Goal: Task Accomplishment & Management: Complete application form

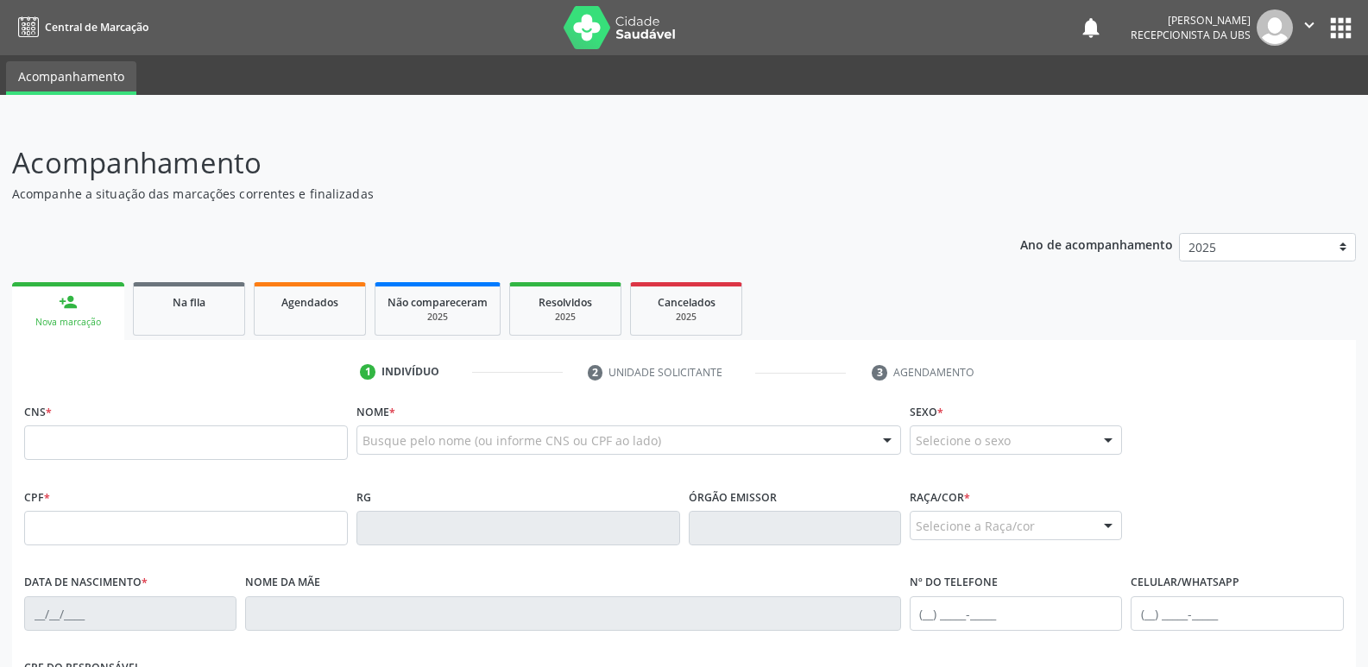
click at [337, 310] on div "Agendados" at bounding box center [310, 302] width 86 height 18
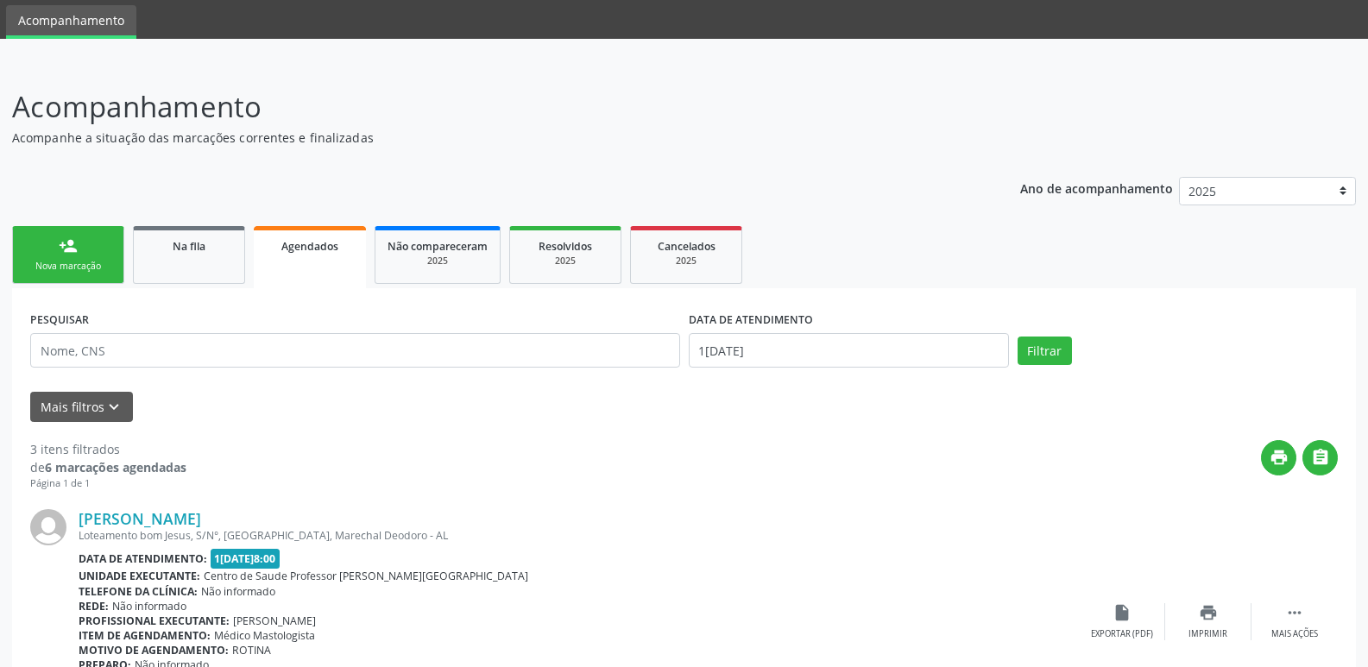
scroll to position [52, 0]
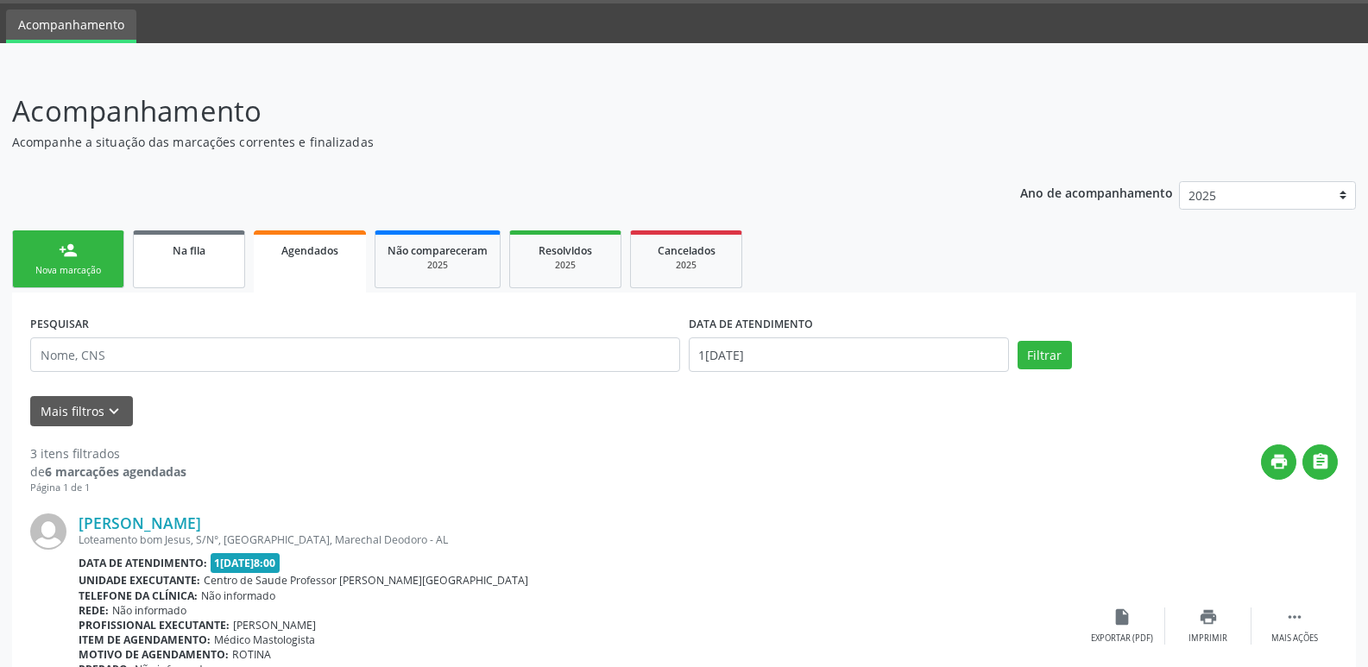
click at [208, 247] on div "Na fila" at bounding box center [189, 250] width 86 height 18
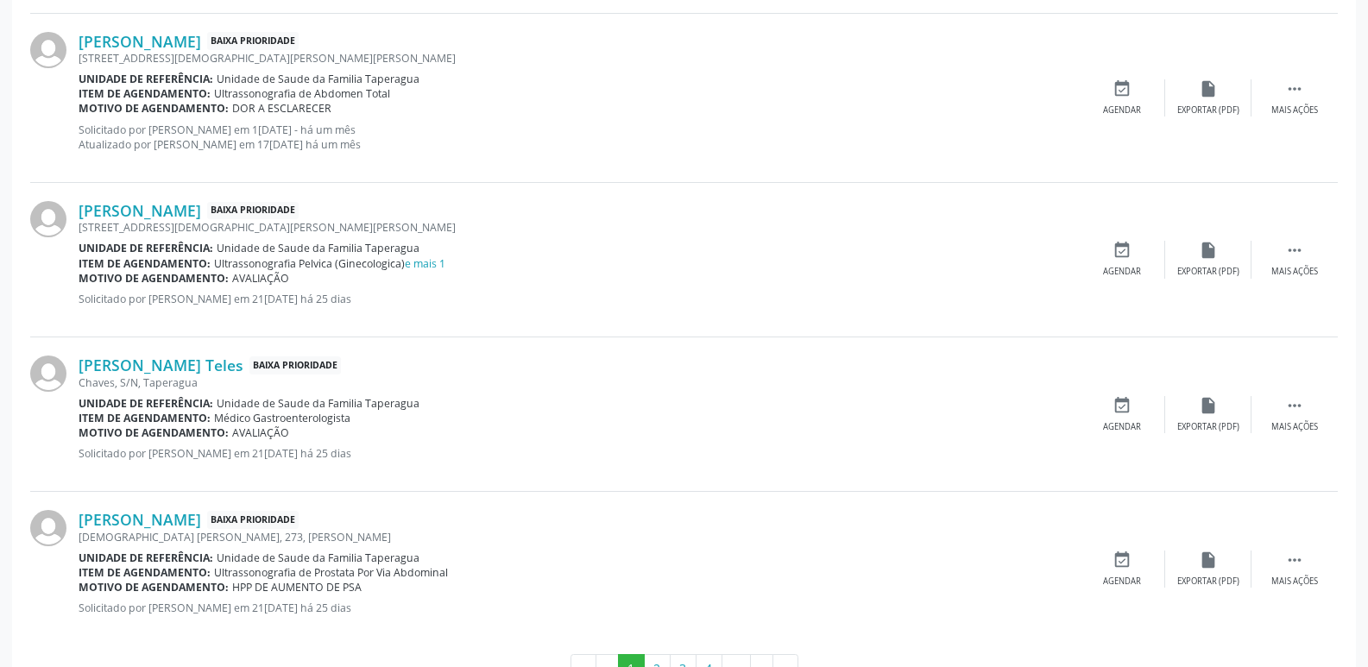
scroll to position [2441, 0]
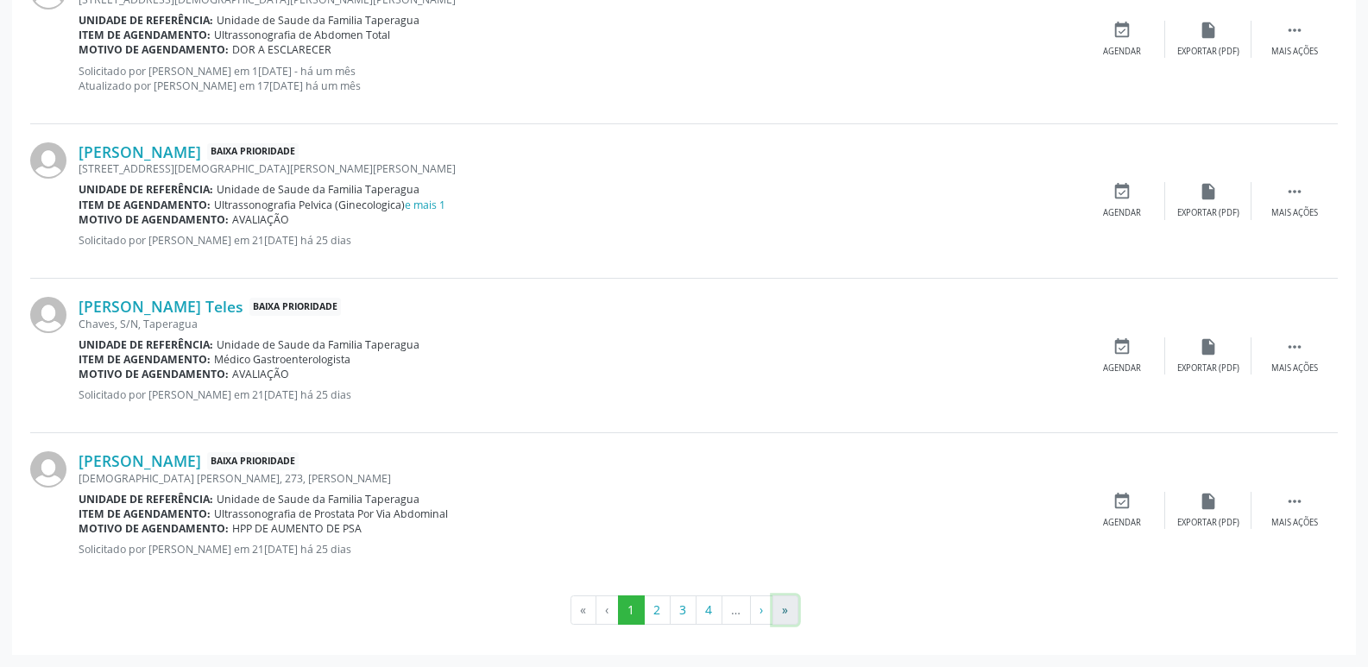
click at [793, 608] on button "»" at bounding box center [785, 609] width 26 height 29
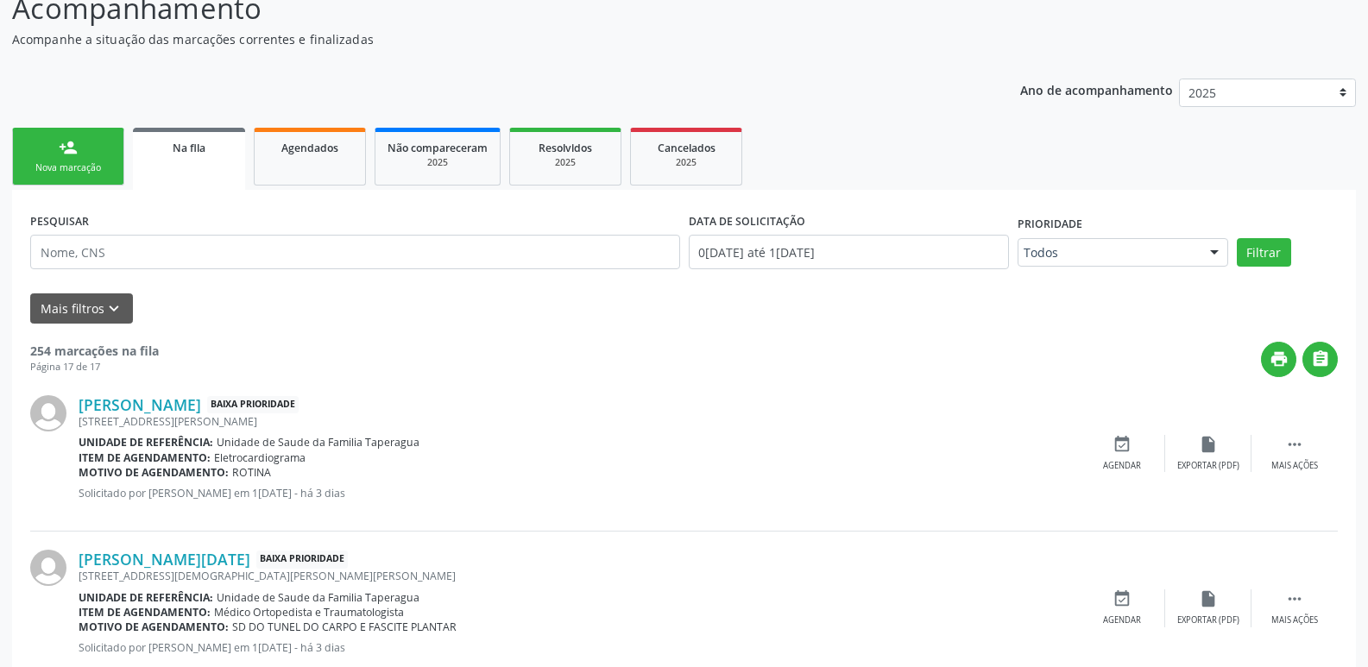
scroll to position [0, 0]
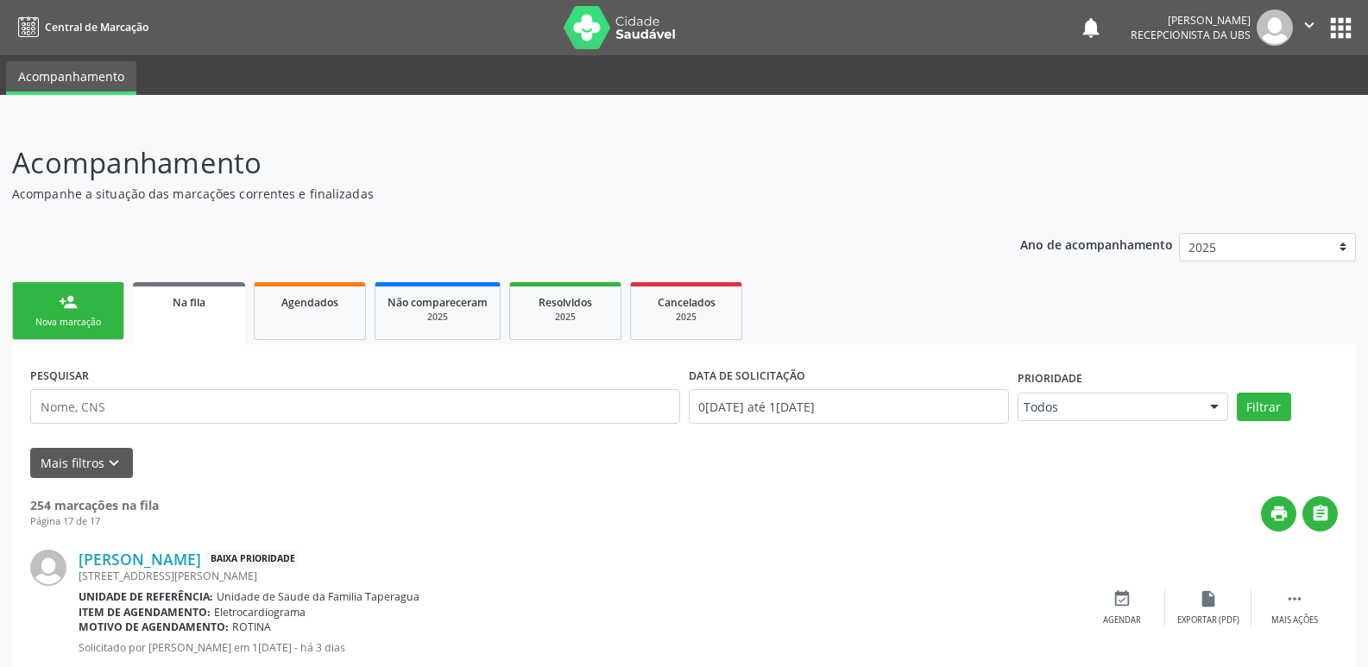
click at [67, 312] on link "person_add Nova marcação" at bounding box center [68, 311] width 112 height 58
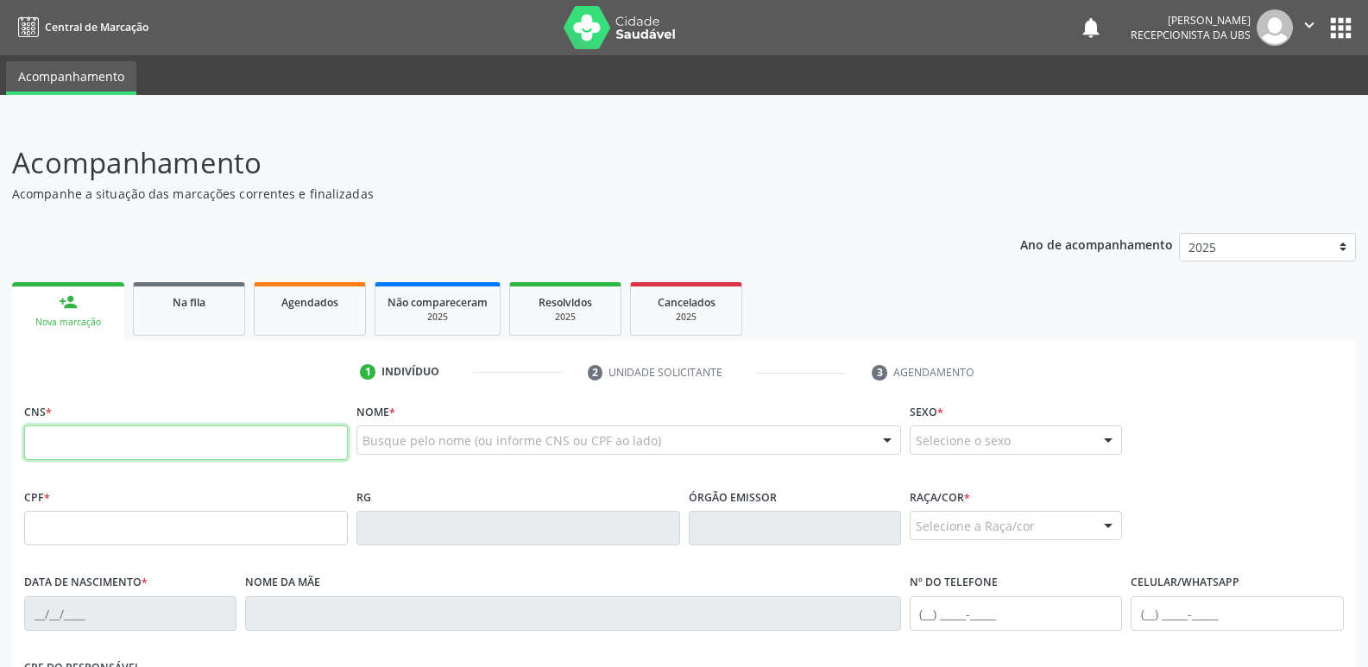
click at [232, 447] on input "text" at bounding box center [186, 442] width 324 height 35
paste input "704 1010 8459 1150"
type input "704 1010 8459 1150"
type input "228.849.044-68"
type input "1[DATE]"
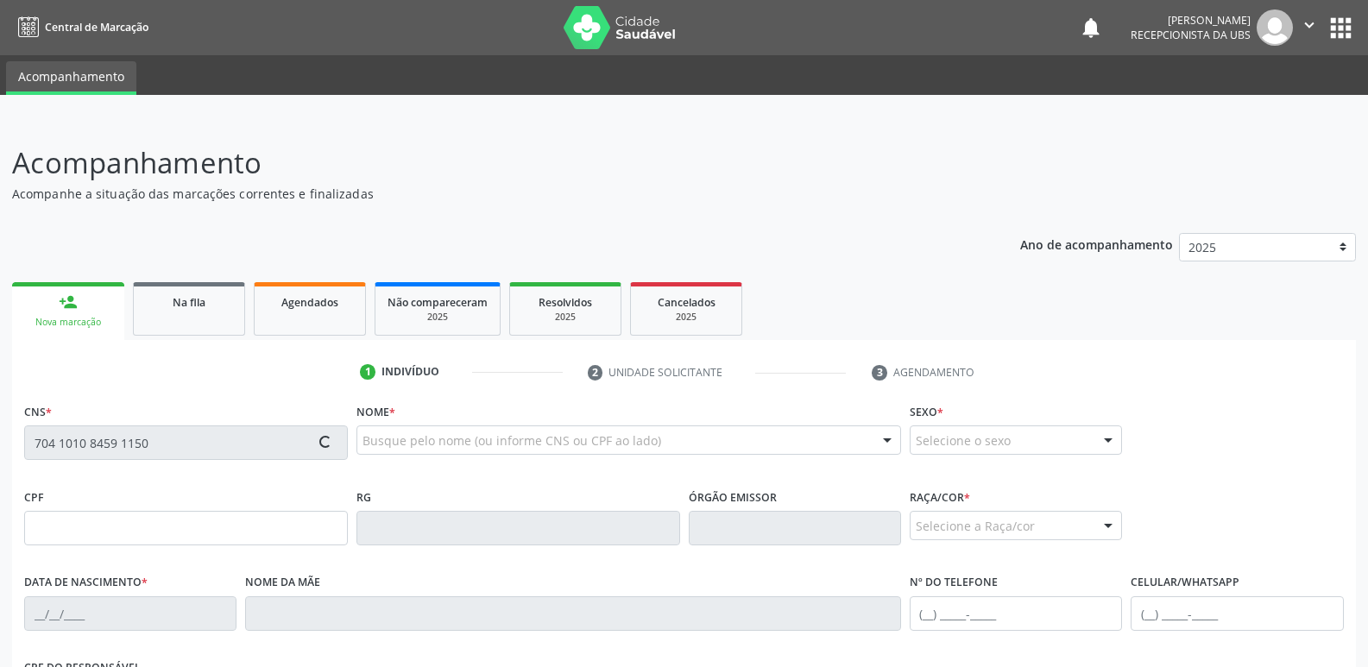
type input "Minervina Tereza da Conceição"
type input "[PHONE_NUMBER]"
type input "496"
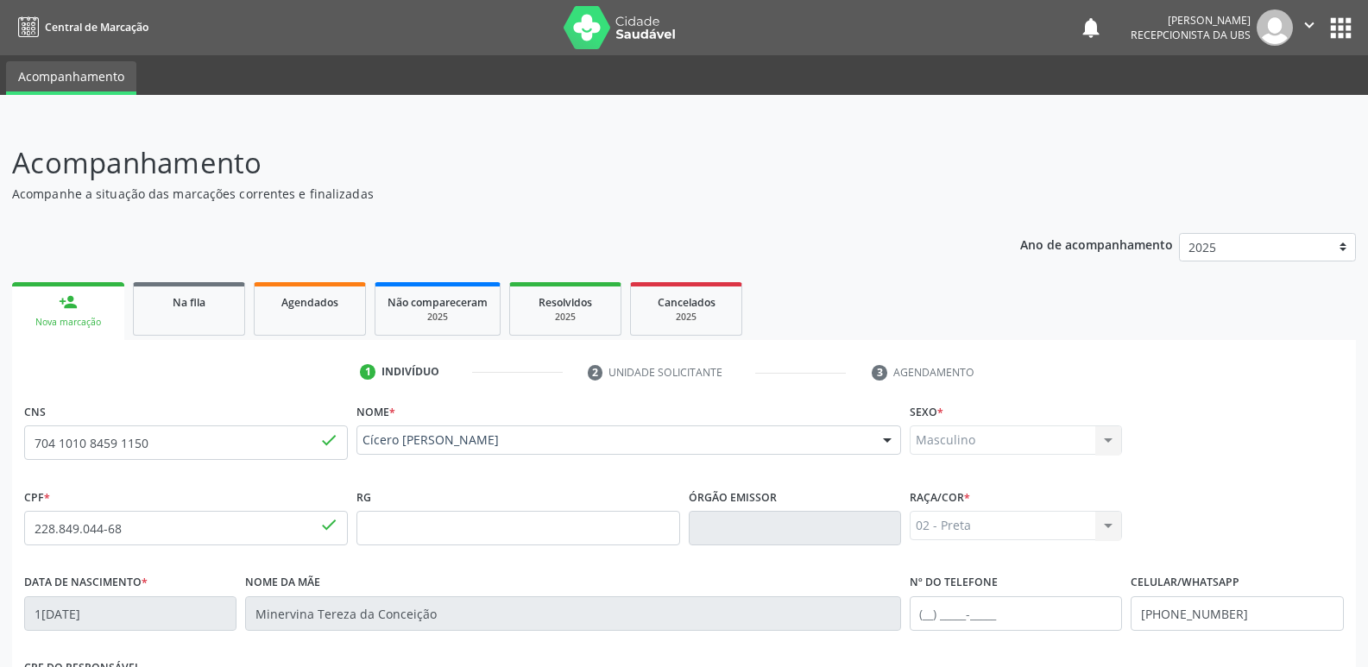
scroll to position [293, 0]
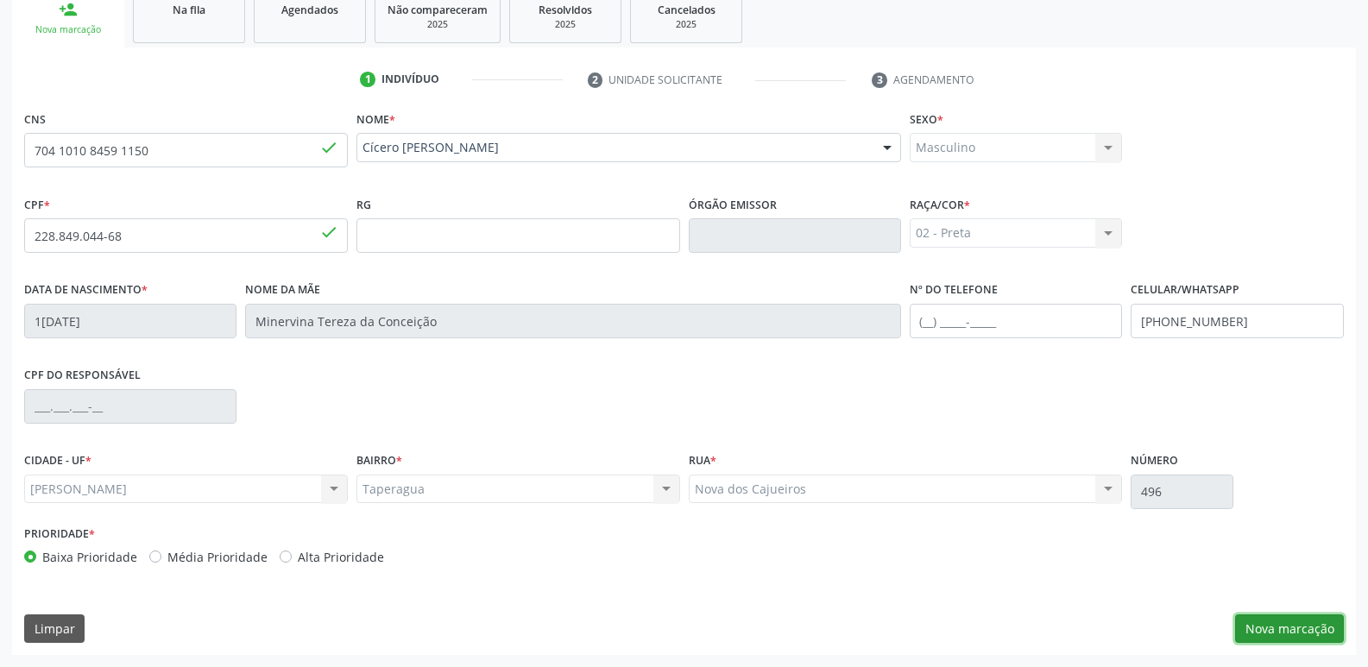
click at [1261, 628] on button "Nova marcação" at bounding box center [1289, 628] width 109 height 29
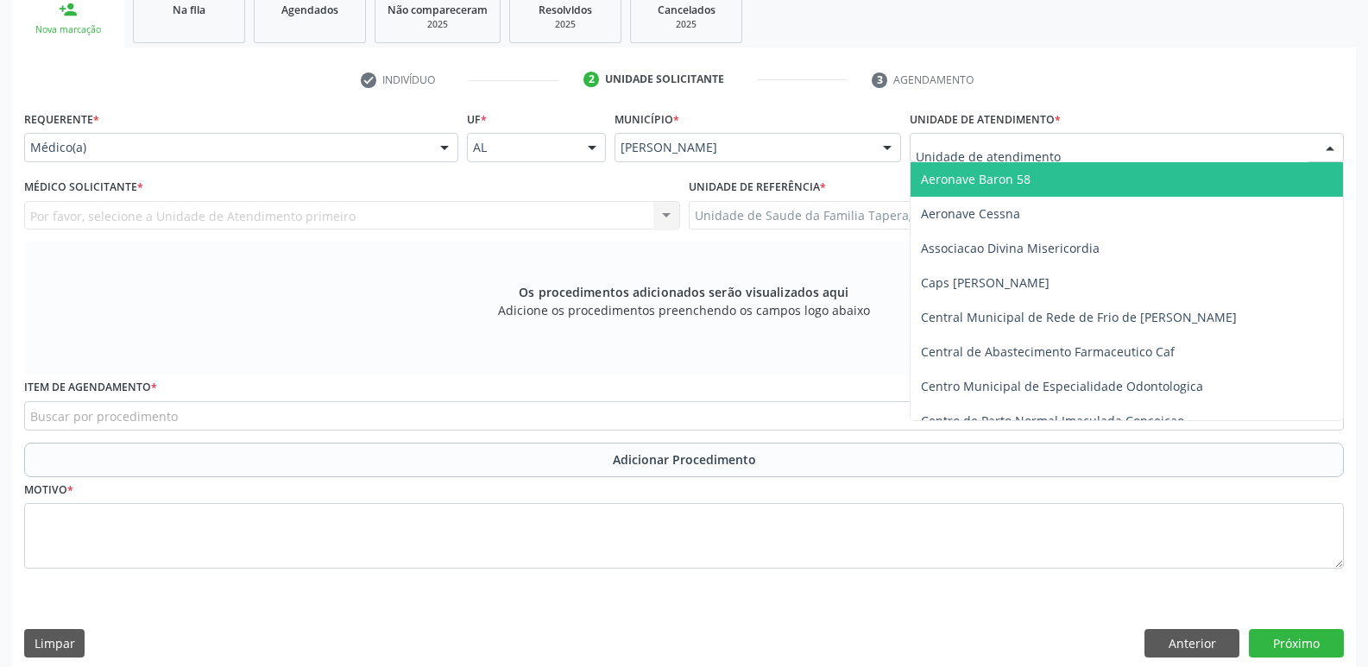
click at [1057, 138] on div at bounding box center [1127, 147] width 434 height 29
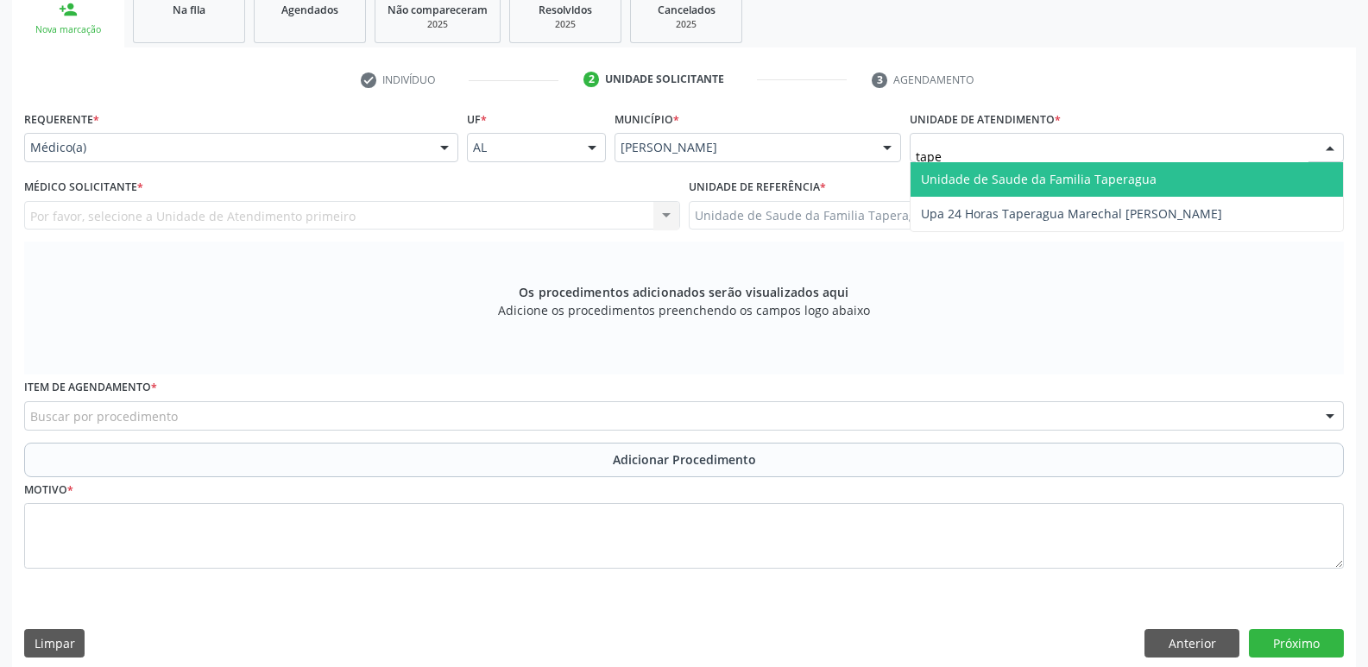
type input "taper"
click at [978, 172] on span "Unidade de Saude da Familia Taperagua" at bounding box center [1039, 179] width 236 height 16
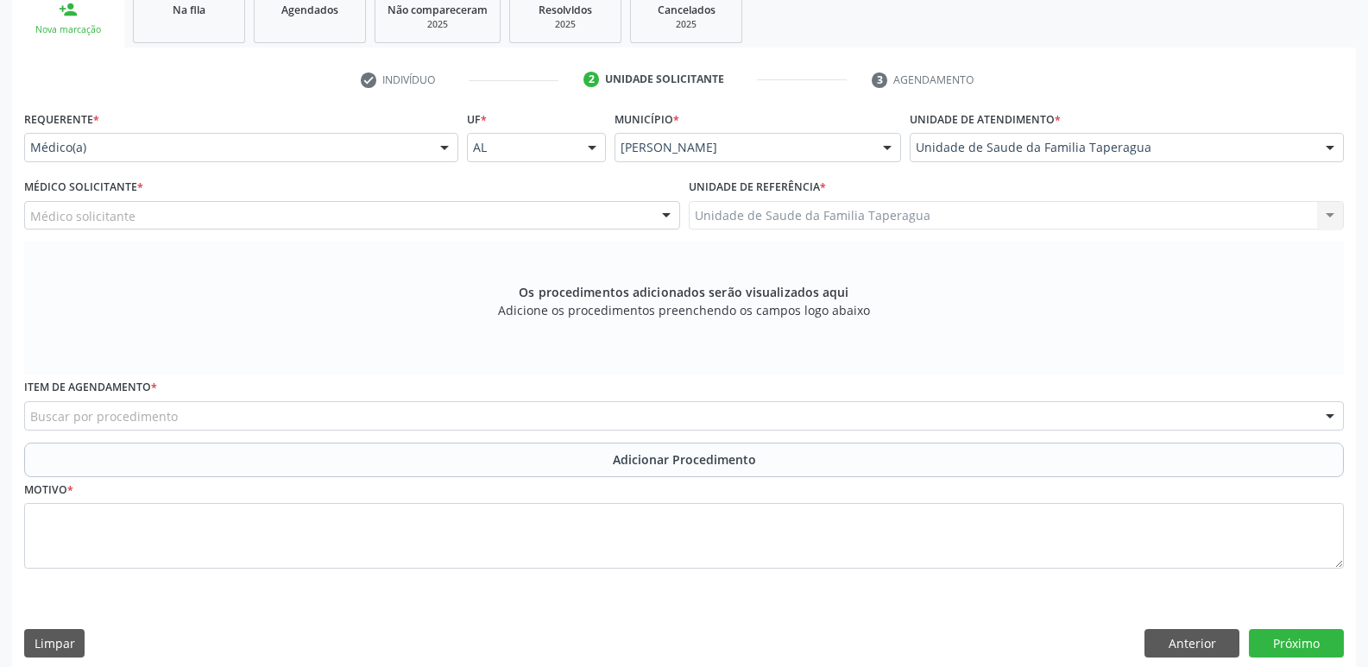
click at [457, 194] on div "Médico Solicitante * Médico solicitante [PERSON_NAME] [PERSON_NAME] [PERSON_NAM…" at bounding box center [352, 201] width 656 height 55
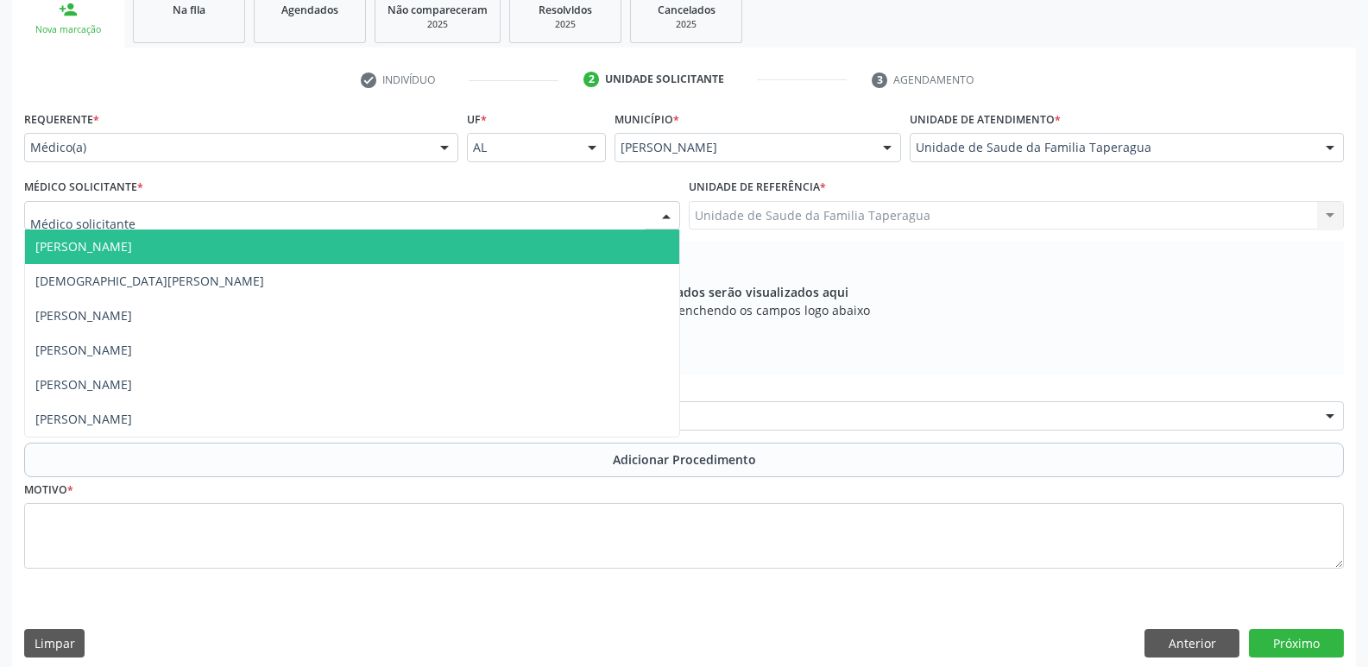
click at [456, 206] on div at bounding box center [352, 215] width 656 height 29
type input "mart"
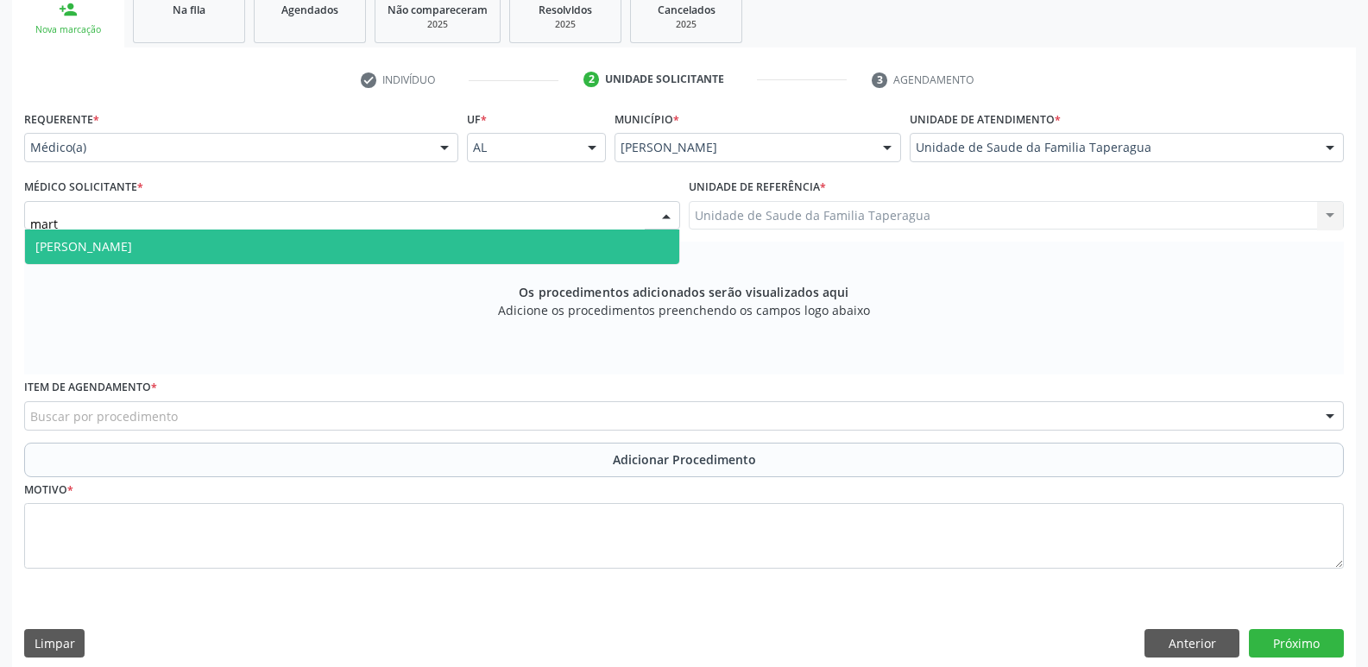
click at [446, 245] on span "[PERSON_NAME]" at bounding box center [352, 247] width 654 height 35
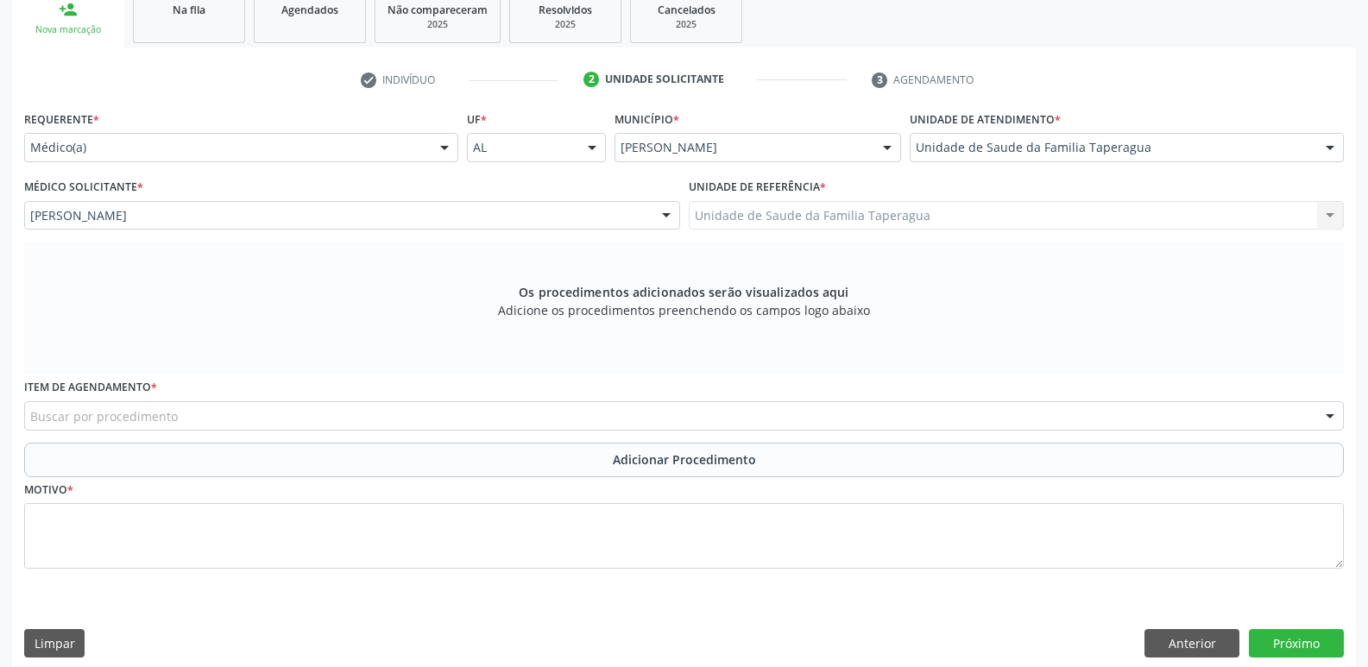
click at [483, 417] on div "Buscar por procedimento" at bounding box center [684, 415] width 1320 height 29
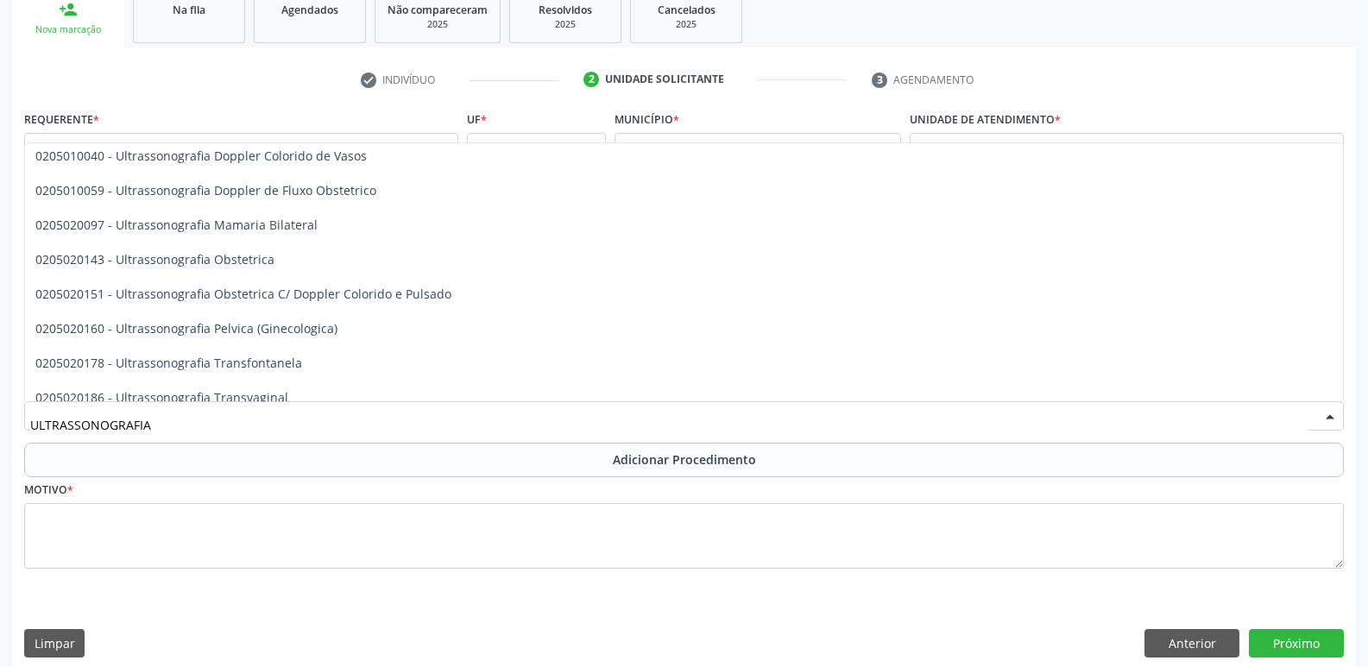
scroll to position [110, 0]
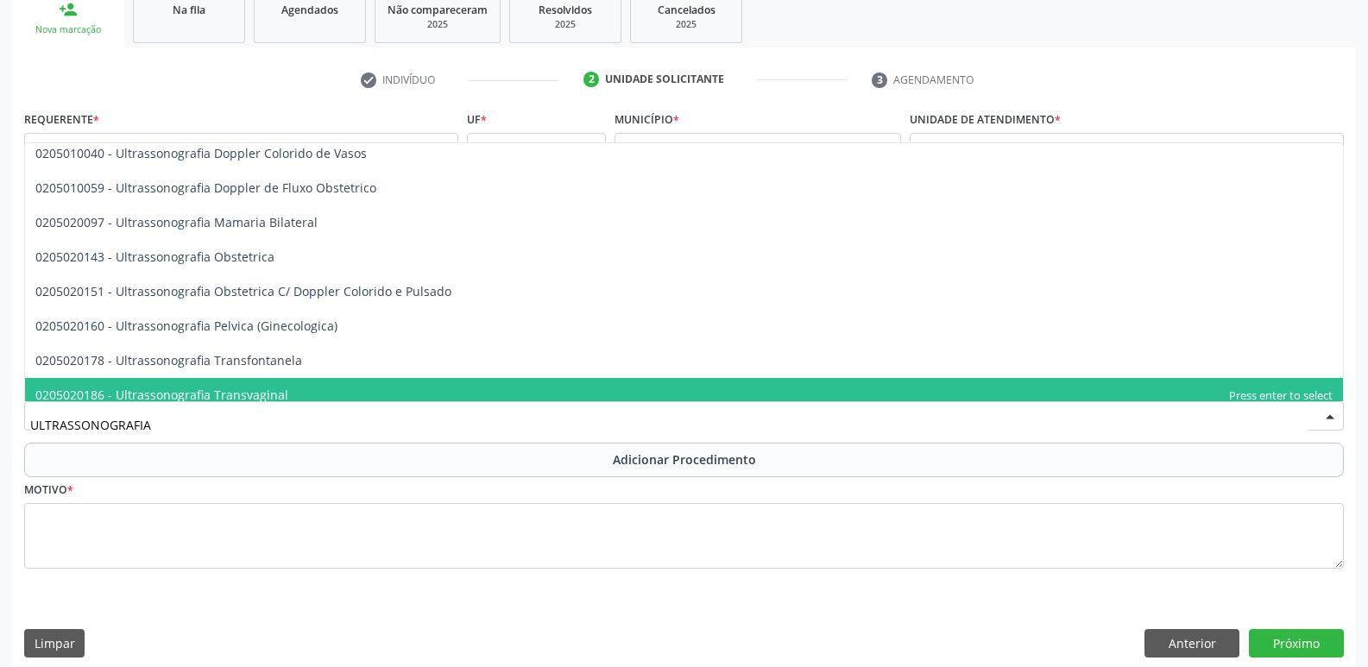
click at [1011, 430] on input "ULTRASSONOGRAFIA" at bounding box center [669, 424] width 1278 height 35
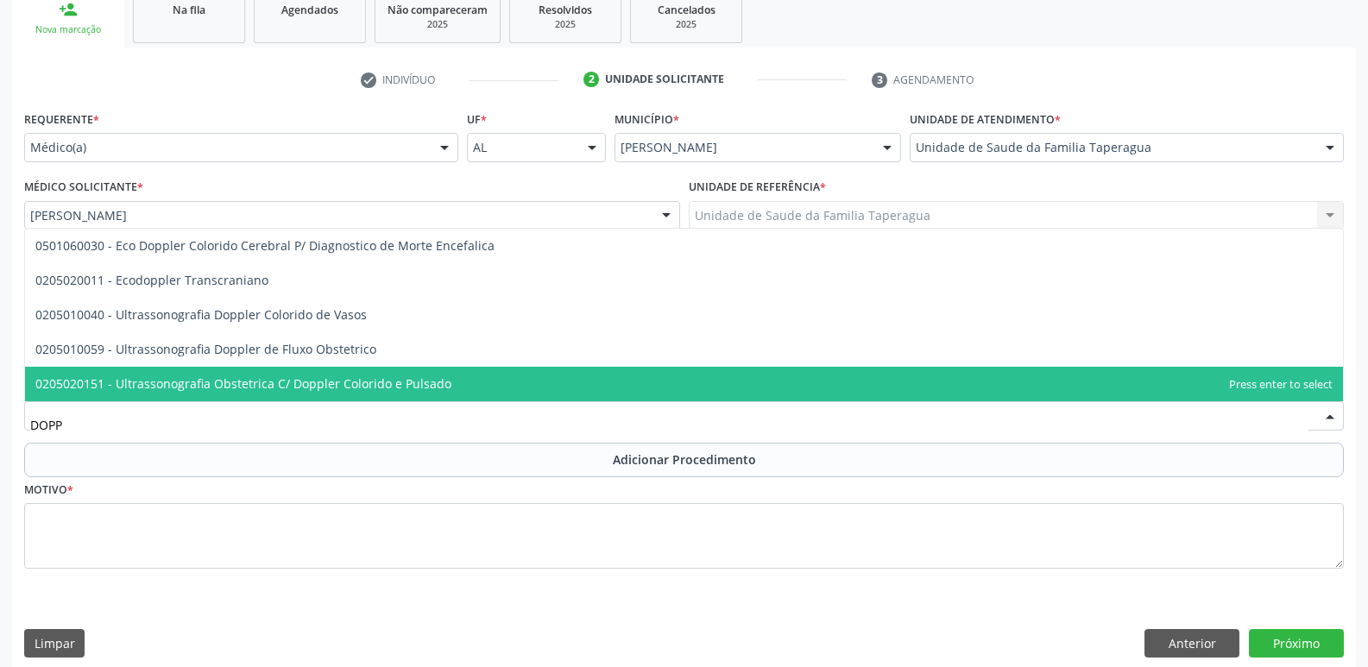
scroll to position [0, 0]
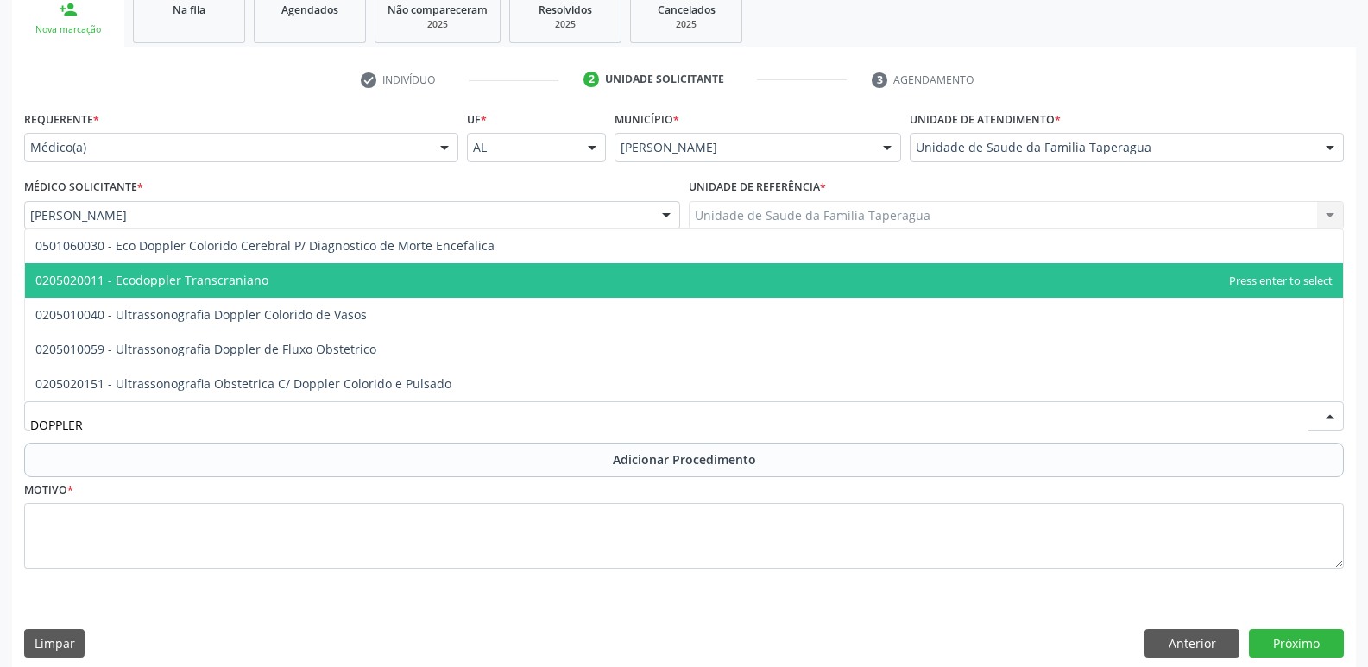
type input "DOPPLER"
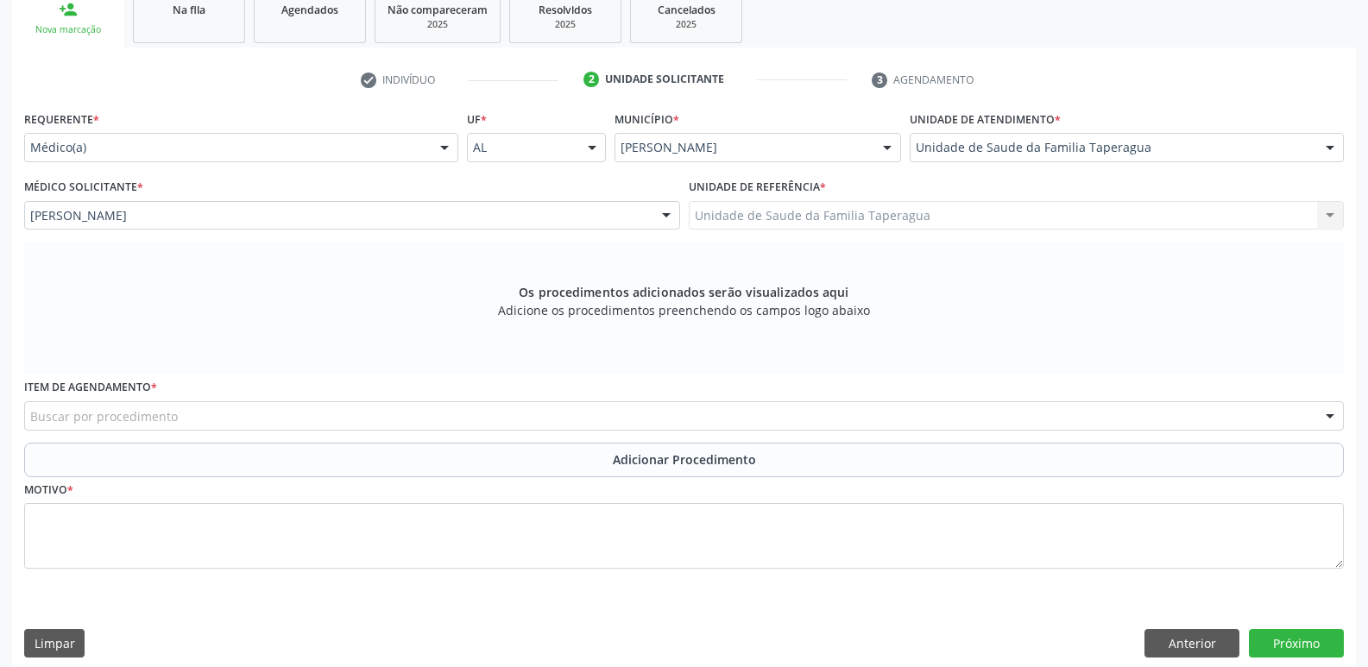
click at [1332, 212] on div "Requerente * Médico(a) Médico(a) Enfermeiro(a) Paciente Nenhum resultado encont…" at bounding box center [684, 349] width 1320 height 487
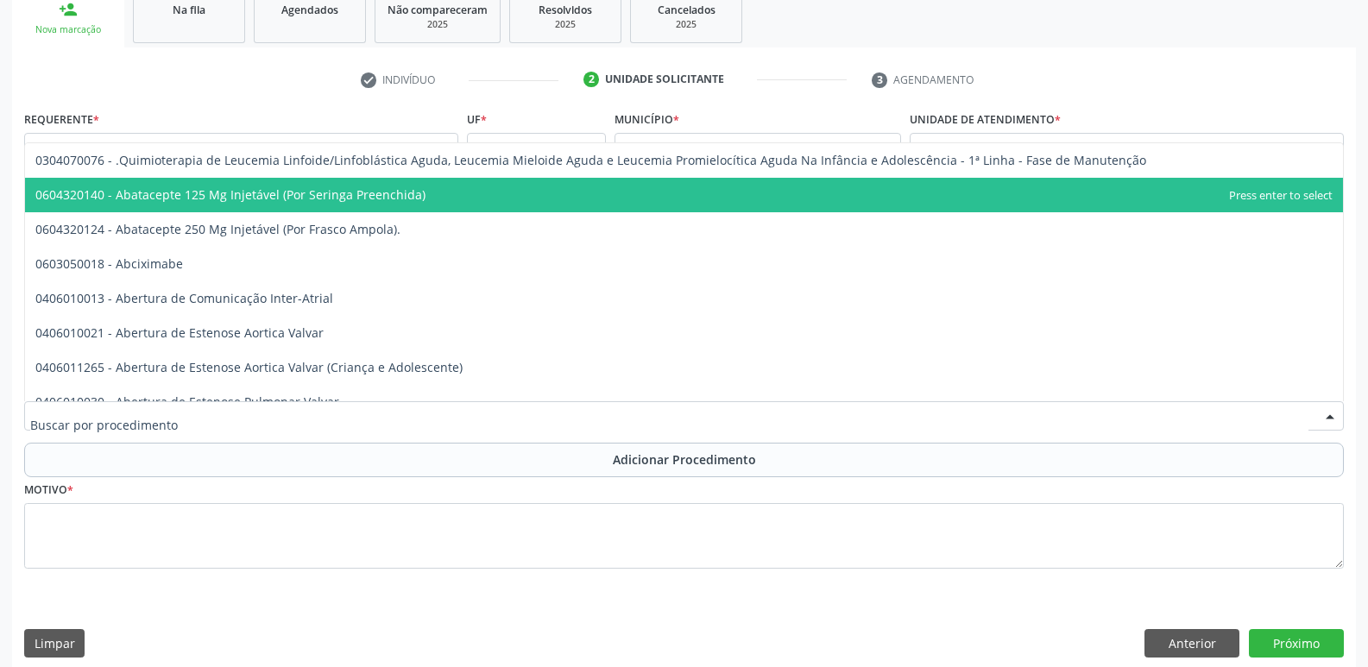
click at [998, 405] on div at bounding box center [684, 415] width 1320 height 29
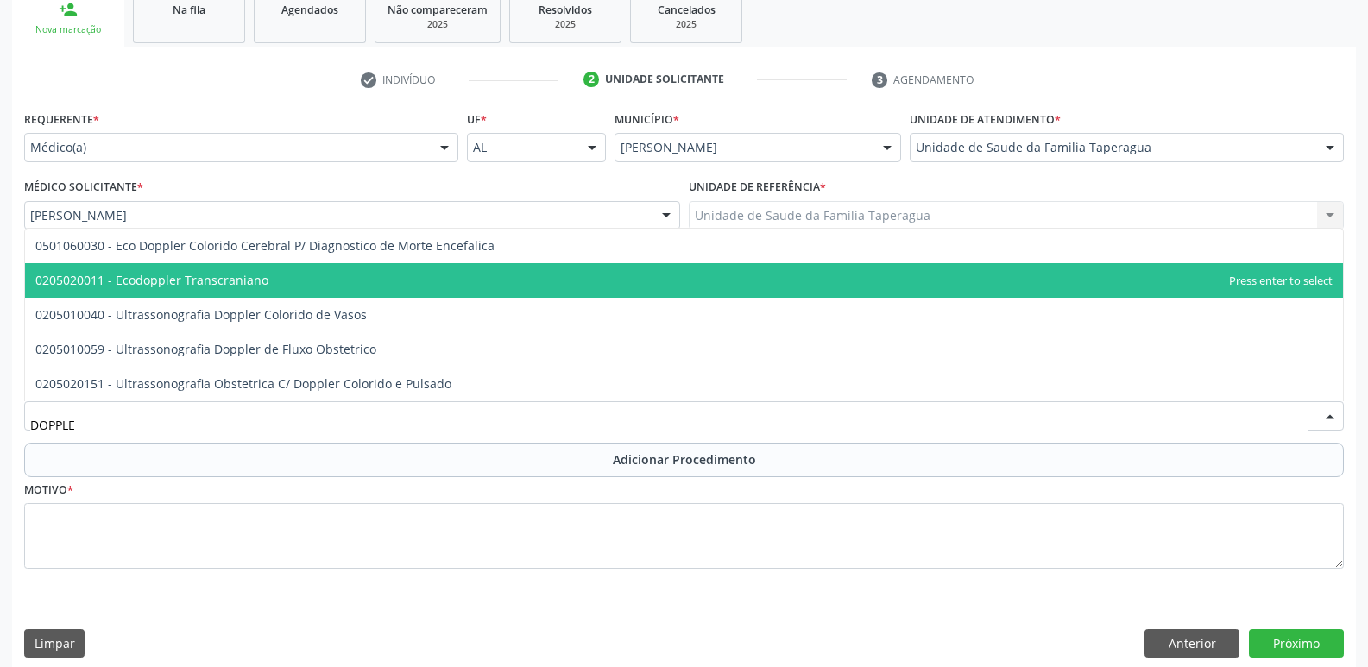
type input "DOPPLER"
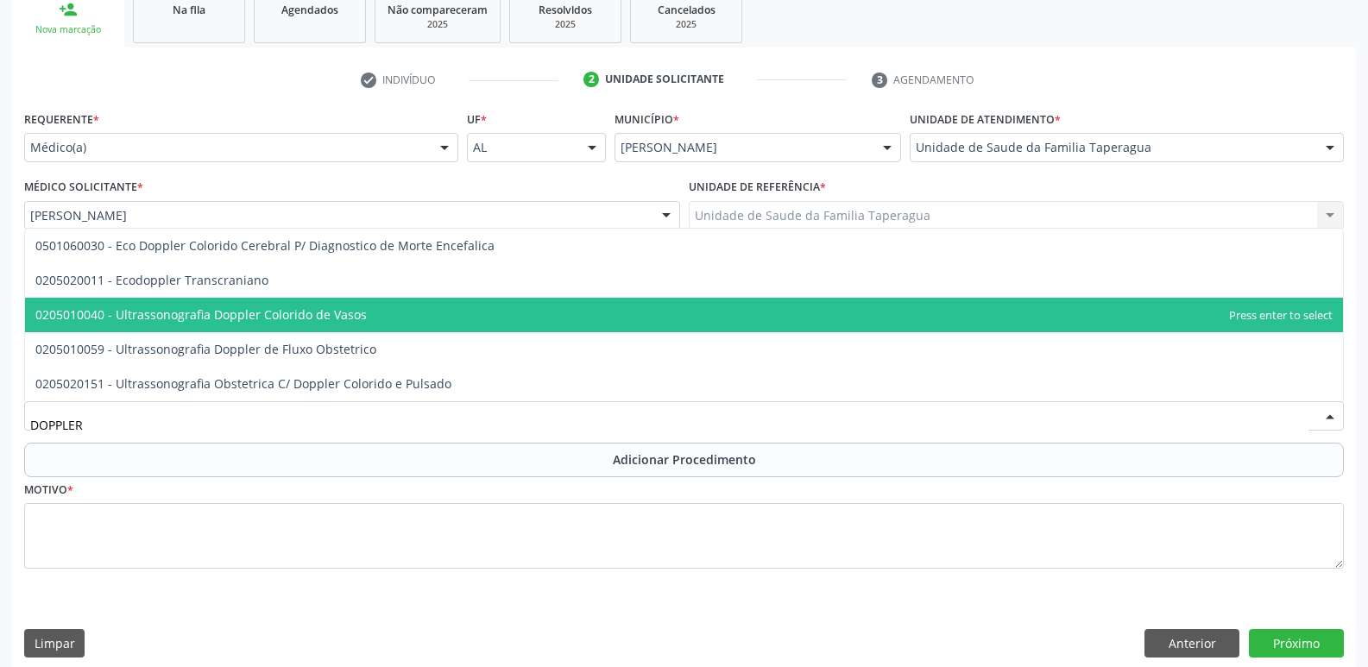
click at [979, 309] on span "0205010040 - Ultrassonografia Doppler Colorido de Vasos" at bounding box center [684, 315] width 1318 height 35
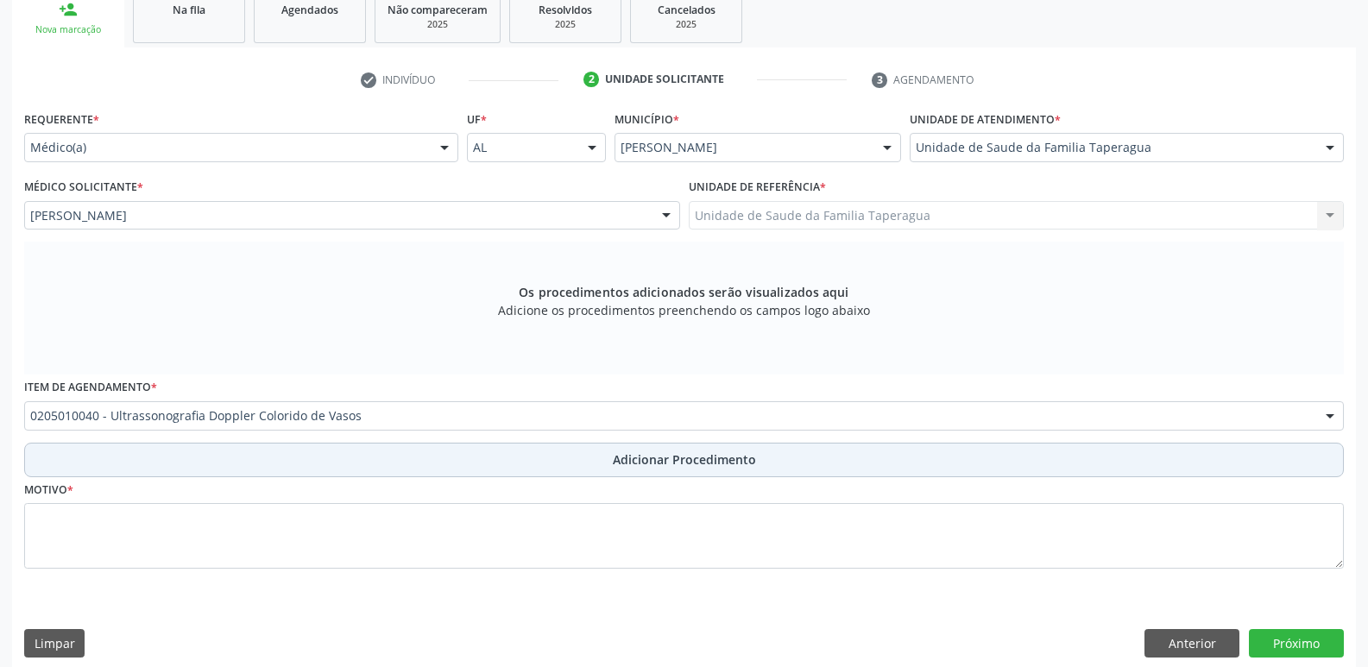
click at [944, 450] on button "Adicionar Procedimento" at bounding box center [684, 460] width 1320 height 35
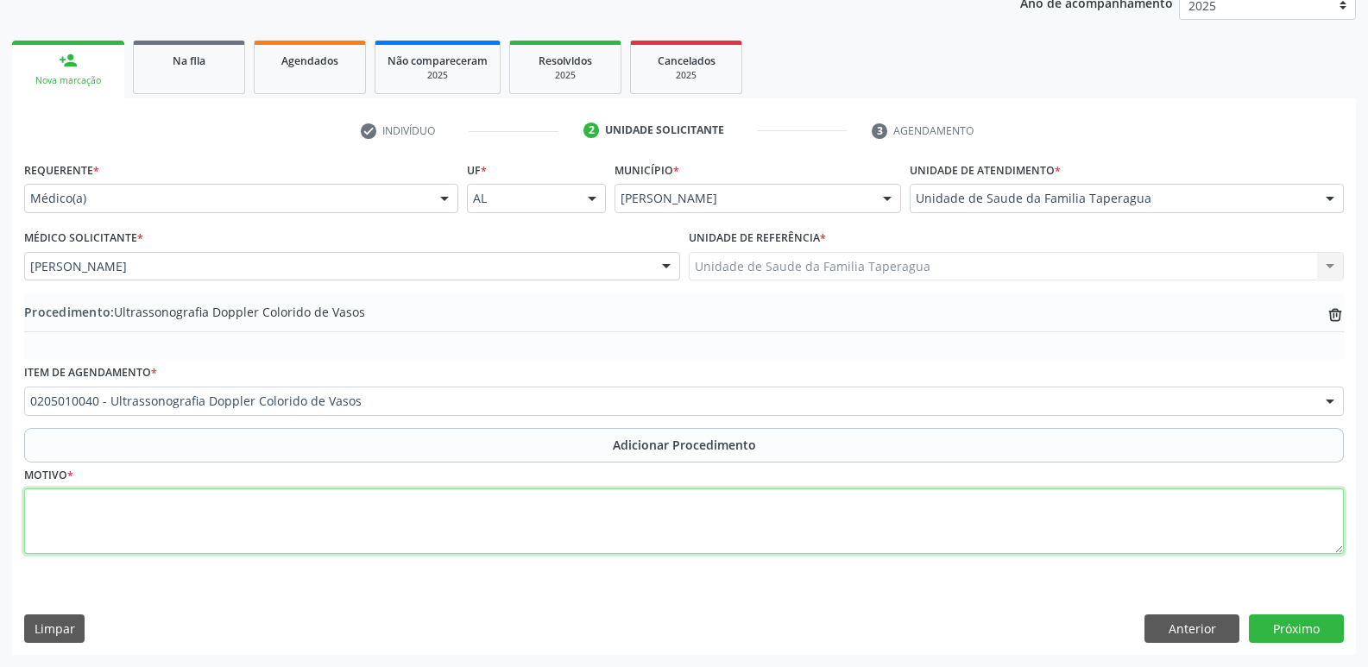
click at [725, 513] on textarea at bounding box center [684, 521] width 1320 height 66
click at [35, 505] on textarea "DE MMII D e E (VENOSO)" at bounding box center [684, 521] width 1320 height 66
type textarea "USG C/ DOPPLER DE MMII D e E (VENOSO)"
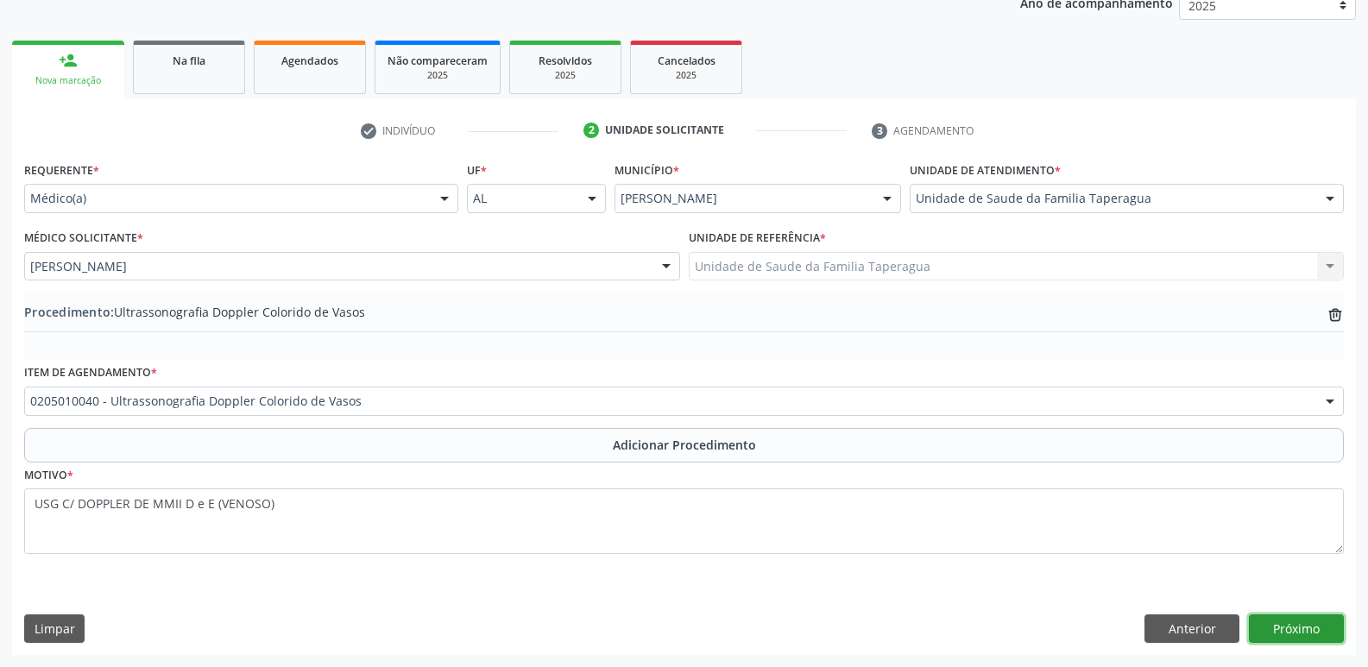
click at [1295, 624] on button "Próximo" at bounding box center [1296, 628] width 95 height 29
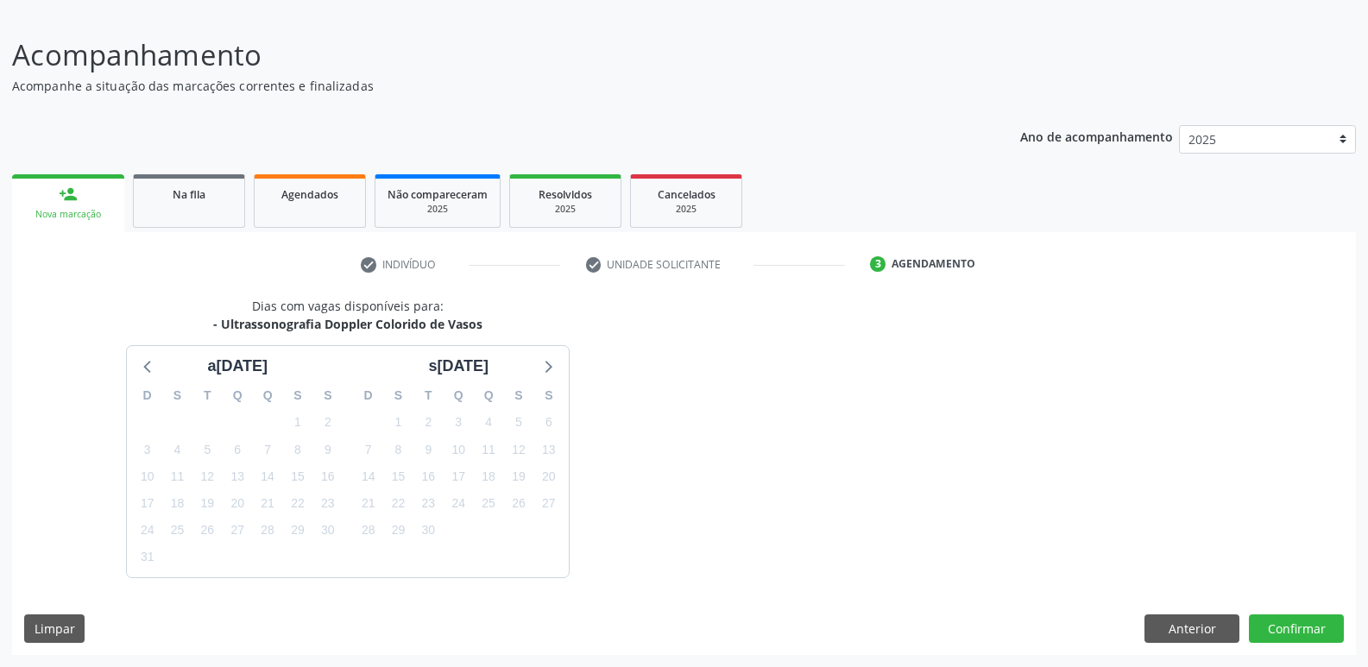
scroll to position [159, 0]
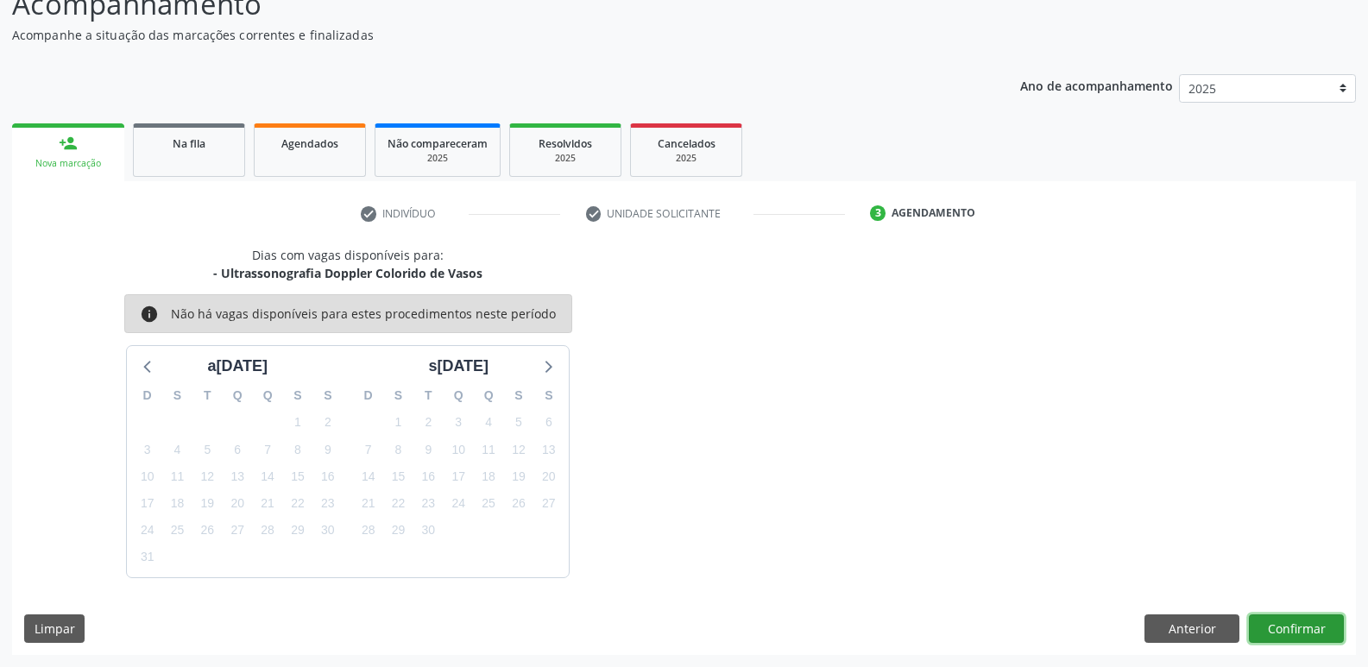
click at [1295, 624] on button "Confirmar" at bounding box center [1296, 628] width 95 height 29
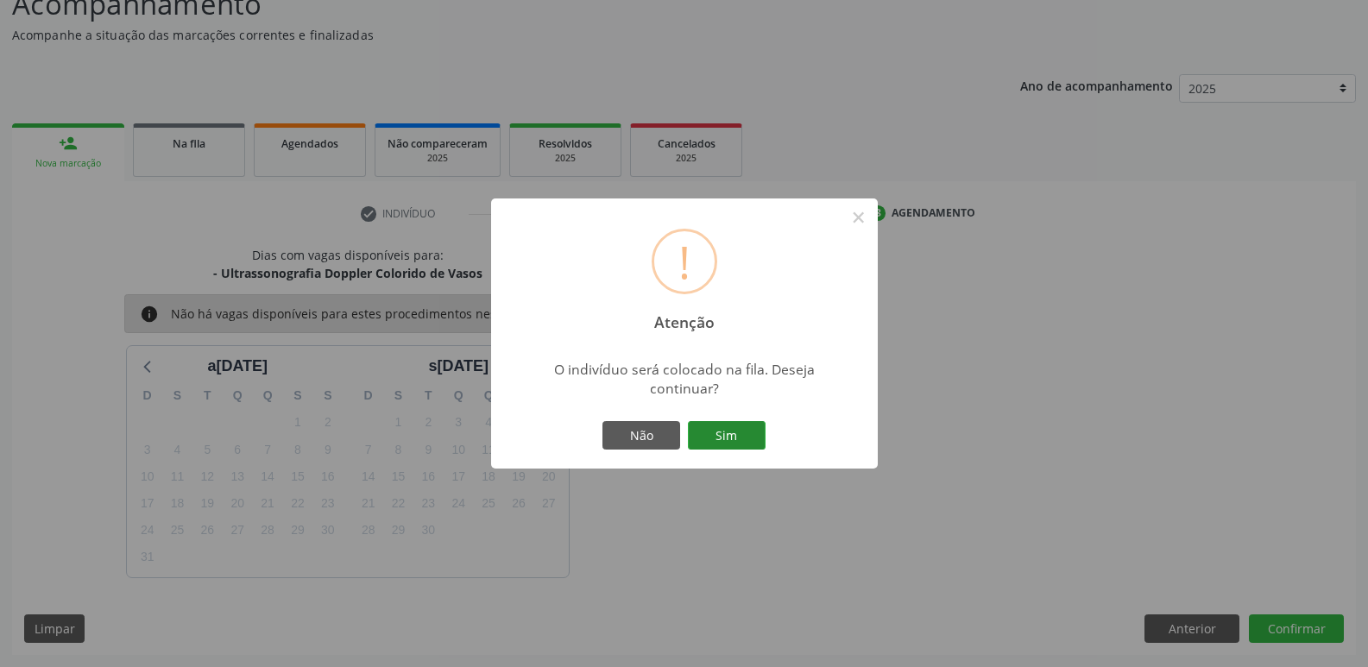
click at [754, 428] on button "Sim" at bounding box center [727, 435] width 78 height 29
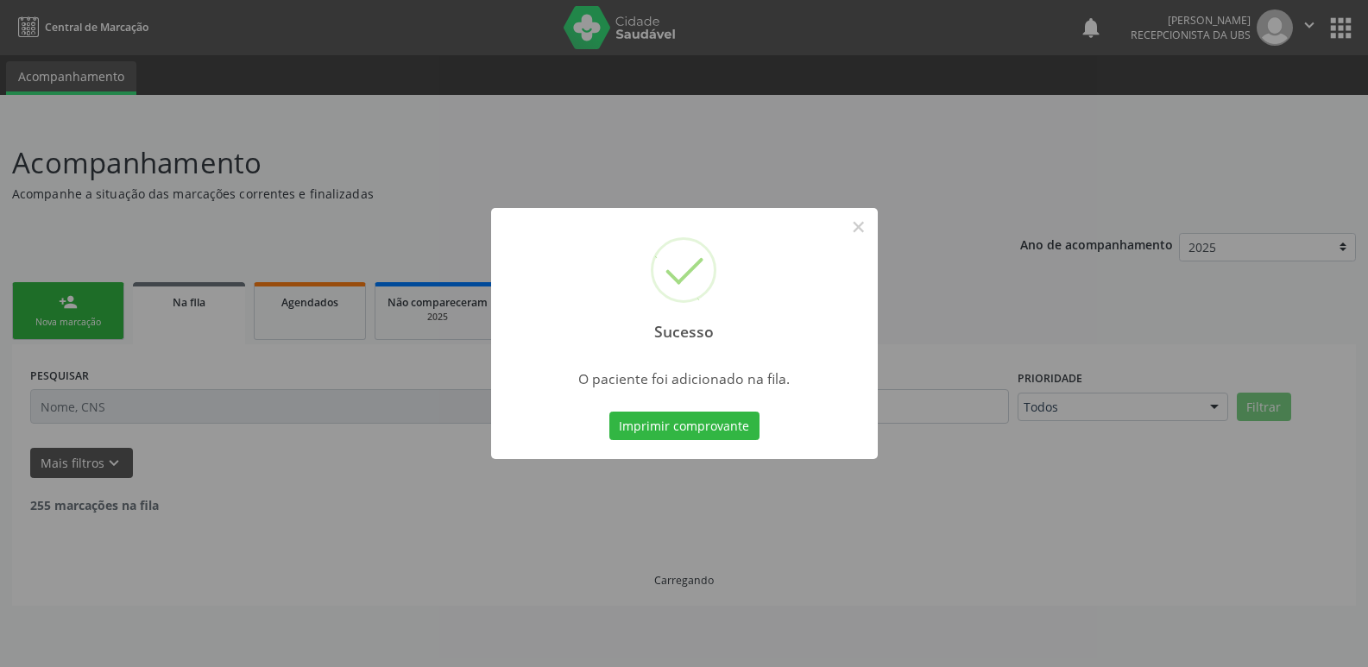
scroll to position [0, 0]
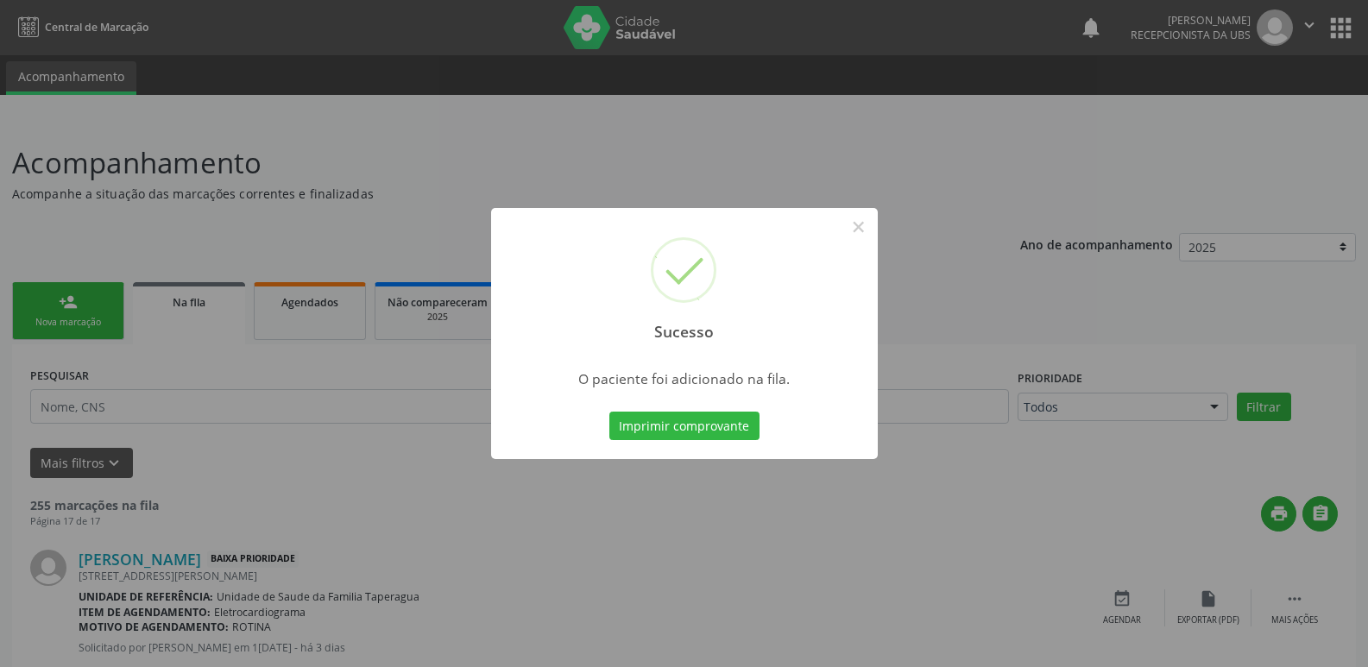
click at [1041, 270] on div "Sucesso × O paciente foi adicionado na fila. Imprimir comprovante Cancel" at bounding box center [684, 333] width 1368 height 667
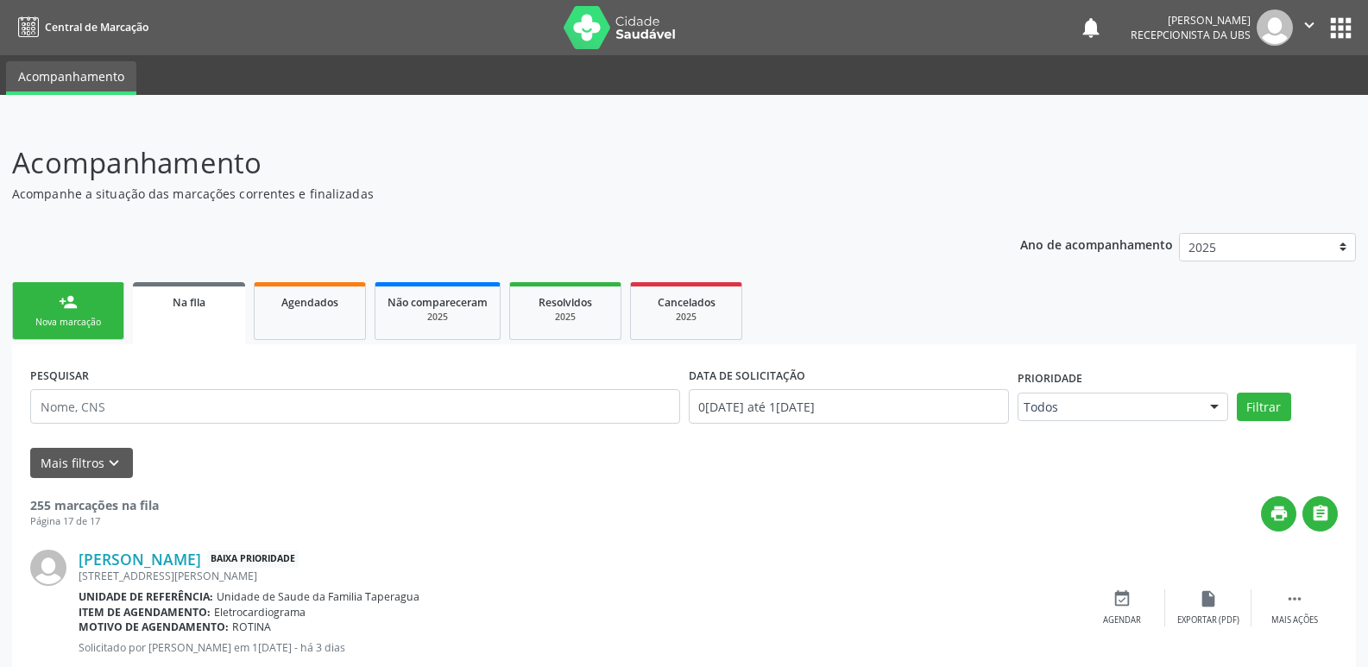
click at [66, 321] on div "Nova marcação" at bounding box center [68, 322] width 86 height 13
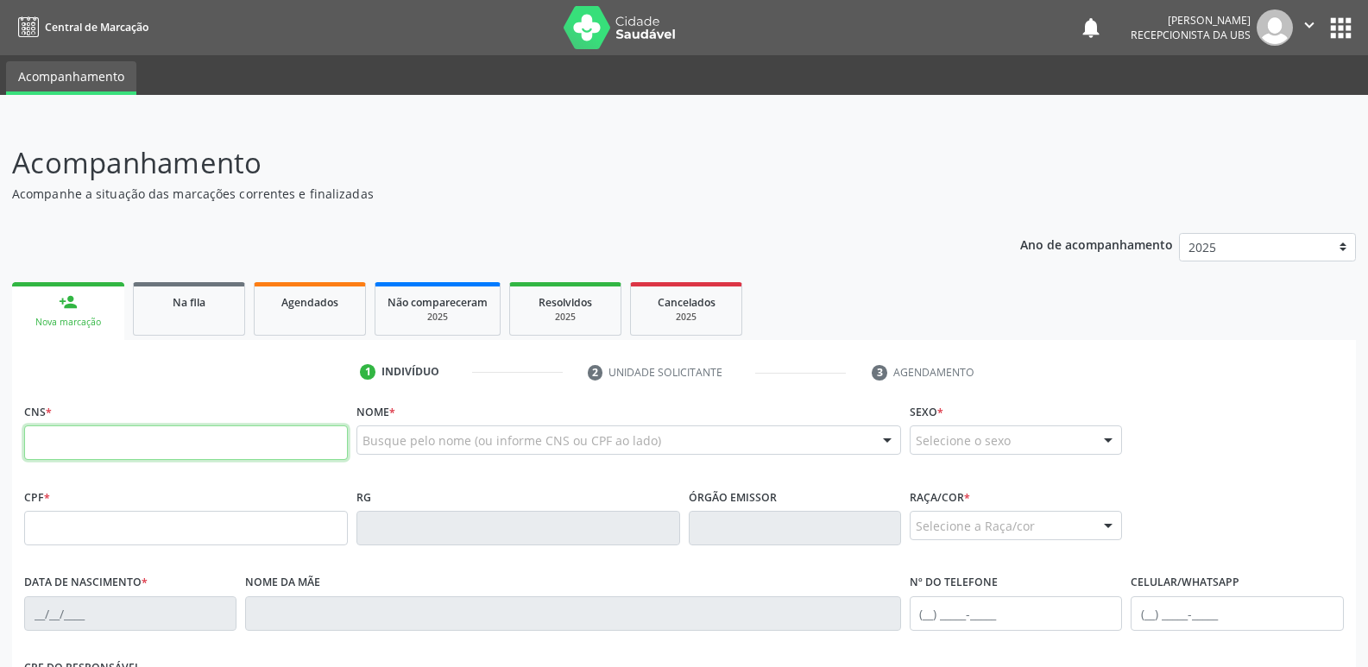
click at [263, 446] on input "text" at bounding box center [186, 442] width 324 height 35
paste input "706 0093 4025 2946"
type input "706 0093 4025 2946"
type input "130.525.984-06"
type input "29[DATE]"
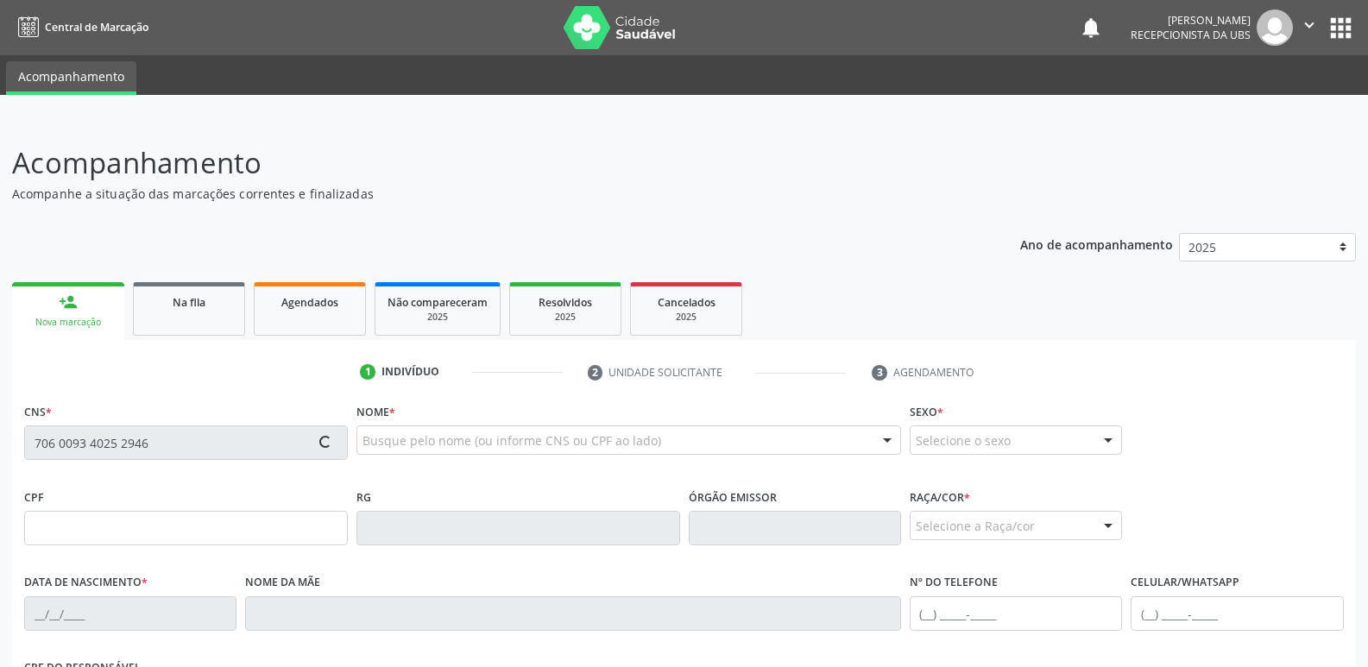
type input "[PERSON_NAME]"
type input "[PHONE_NUMBER]"
type input "S/N"
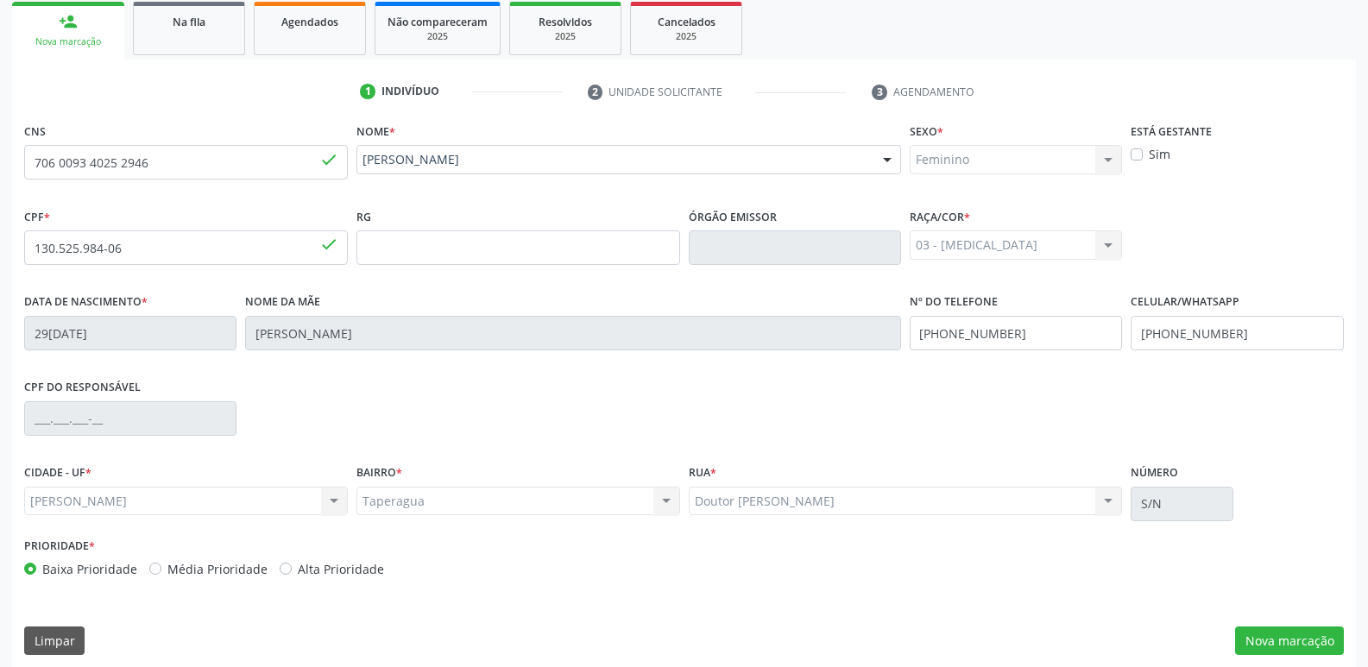
scroll to position [293, 0]
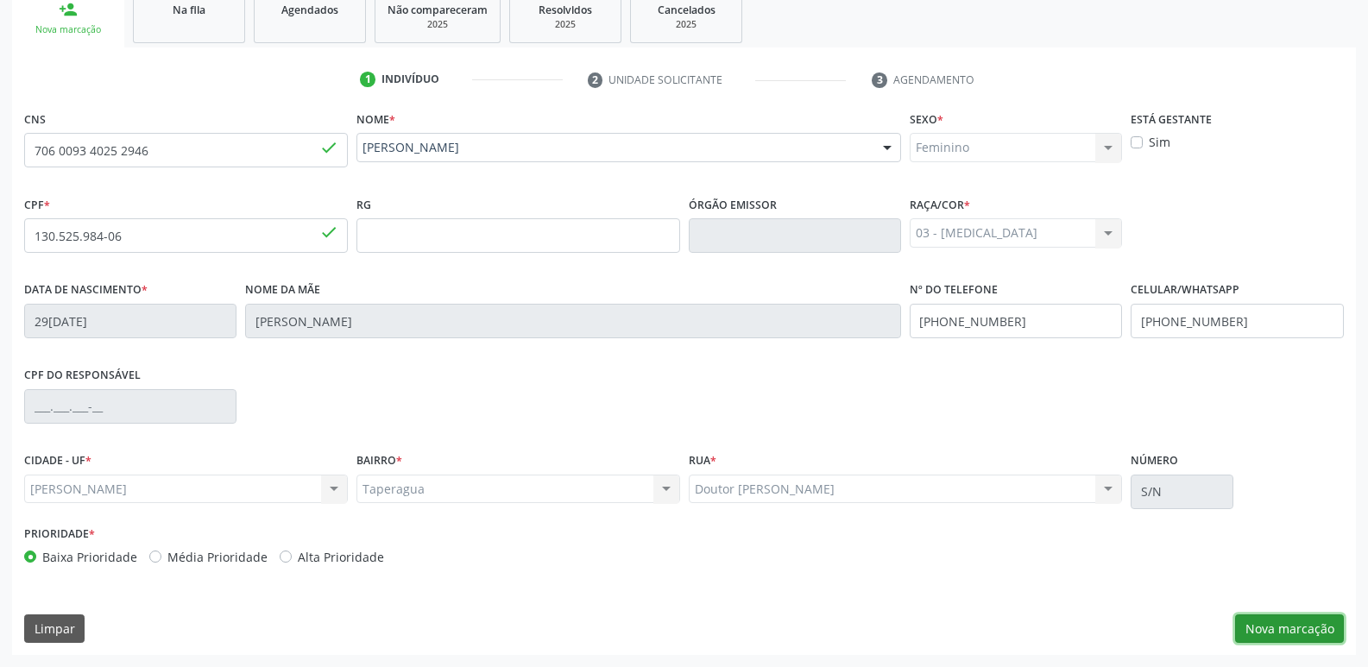
click at [1285, 616] on button "Nova marcação" at bounding box center [1289, 628] width 109 height 29
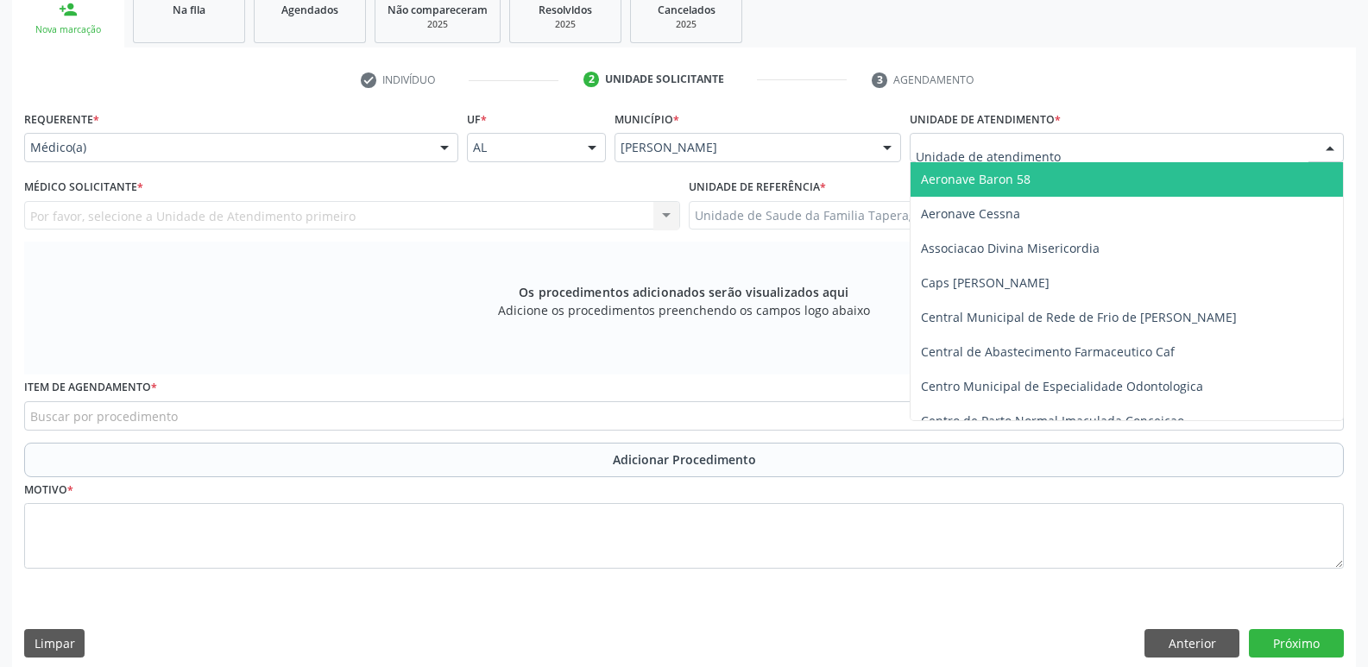
click at [1102, 137] on div at bounding box center [1127, 147] width 434 height 29
type input "M"
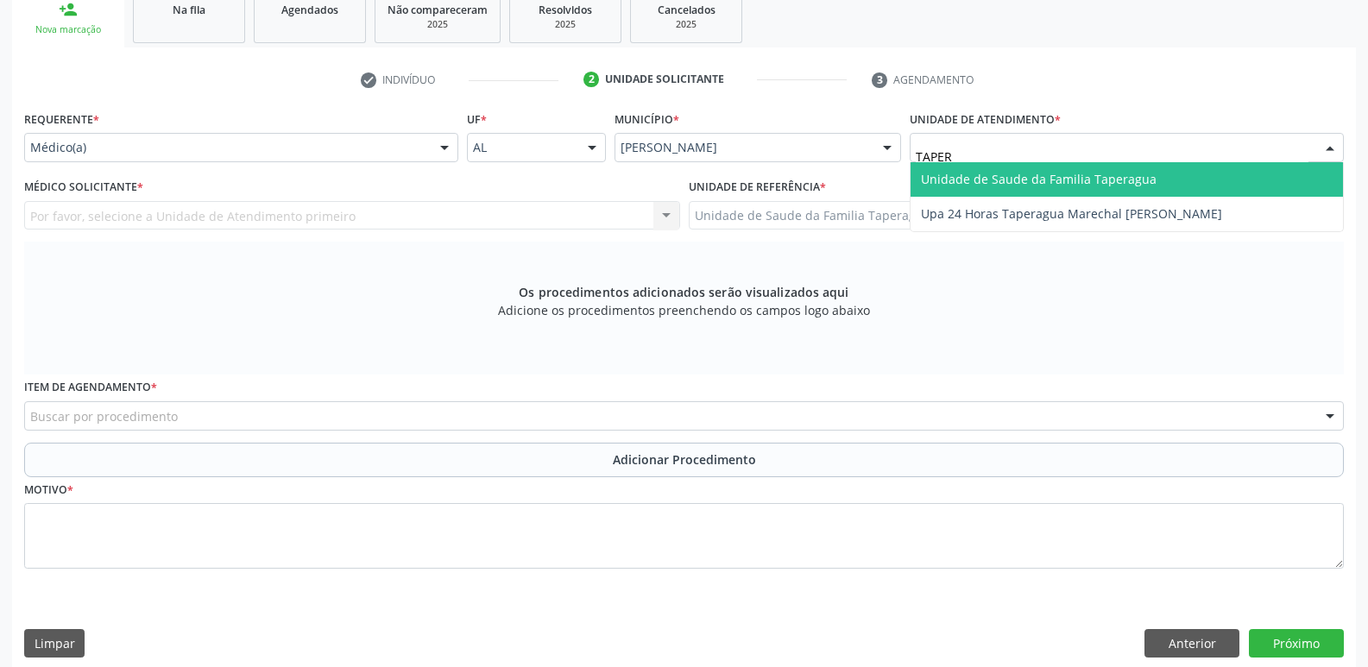
type input "TAPERA"
click at [1103, 173] on span "Unidade de Saude da Familia Taperagua" at bounding box center [1039, 179] width 236 height 16
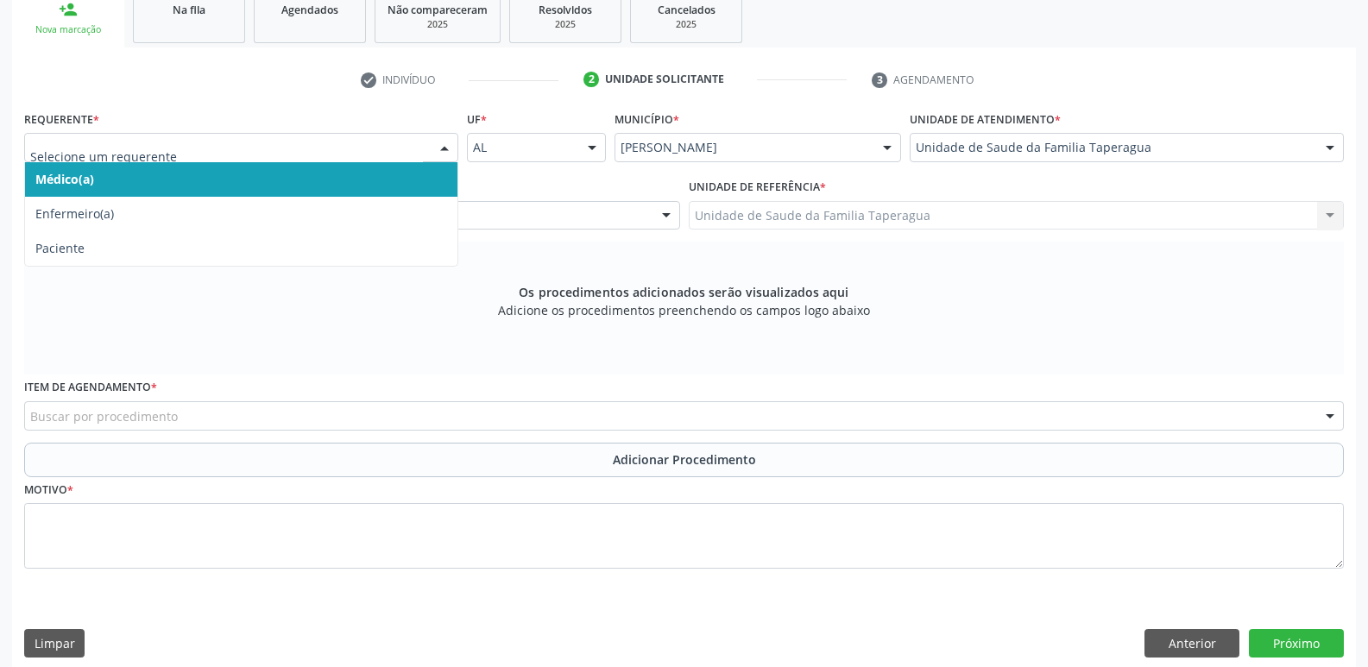
click at [348, 135] on div at bounding box center [241, 147] width 434 height 29
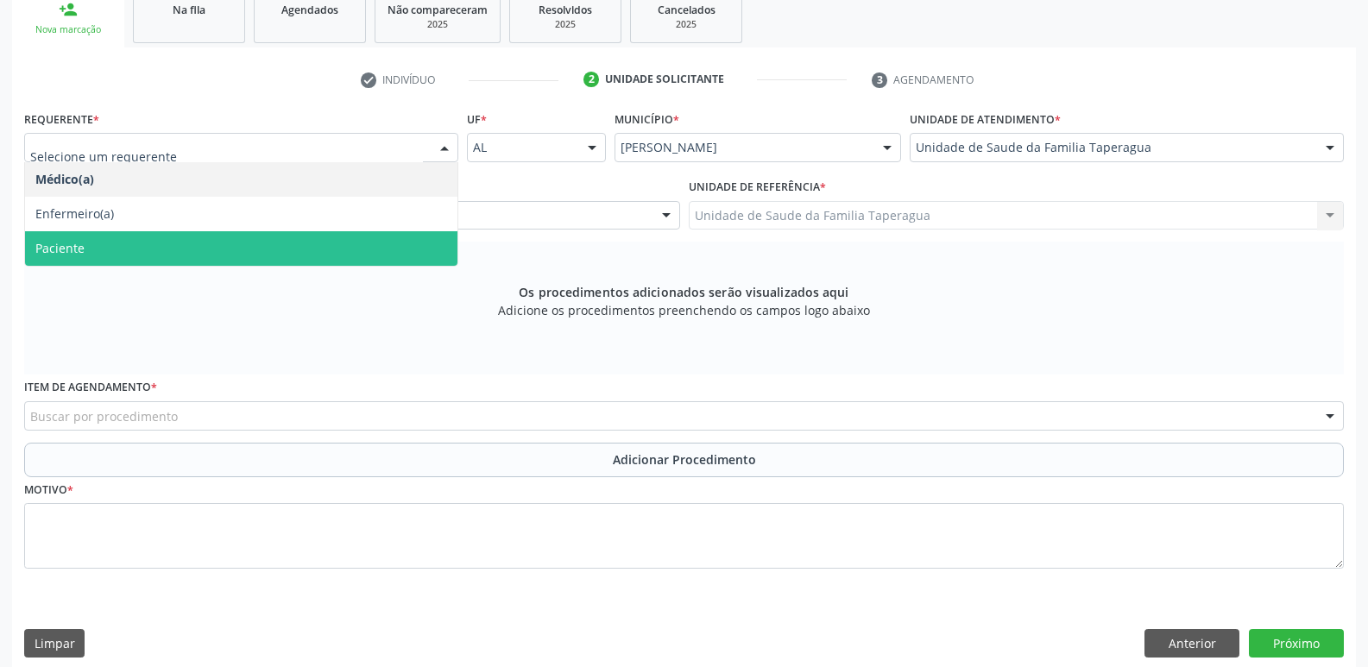
click at [335, 262] on span "Paciente" at bounding box center [241, 248] width 432 height 35
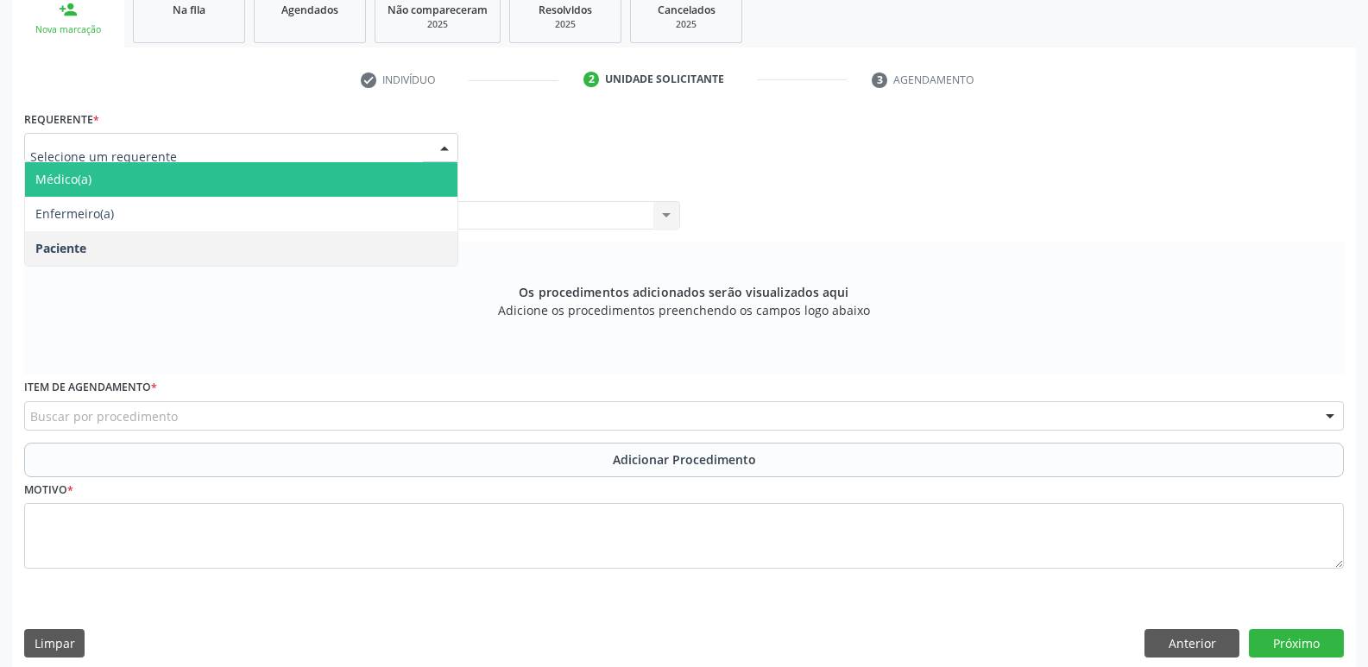
click at [353, 168] on span "Médico(a)" at bounding box center [241, 179] width 432 height 35
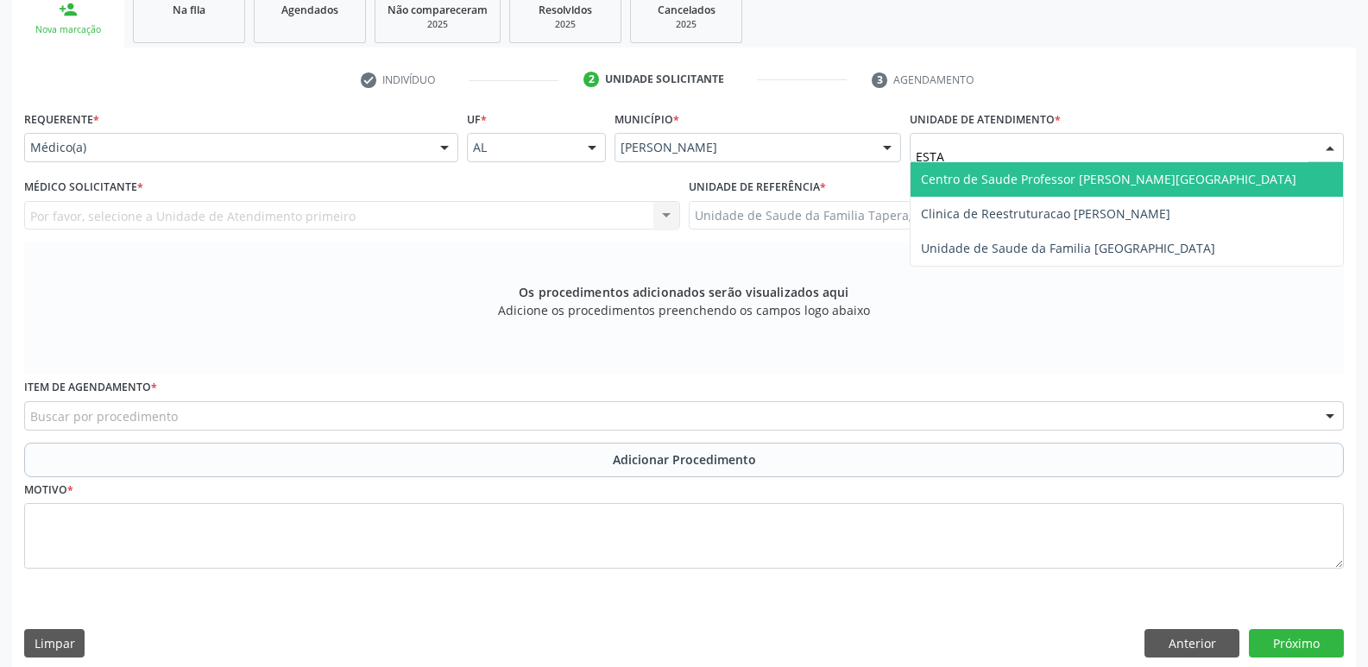
type input "ESTAC"
click at [1035, 186] on span "Centro de Saude Professor [PERSON_NAME][GEOGRAPHIC_DATA]" at bounding box center [1108, 179] width 375 height 16
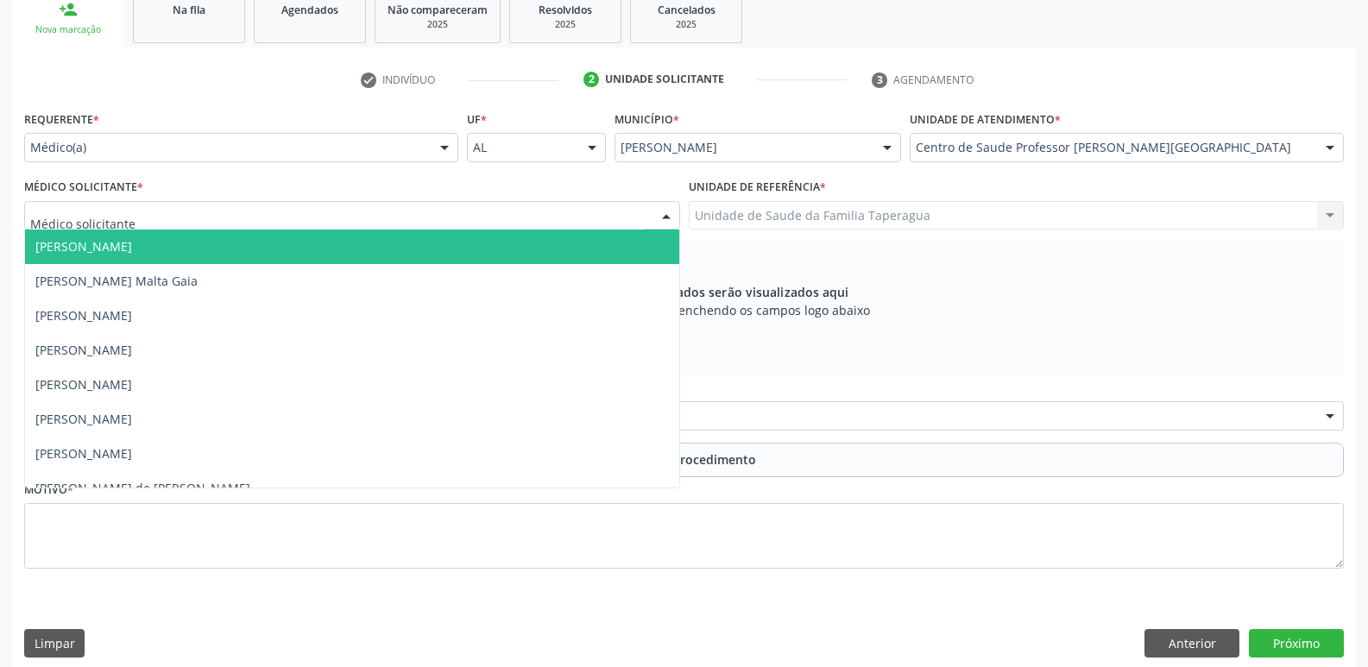
click at [362, 215] on div at bounding box center [352, 215] width 656 height 29
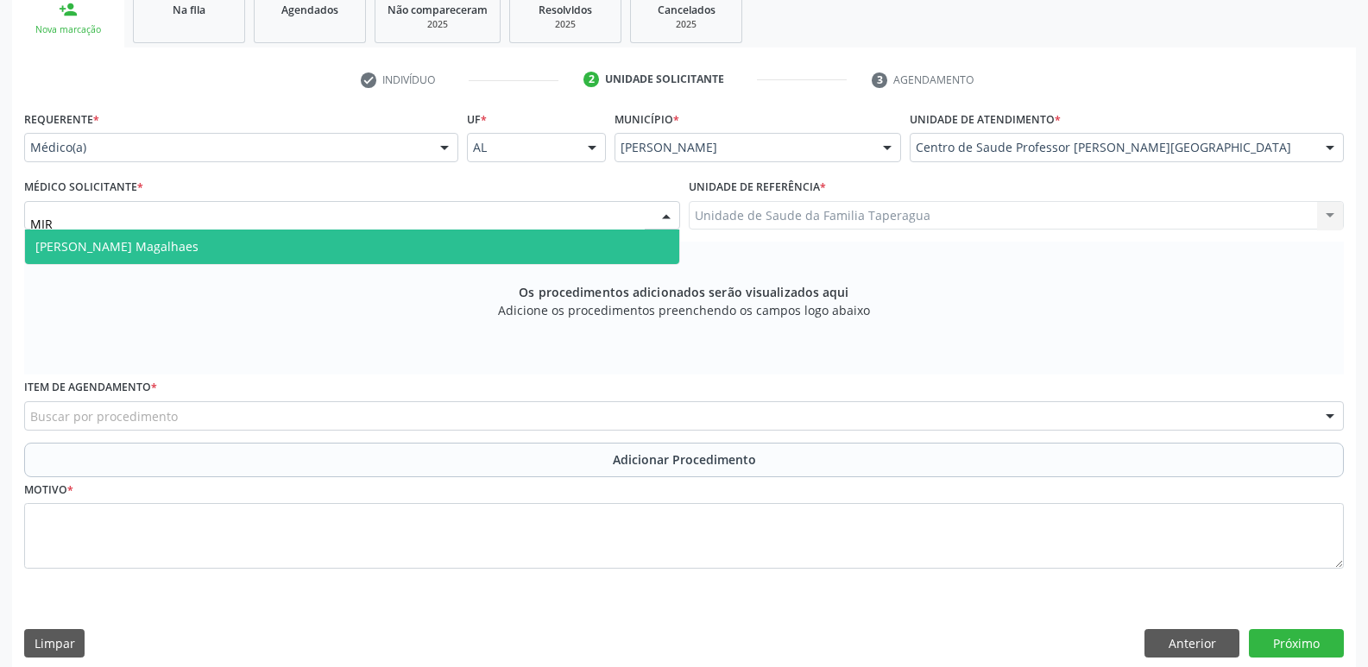
type input "MIRE"
click at [362, 240] on span "[PERSON_NAME] Magalhaes" at bounding box center [352, 247] width 654 height 35
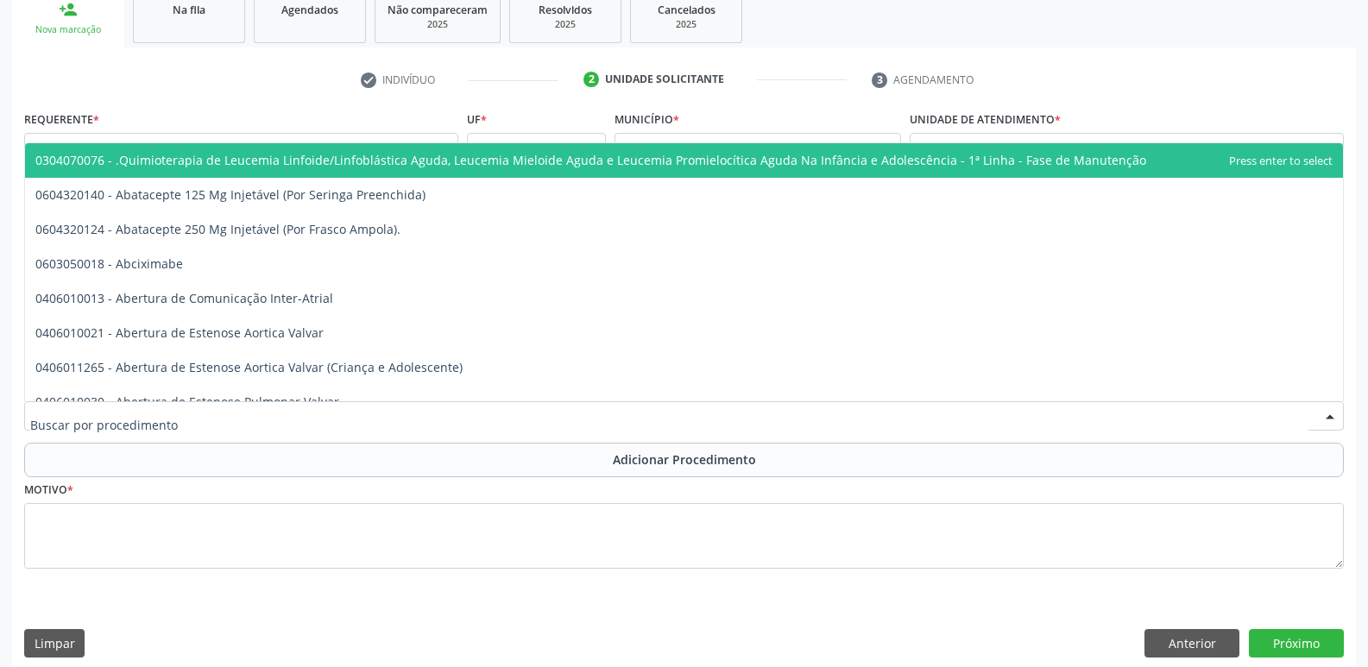
click at [363, 415] on div at bounding box center [684, 415] width 1320 height 29
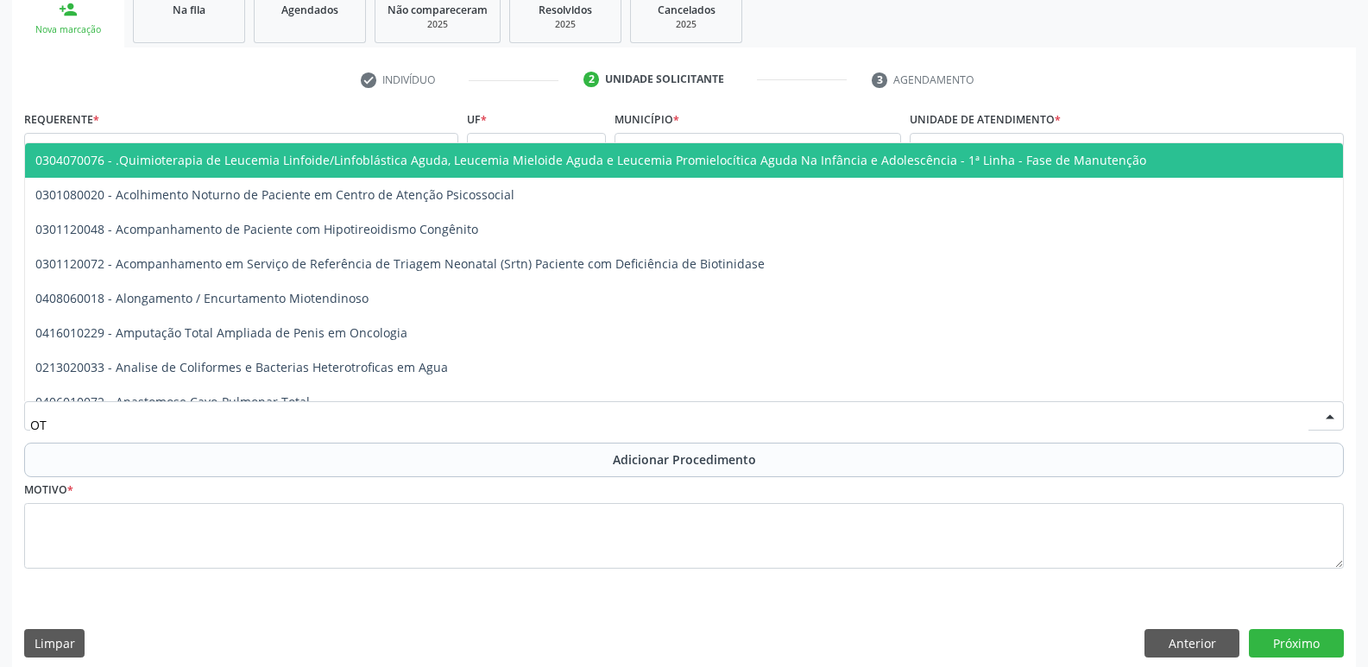
type input "O"
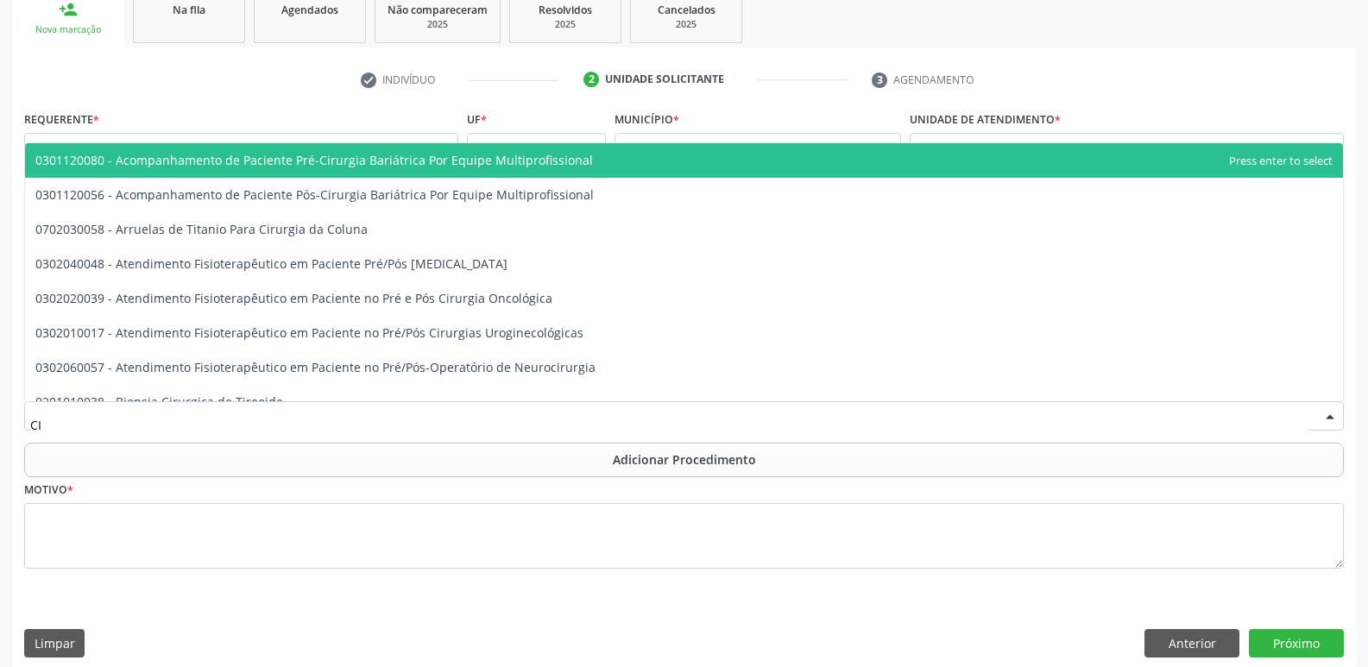
type input "C"
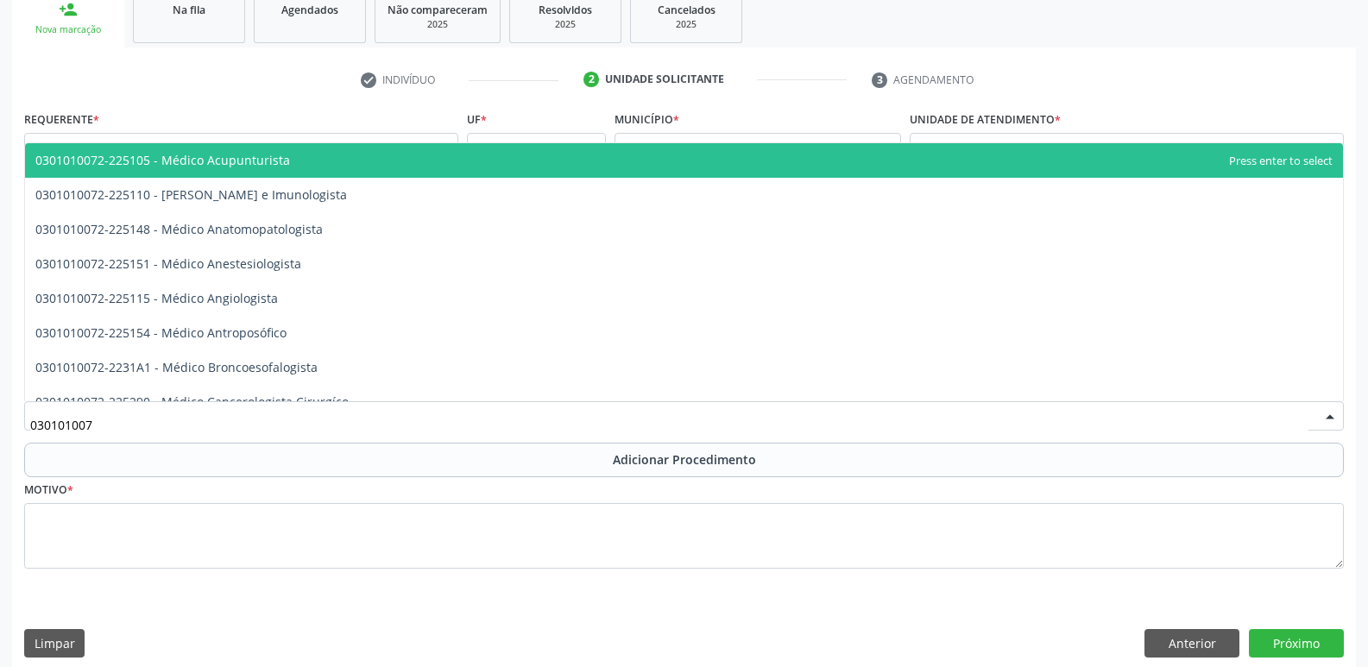
type input "0301010072"
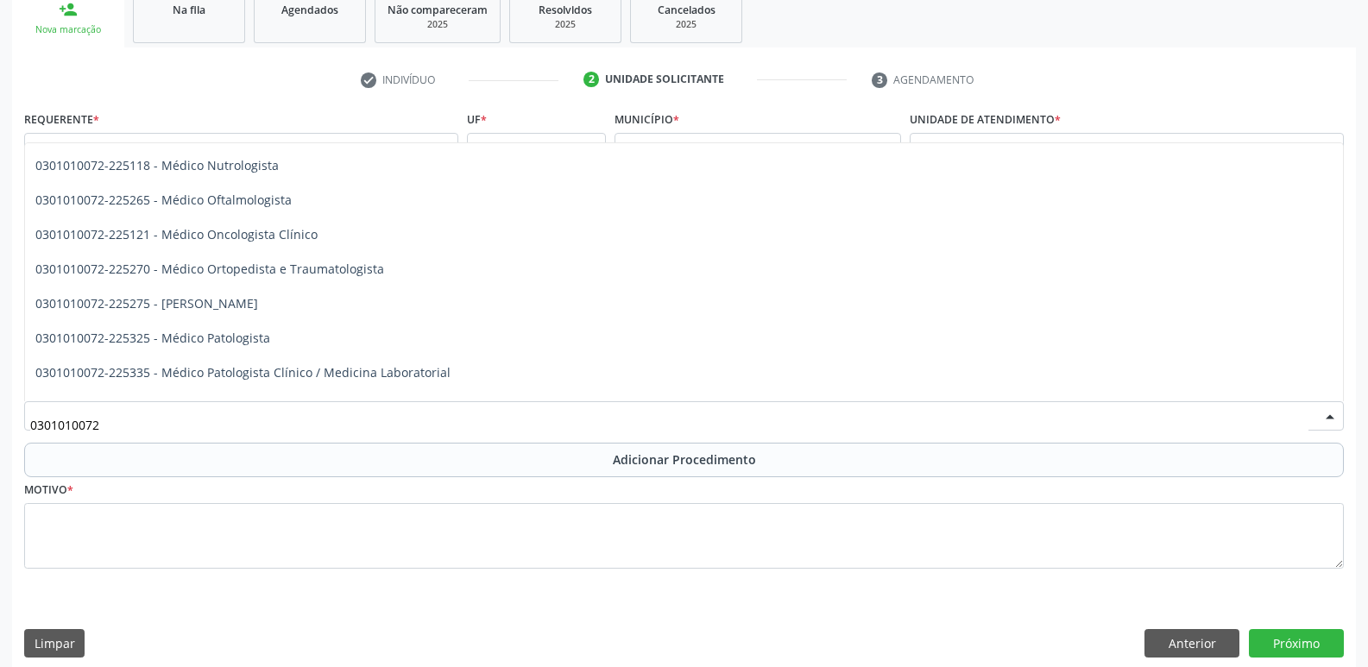
scroll to position [1465, 0]
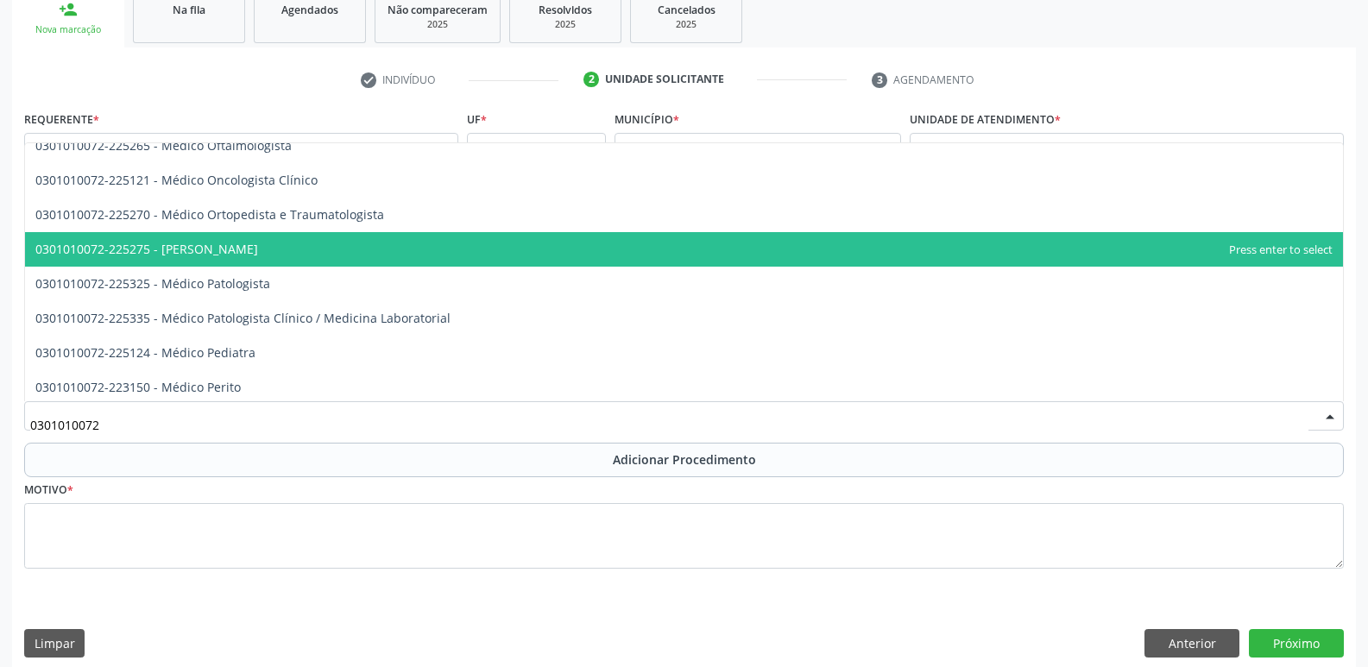
click at [1204, 249] on span "0301010072-225275 - [PERSON_NAME]" at bounding box center [684, 249] width 1318 height 35
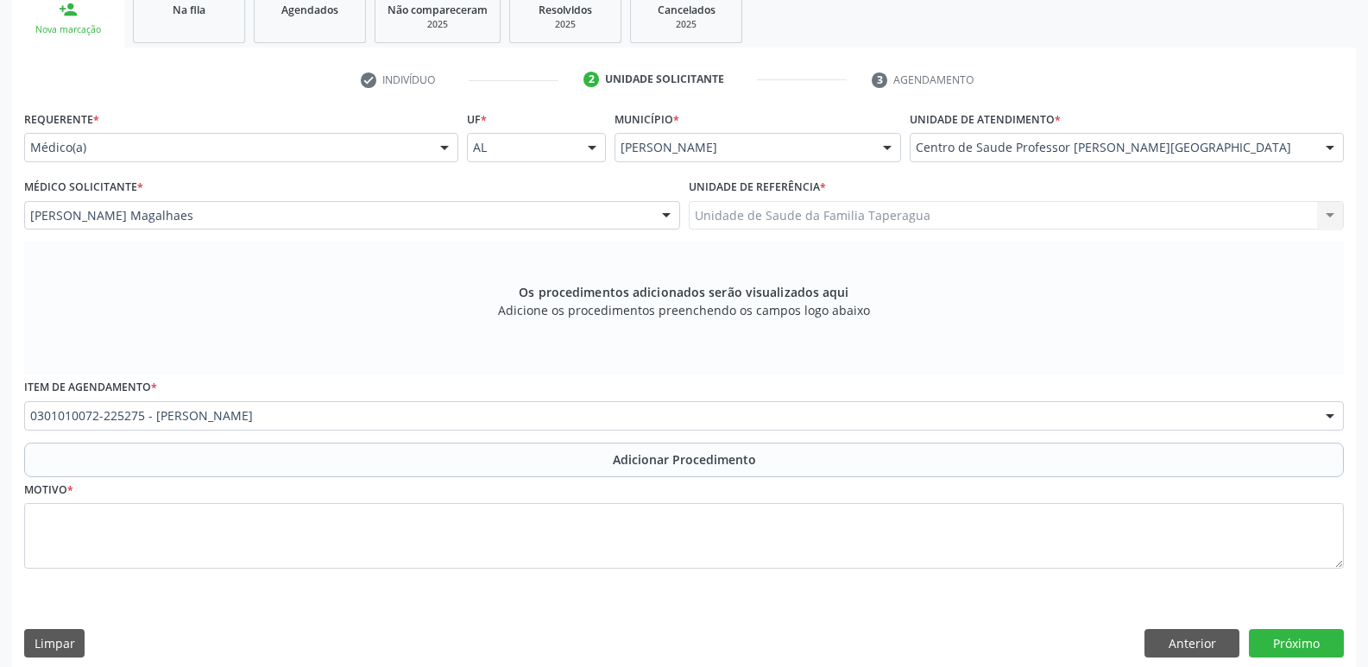
click at [835, 436] on div "Item de agendamento * 0301010072-225275 - [PERSON_NAME] 0304070076 - .Quimioter…" at bounding box center [684, 408] width 1328 height 67
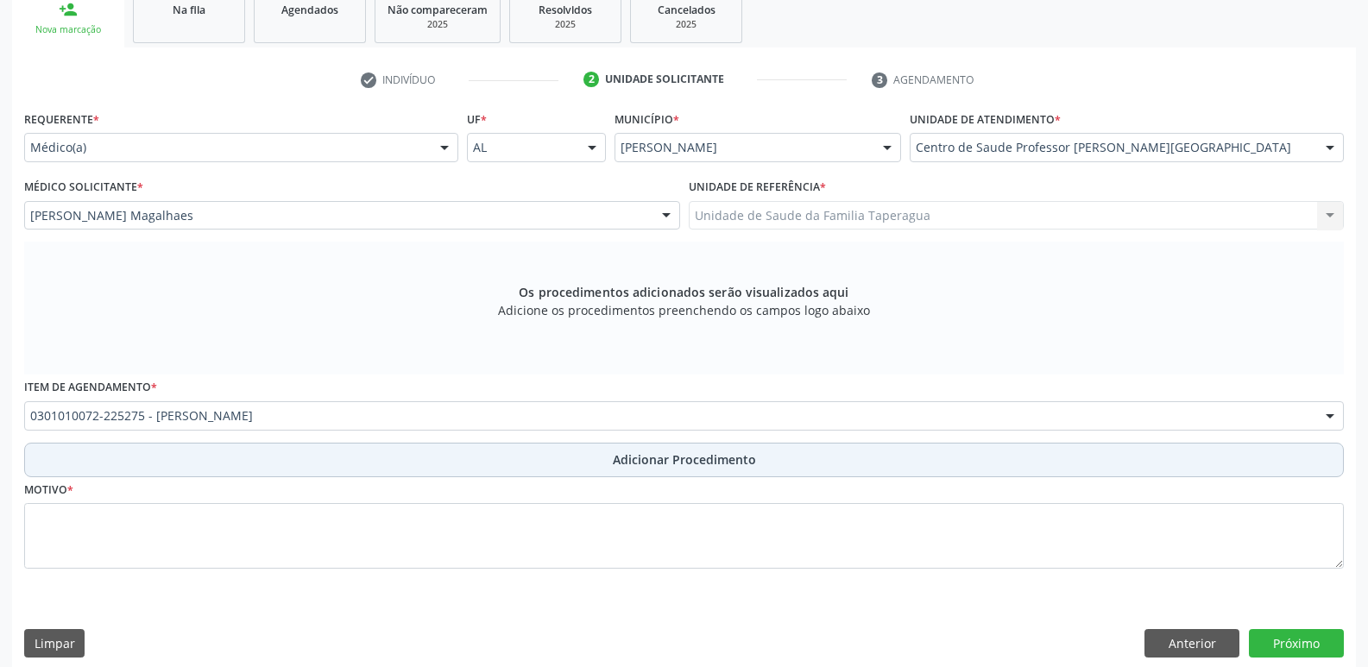
click at [831, 459] on button "Adicionar Procedimento" at bounding box center [684, 460] width 1320 height 35
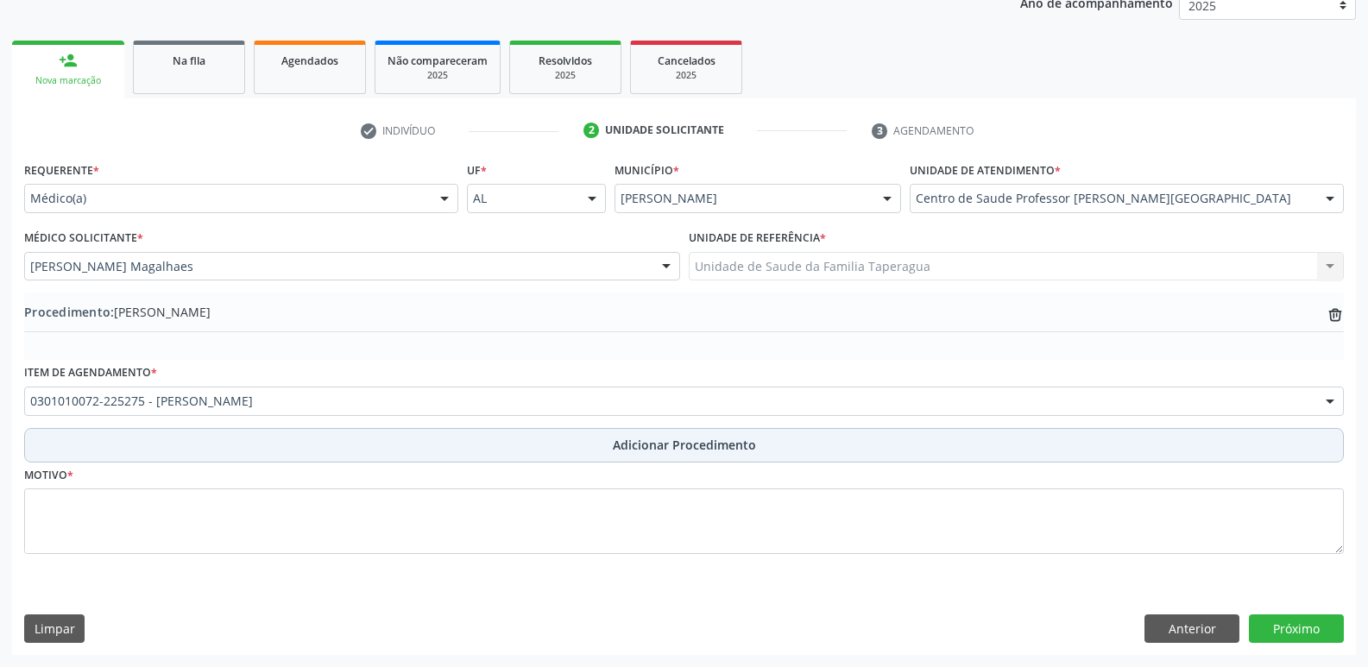
scroll to position [242, 0]
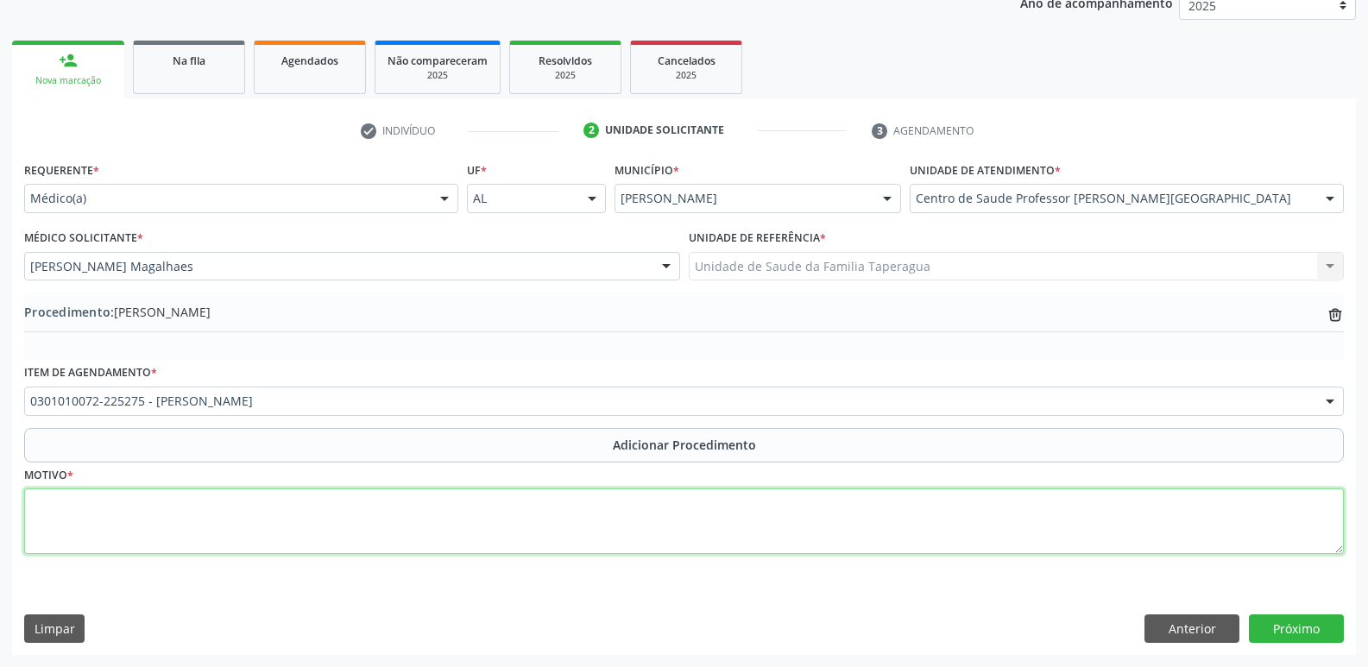
click at [820, 501] on textarea at bounding box center [684, 521] width 1320 height 66
type textarea "C"
type textarea "CONSULTA EM CIRURGIA OTORRINOLARINGOLOGIA ( [GEOGRAPHIC_DATA])"
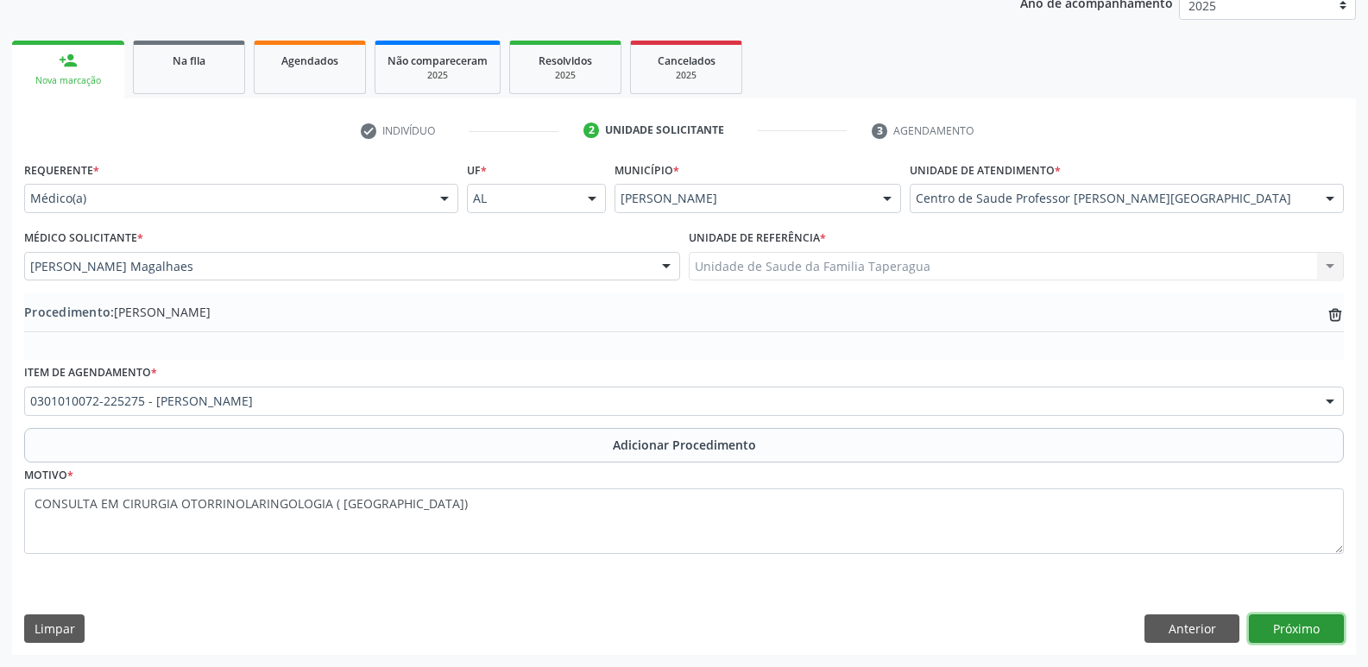
click at [1307, 627] on button "Próximo" at bounding box center [1296, 628] width 95 height 29
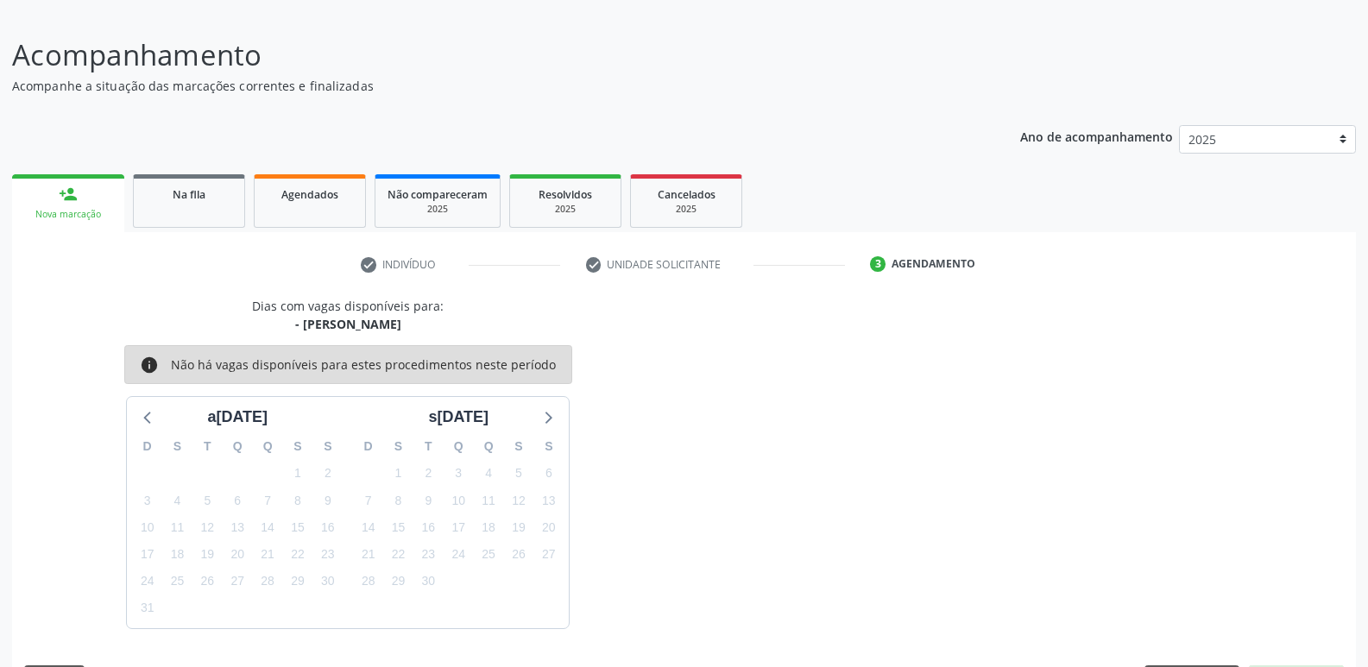
scroll to position [159, 0]
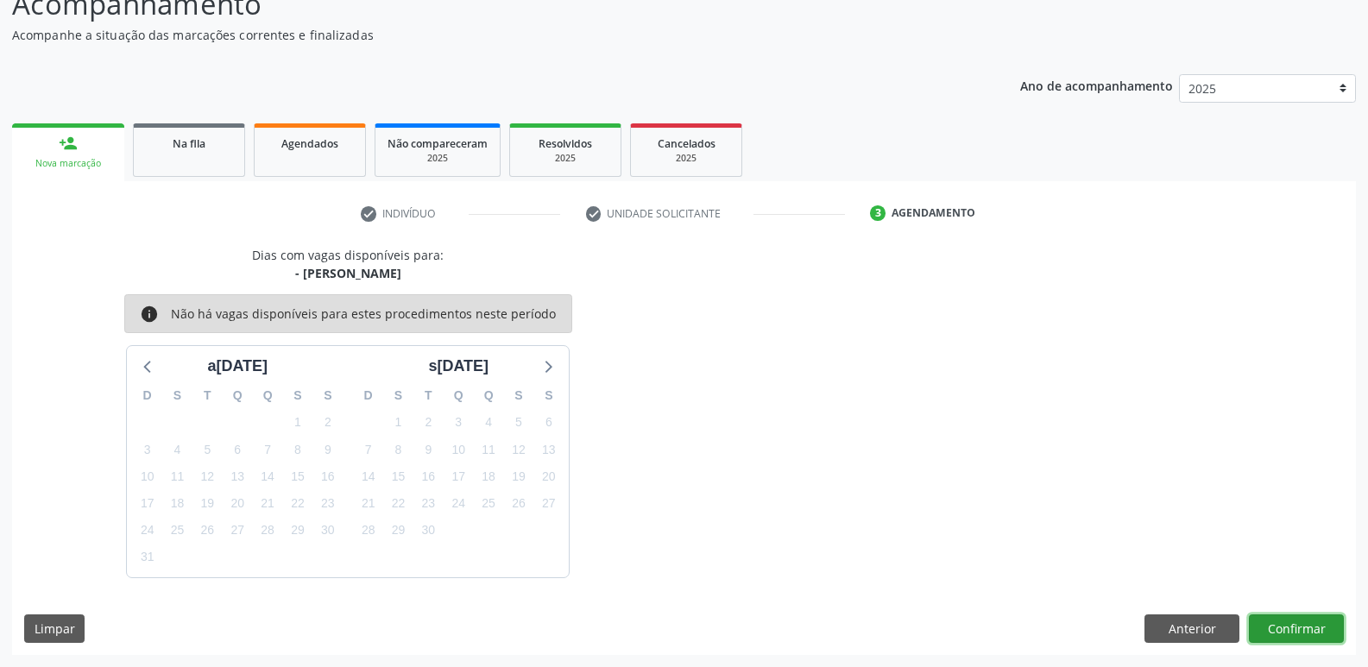
click at [1307, 621] on button "Confirmar" at bounding box center [1296, 628] width 95 height 29
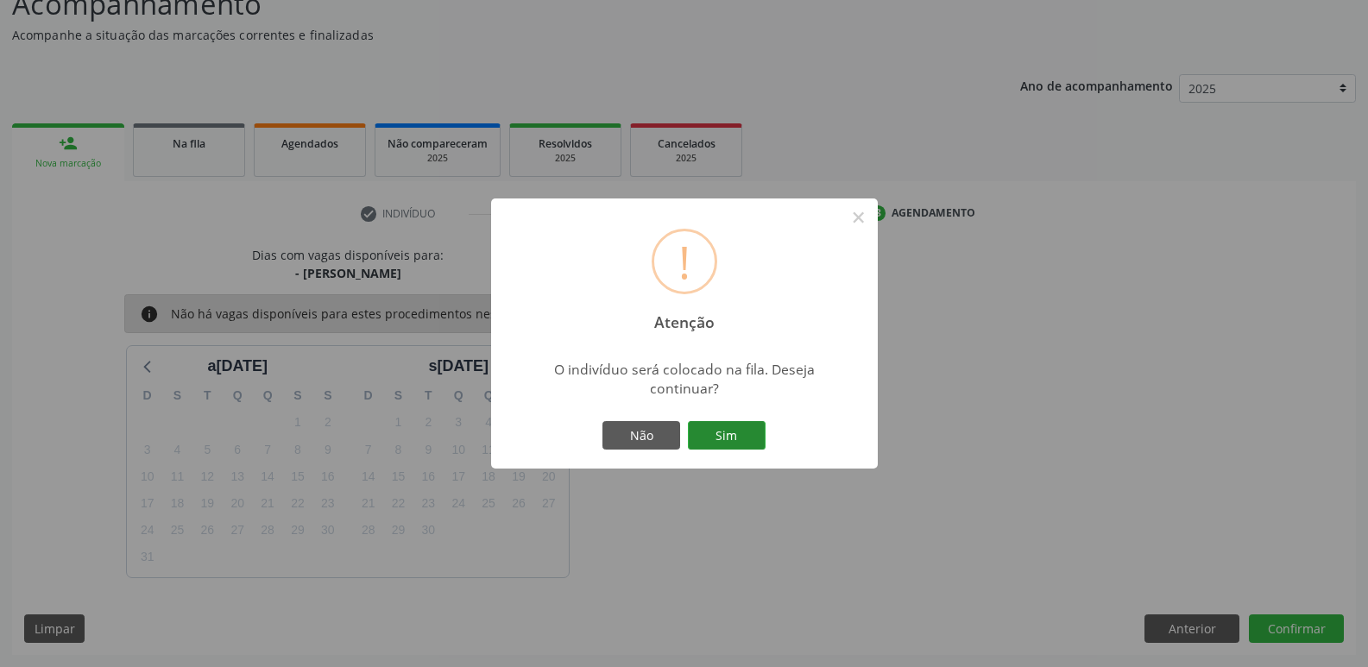
click at [714, 439] on button "Sim" at bounding box center [727, 435] width 78 height 29
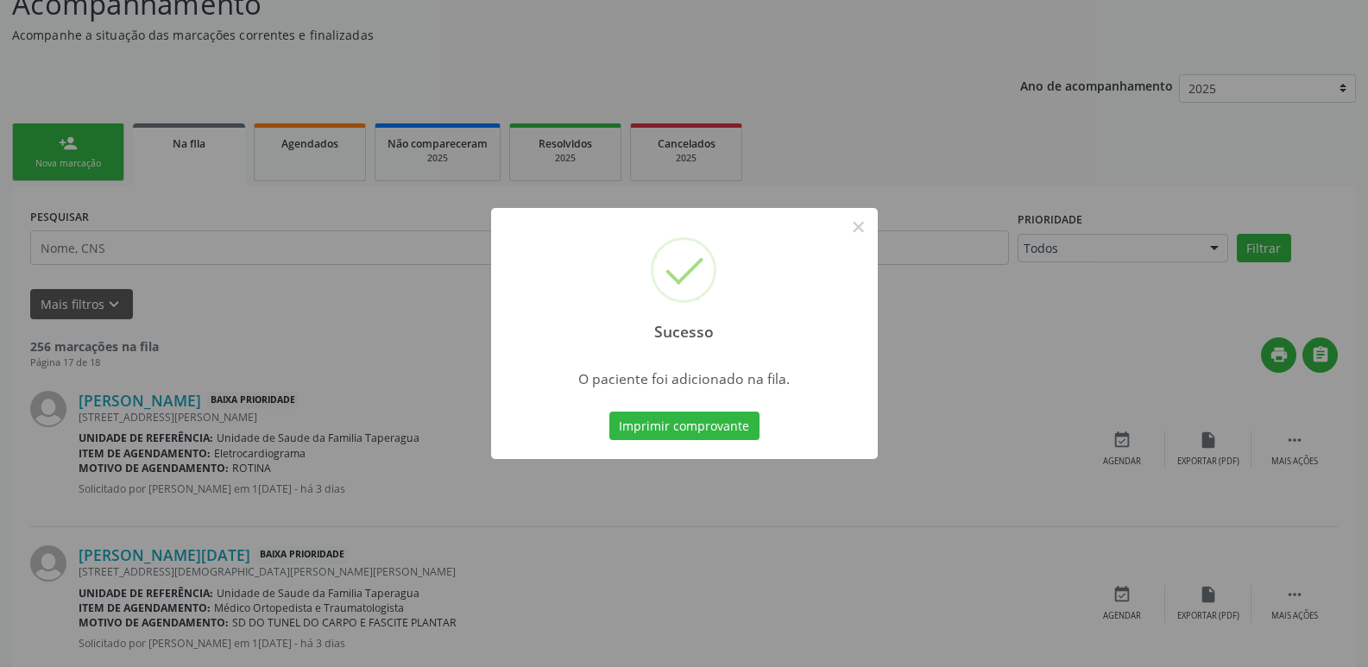
scroll to position [0, 0]
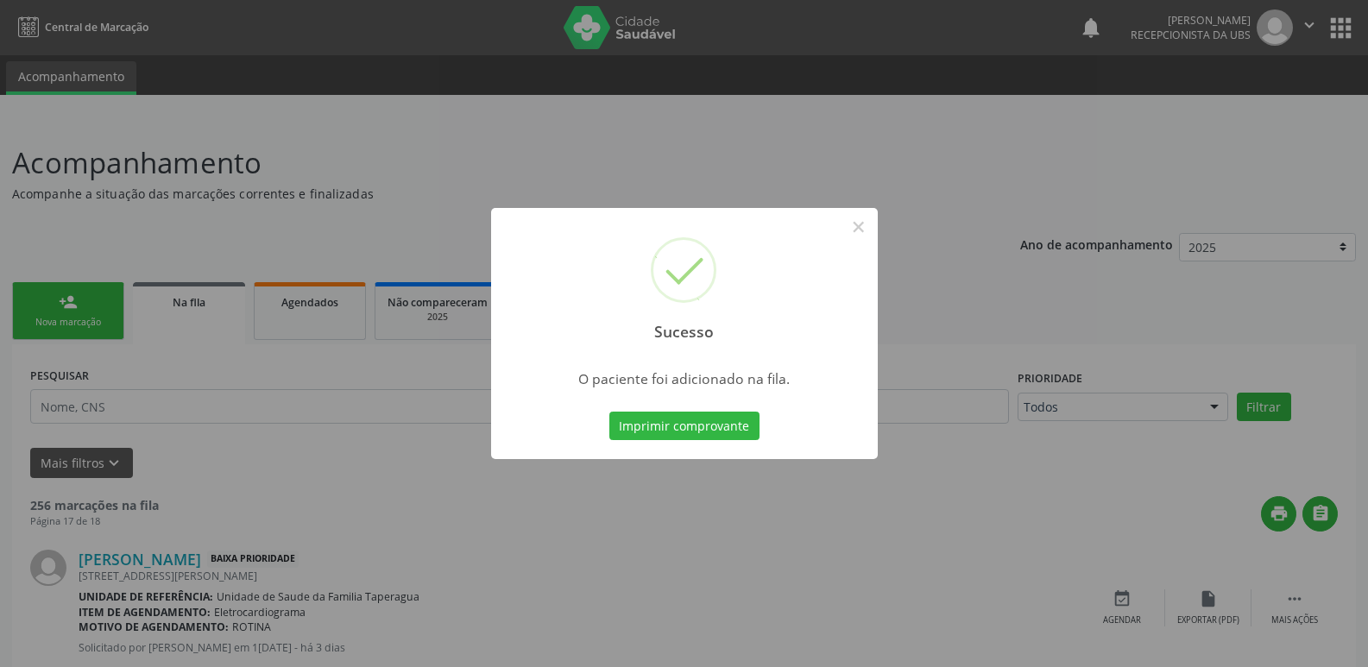
click at [928, 152] on div "Sucesso × O paciente foi adicionado na fila. Imprimir comprovante Cancel" at bounding box center [684, 333] width 1368 height 667
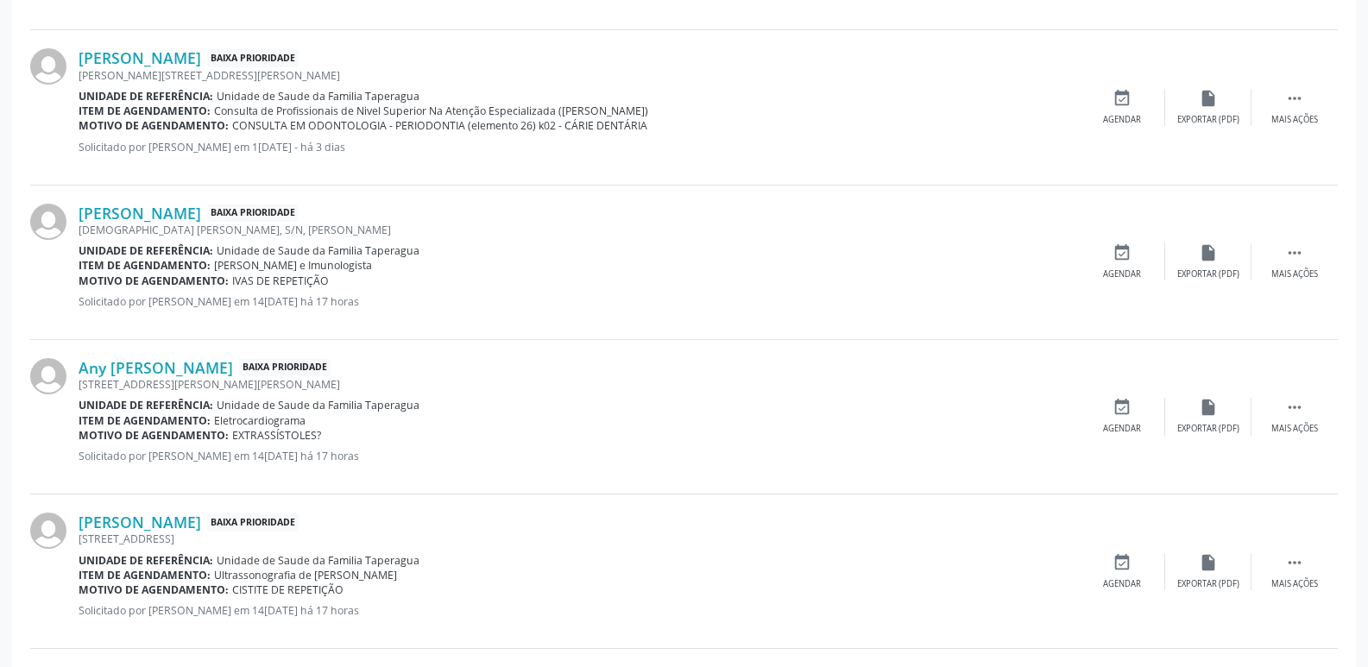
scroll to position [2263, 0]
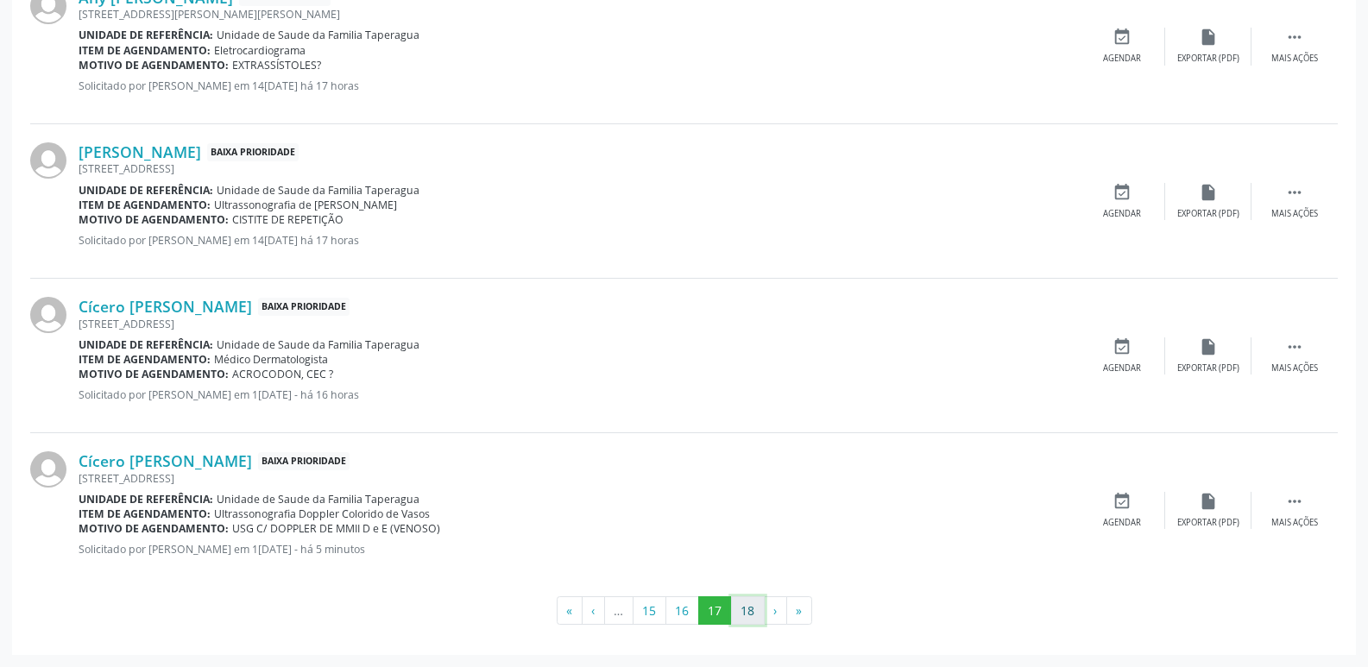
click at [753, 609] on button "18" at bounding box center [748, 610] width 34 height 29
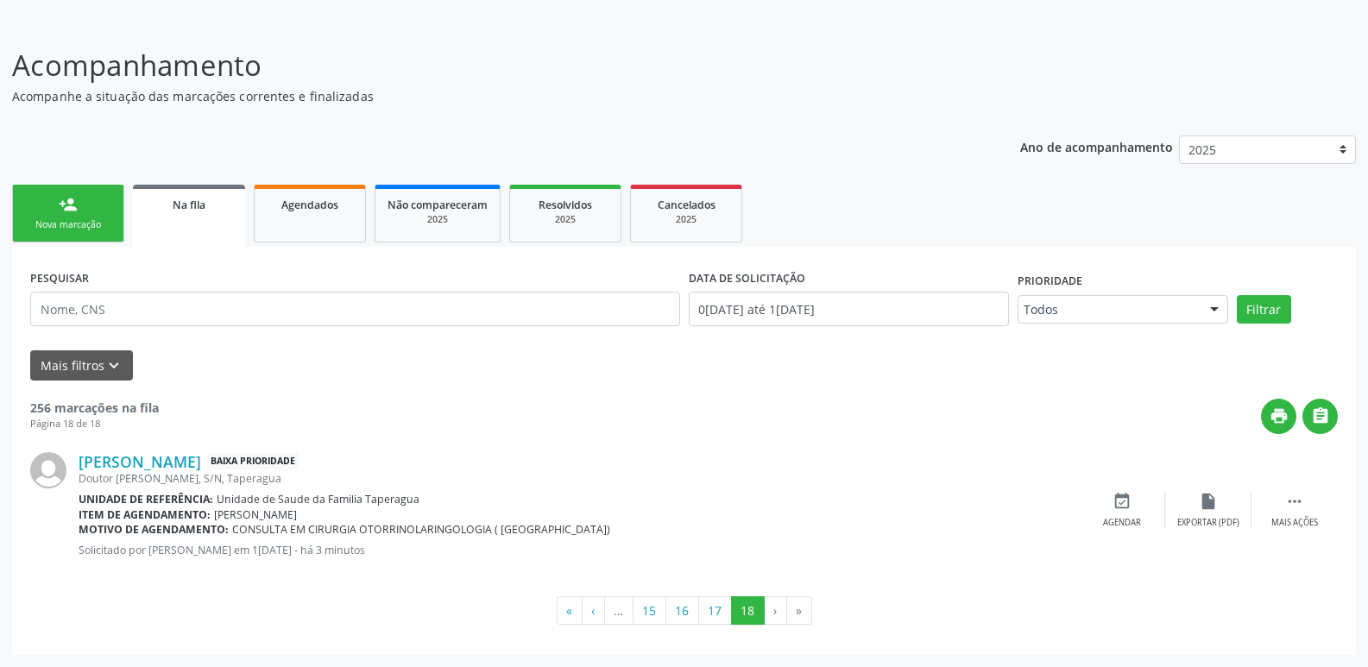
scroll to position [0, 0]
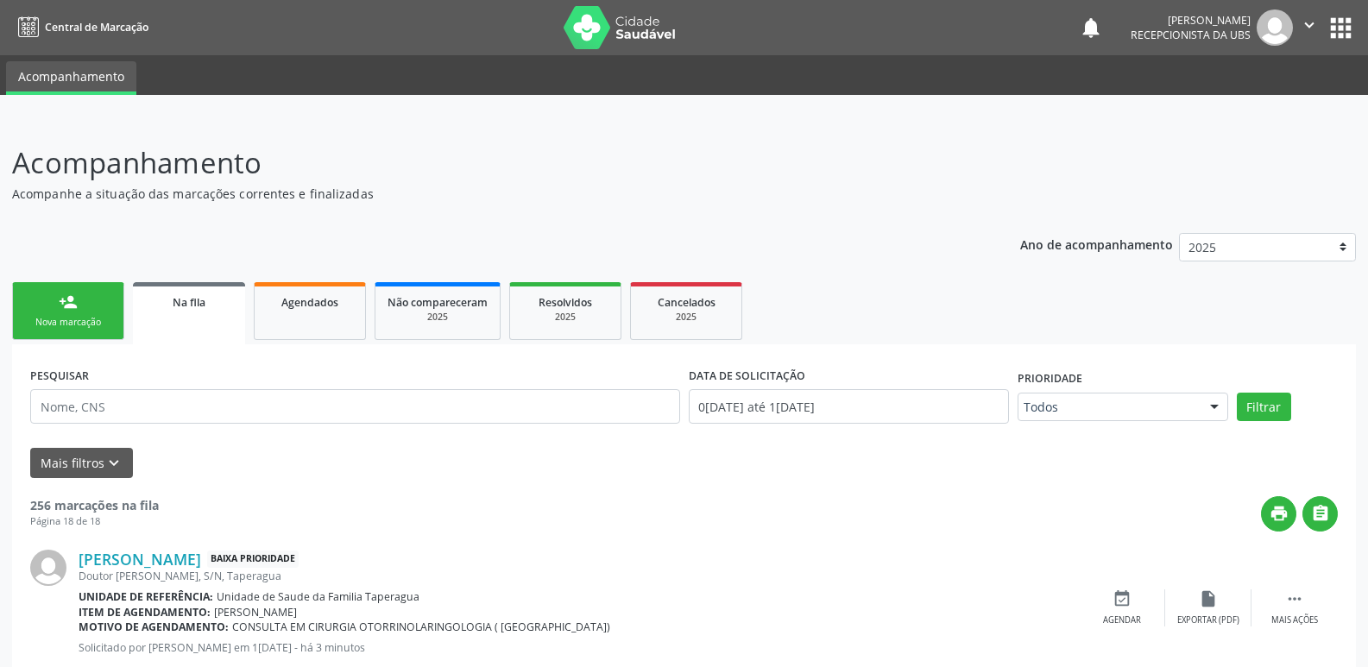
click at [60, 292] on link "person_add Nova marcação" at bounding box center [68, 311] width 112 height 58
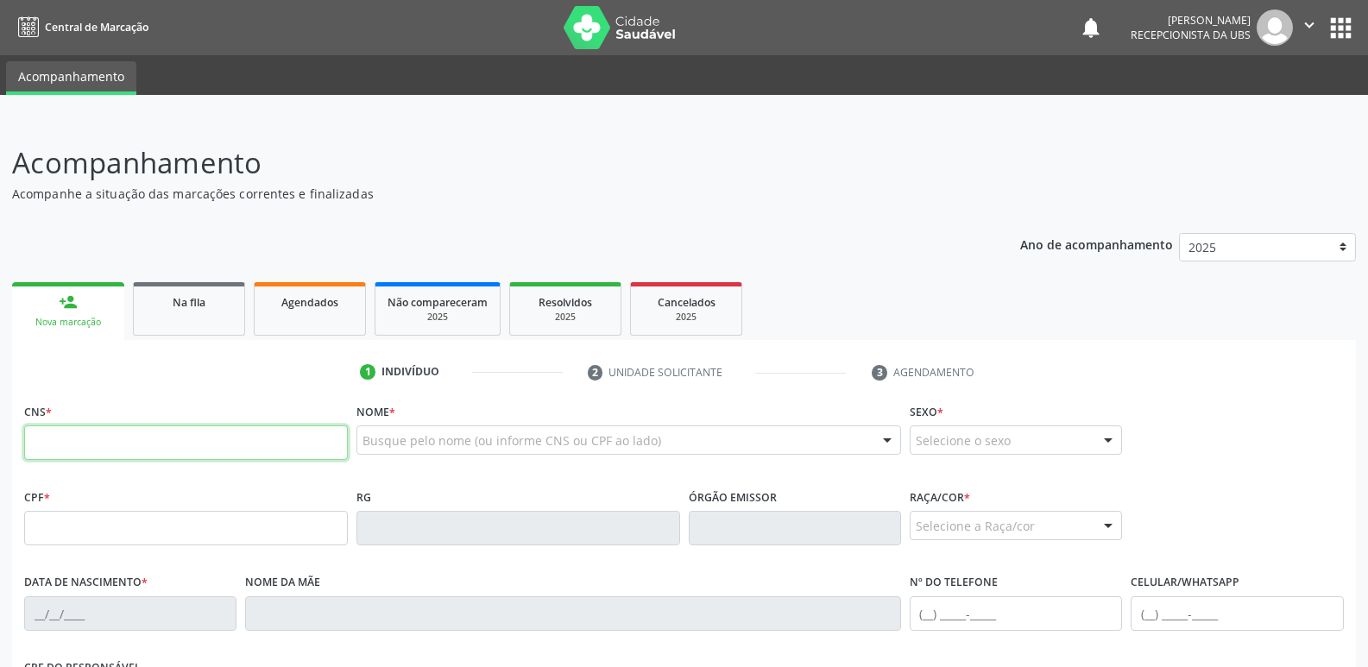
click at [252, 438] on input "text" at bounding box center [186, 442] width 324 height 35
paste input "706 0093 4025 2946"
type input "706 0093 4025 2946"
type input "130.525.984-06"
type input "29[DATE]"
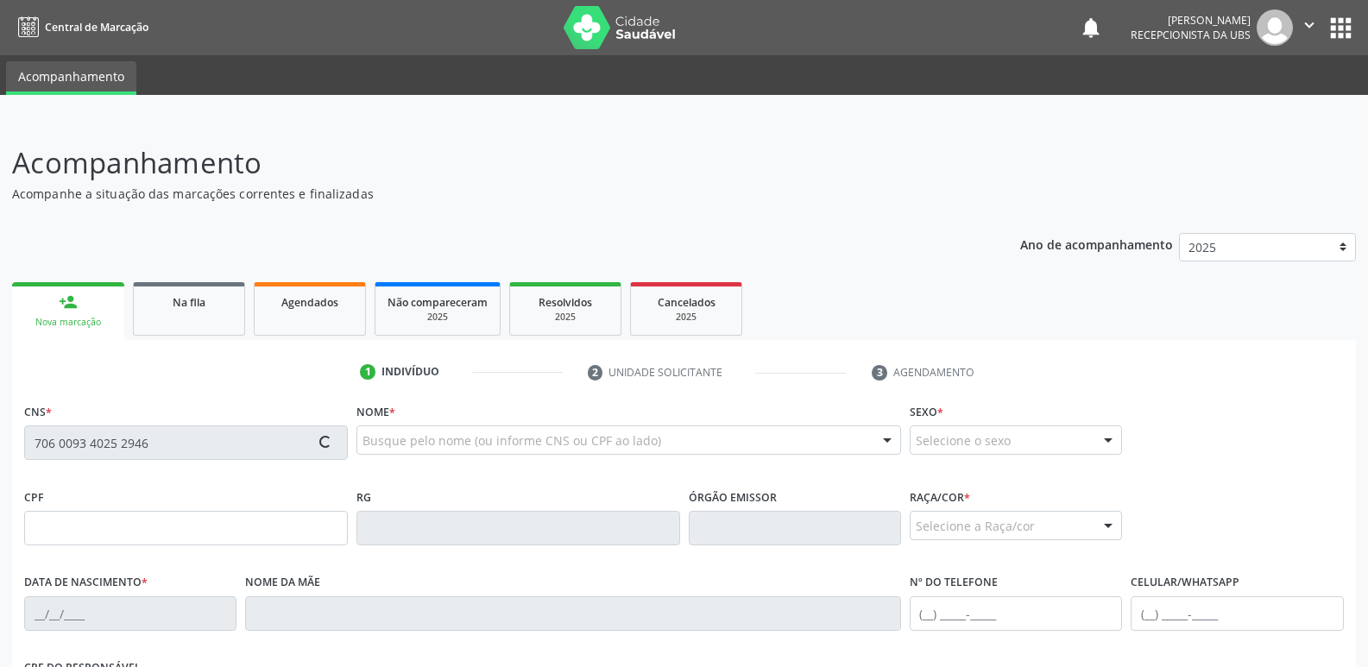
type input "[PERSON_NAME]"
type input "[PHONE_NUMBER]"
type input "S/N"
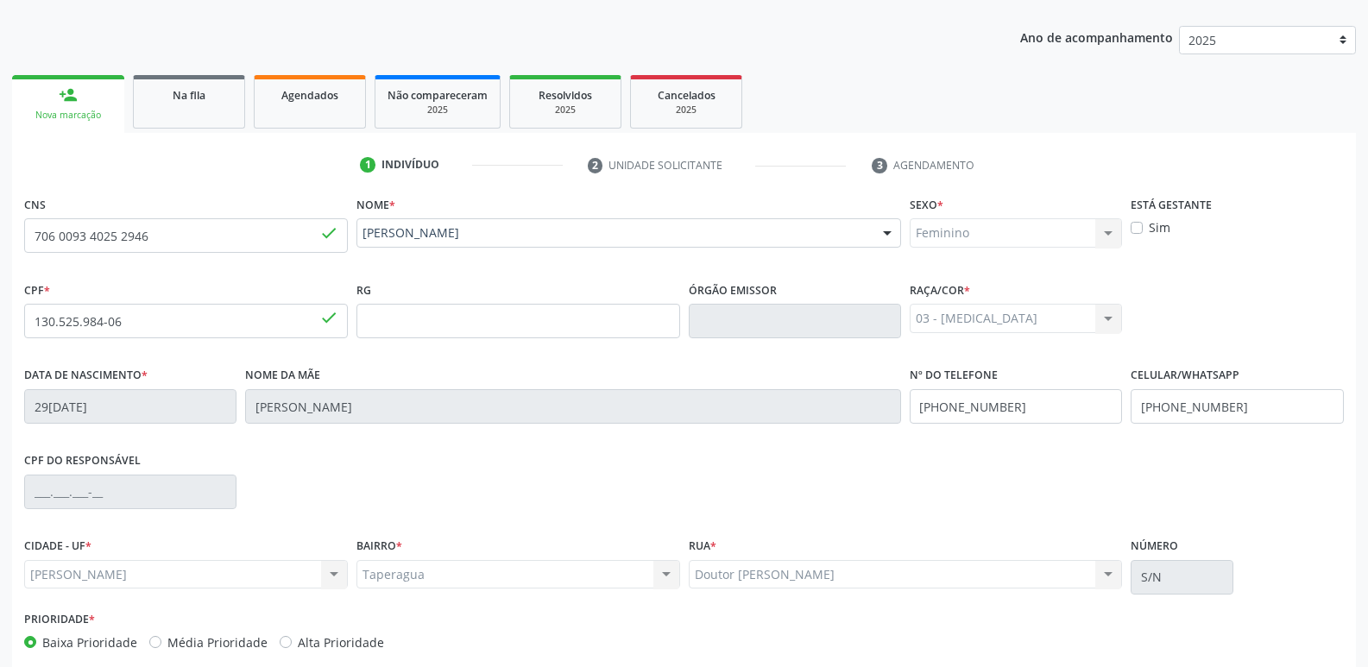
scroll to position [293, 0]
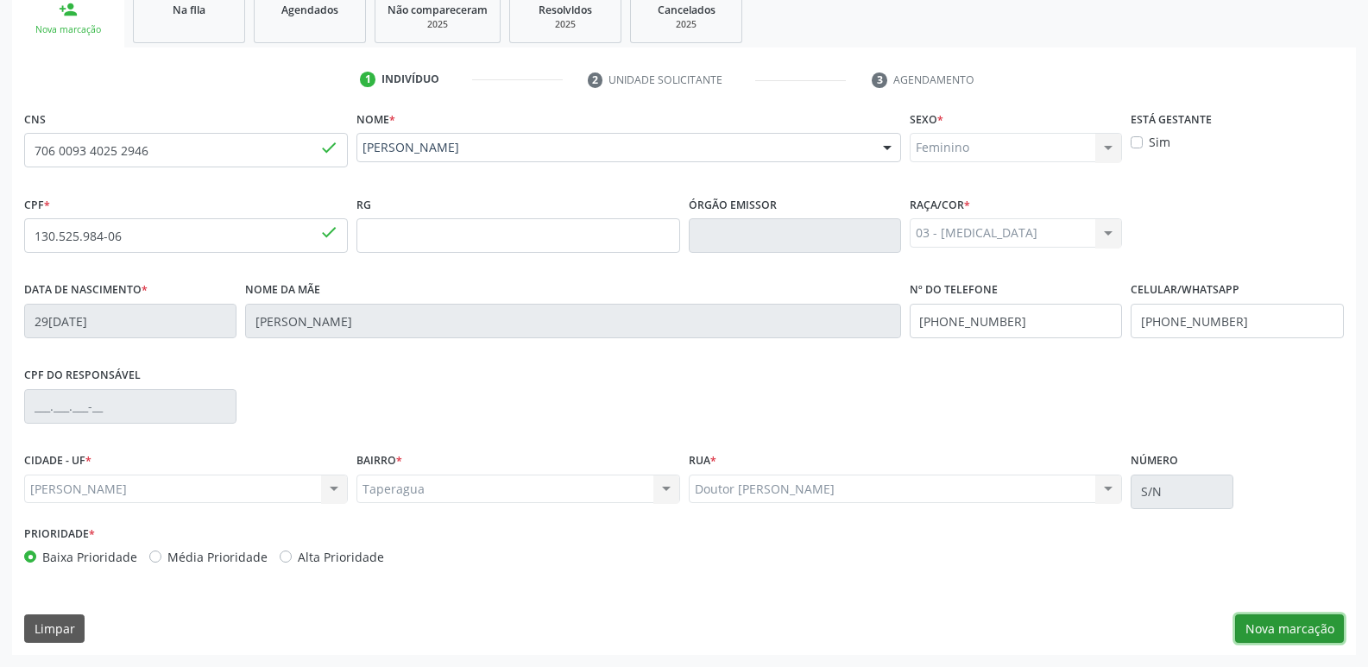
click at [1297, 614] on button "Nova marcação" at bounding box center [1289, 628] width 109 height 29
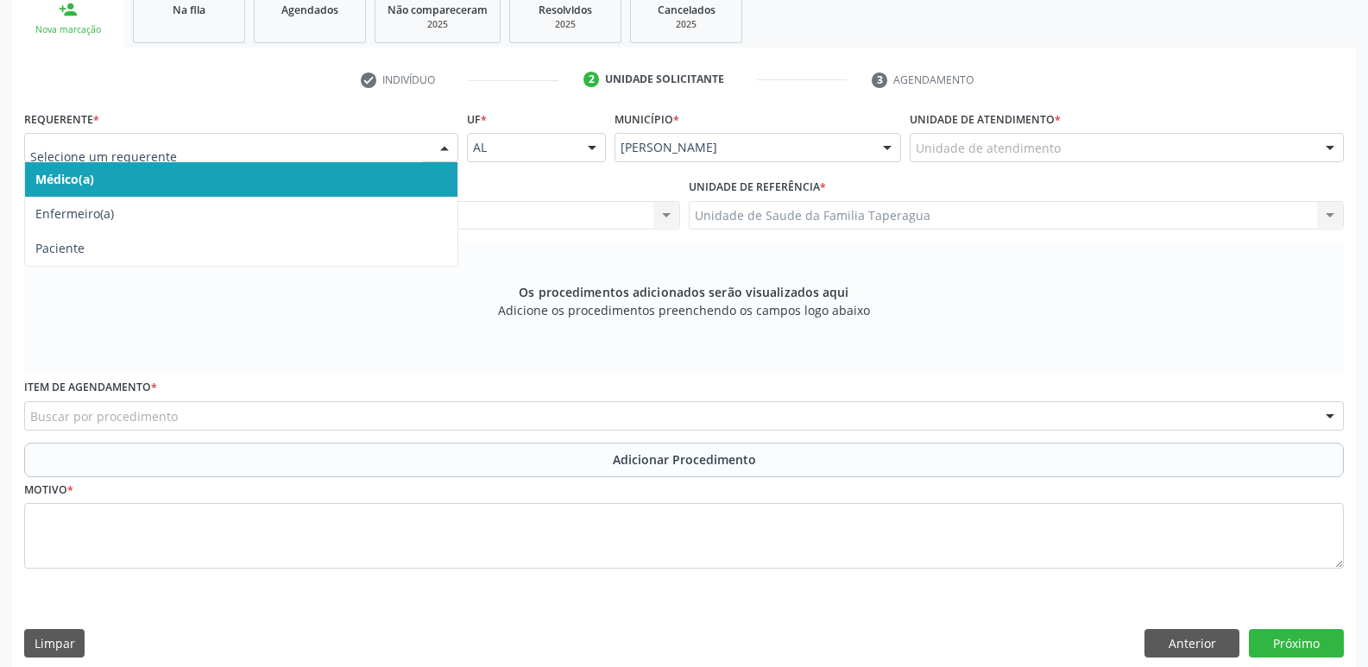
click at [210, 136] on div at bounding box center [241, 147] width 434 height 29
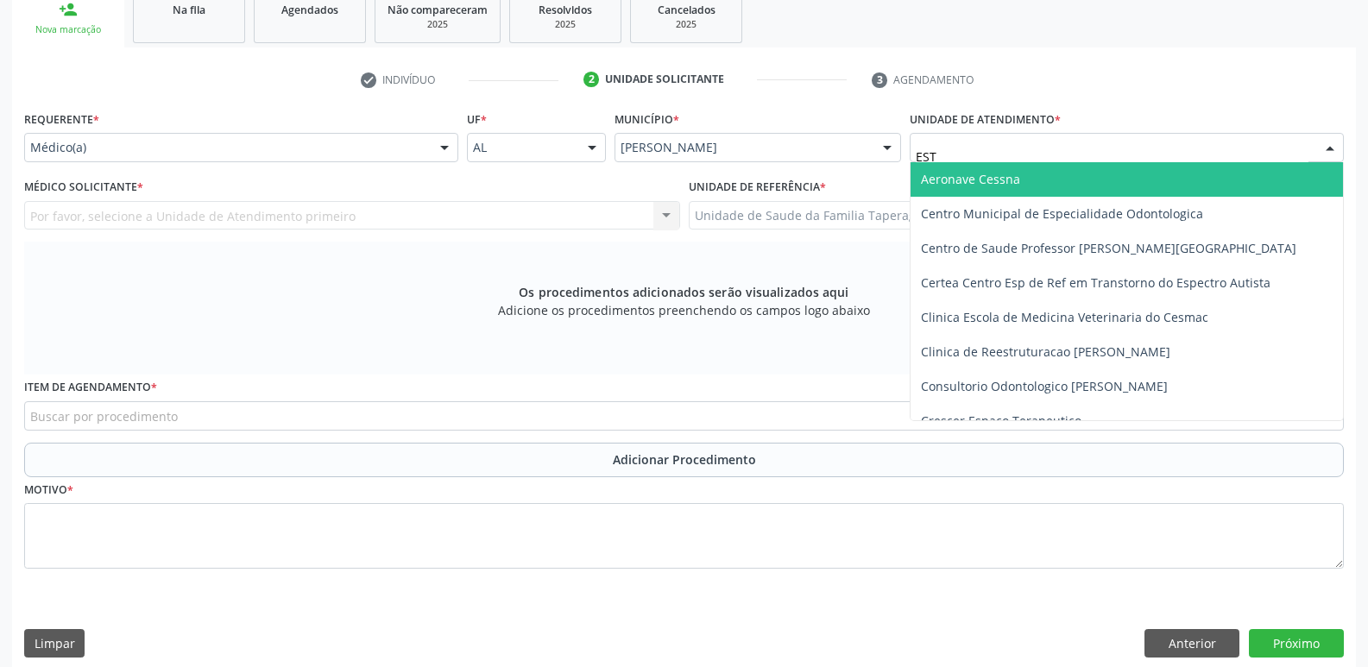
type input "ESTA"
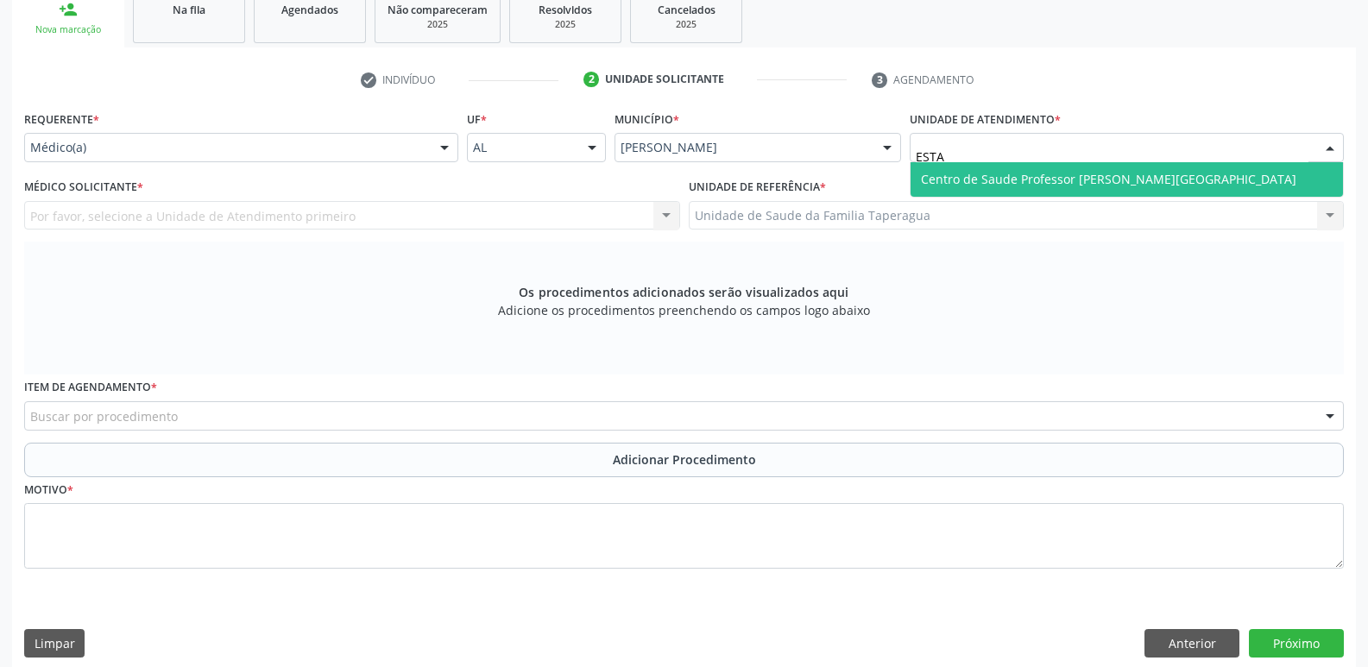
click at [1017, 174] on span "Centro de Saude Professor [PERSON_NAME][GEOGRAPHIC_DATA]" at bounding box center [1108, 179] width 375 height 16
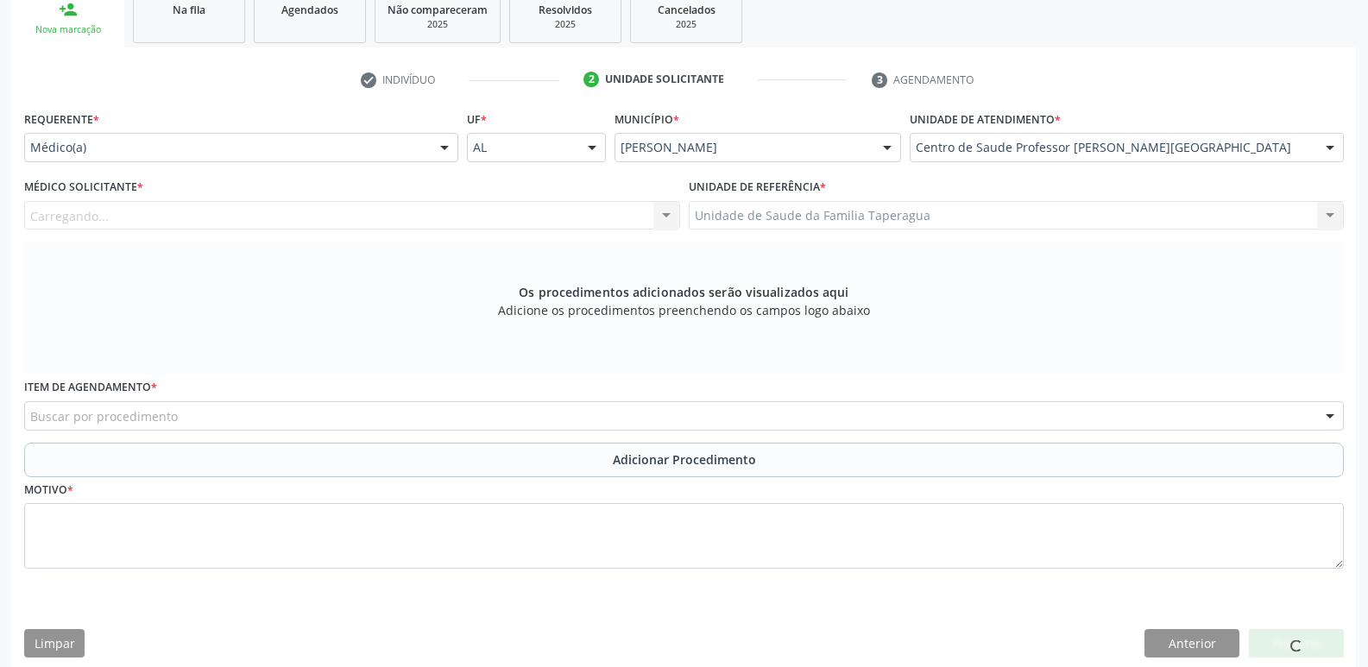
click at [478, 215] on div "Carregando..." at bounding box center [352, 215] width 656 height 29
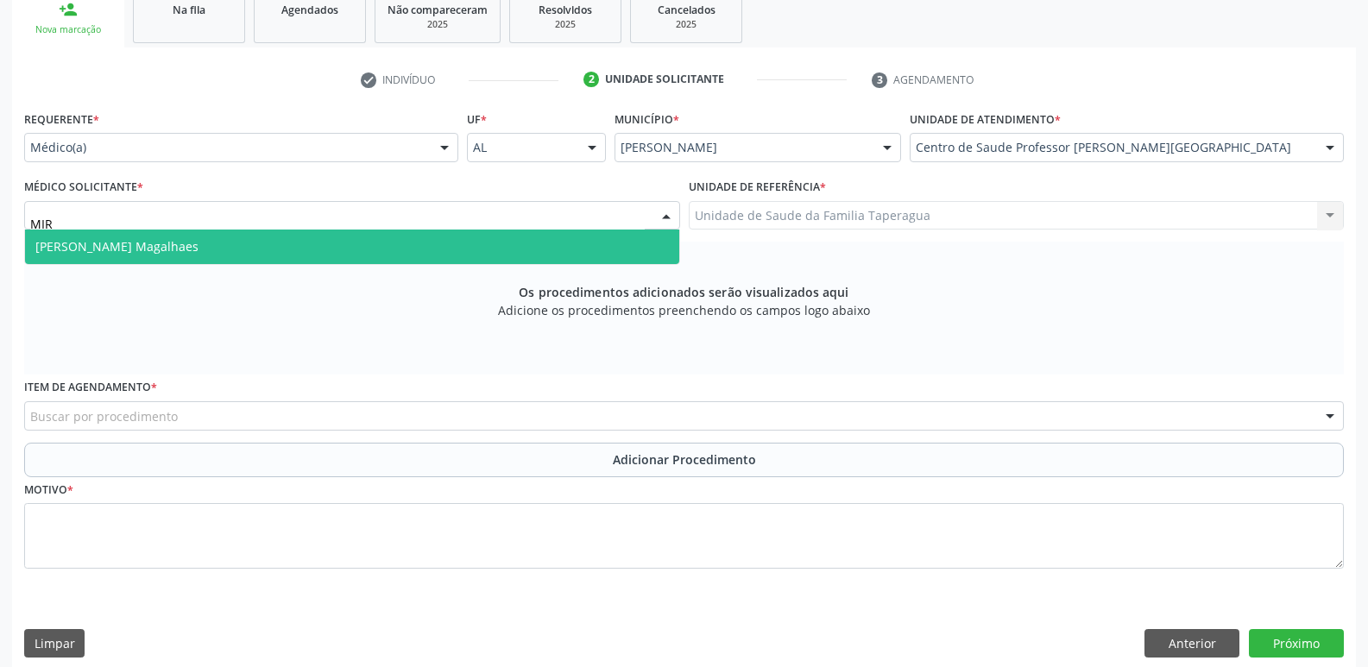
type input "MIRE"
click at [479, 243] on span "[PERSON_NAME] Magalhaes" at bounding box center [352, 247] width 654 height 35
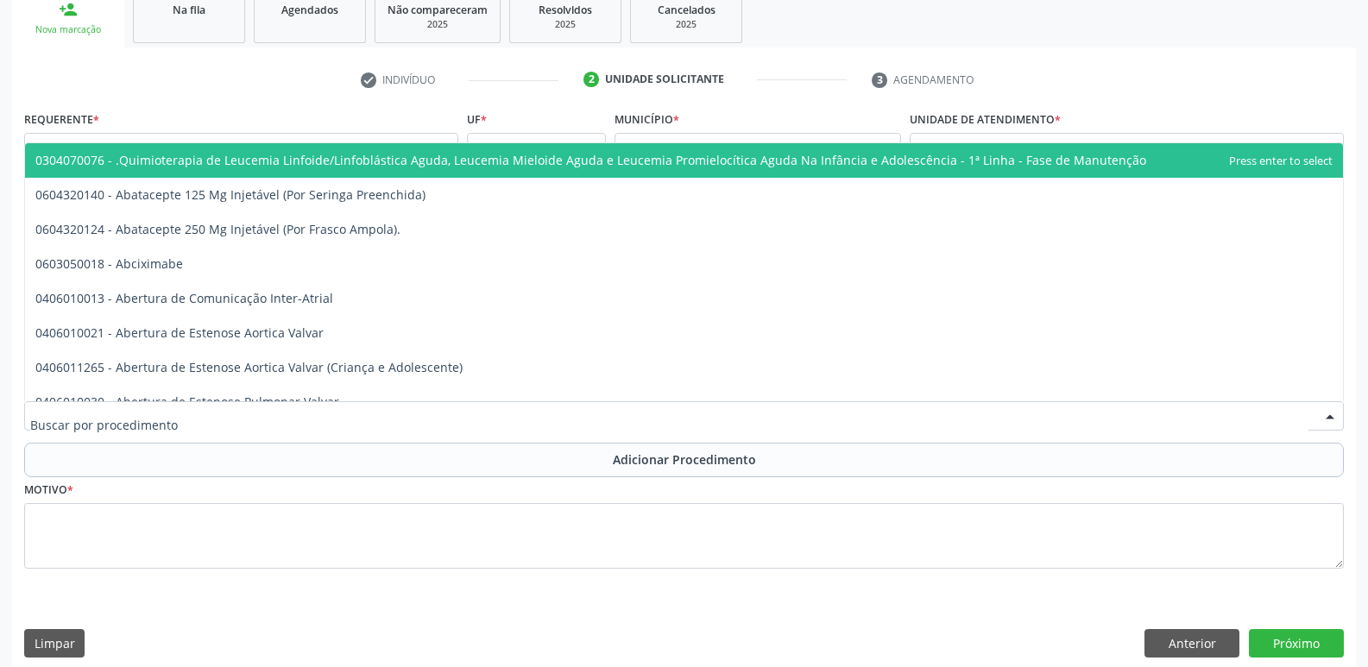
click at [498, 414] on div at bounding box center [684, 415] width 1320 height 29
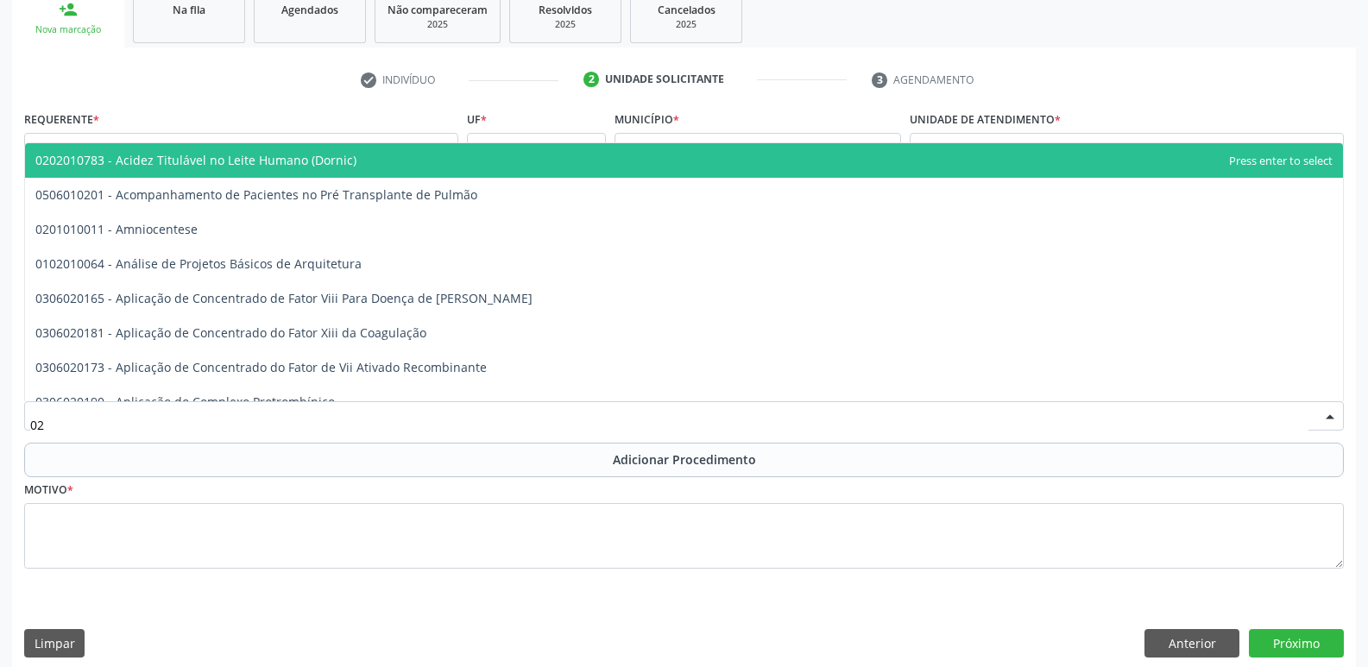
type input "0"
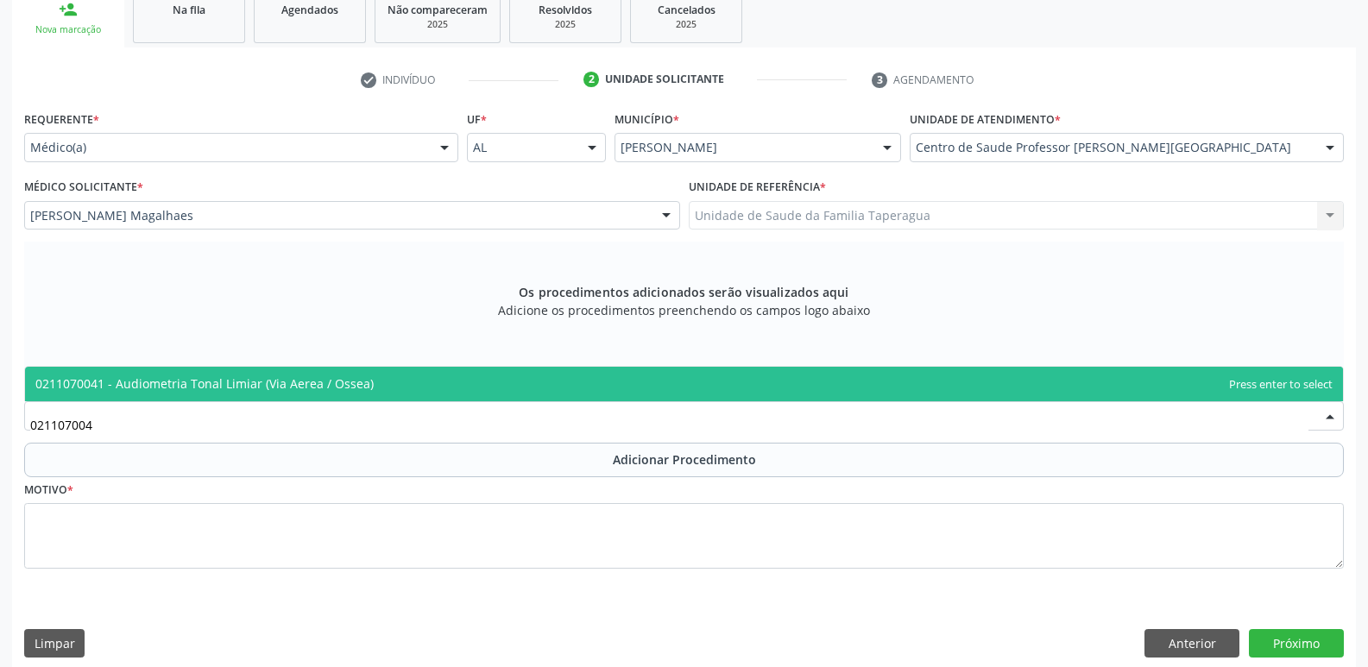
click at [501, 380] on span "0211070041 - Audiometria Tonal Limiar (Via Aerea / Ossea)" at bounding box center [684, 384] width 1318 height 35
type input "021107004"
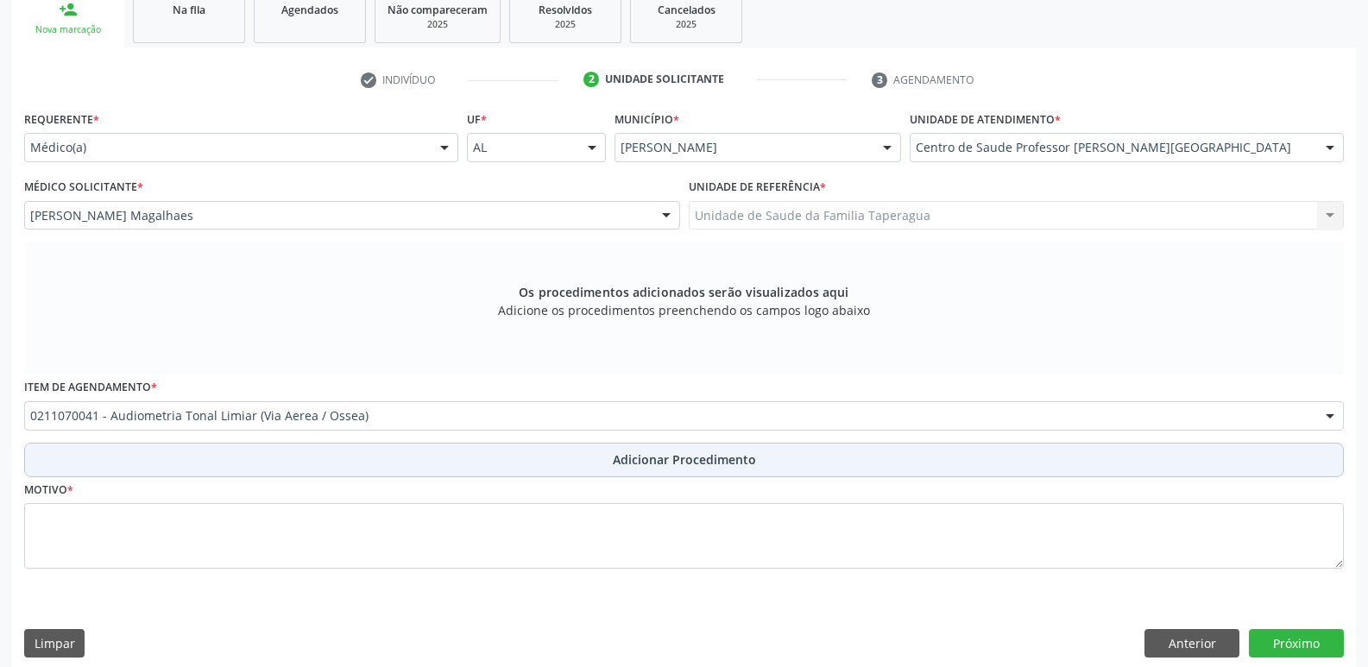
click at [510, 454] on button "Adicionar Procedimento" at bounding box center [684, 460] width 1320 height 35
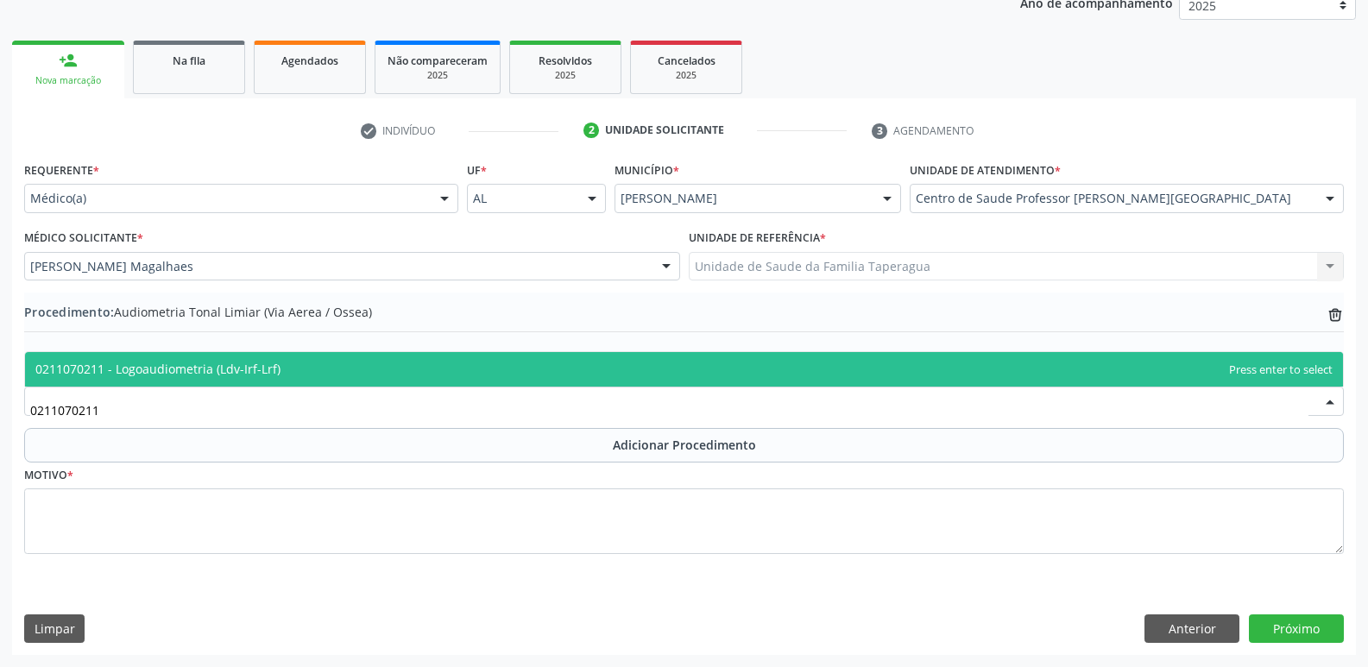
click at [520, 365] on span "0211070211 - Logoaudiometria (Ldv-Irf-Lrf)" at bounding box center [684, 369] width 1318 height 35
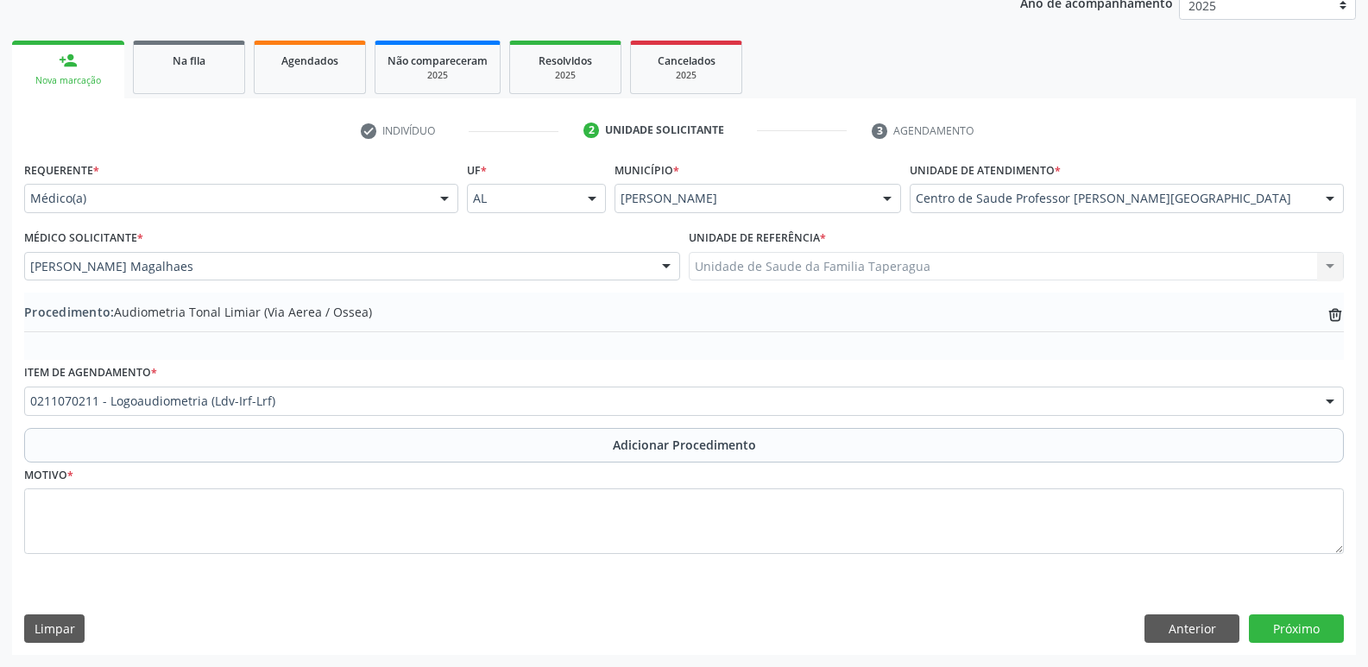
click at [520, 365] on span "0406011265 - Abertura de Estenose Aortica Valvar (Criança e Adolescente)" at bounding box center [684, 353] width 1318 height 35
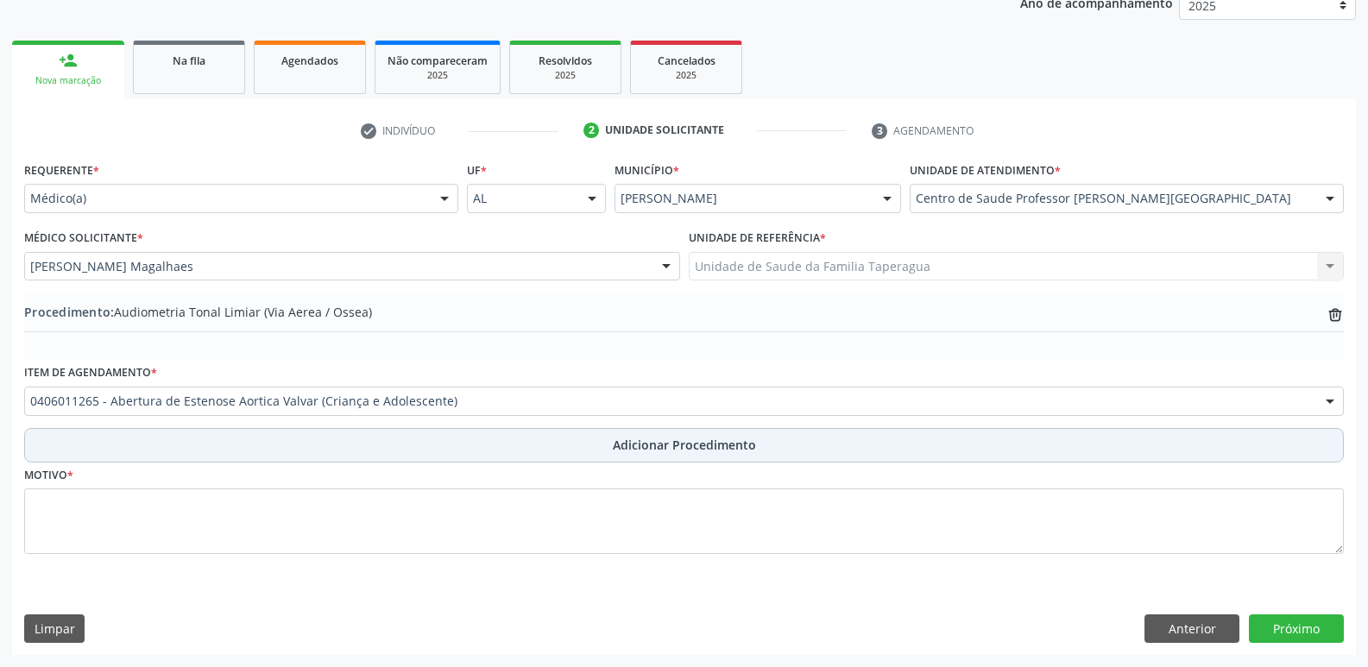
click at [518, 439] on button "Adicionar Procedimento" at bounding box center [684, 445] width 1320 height 35
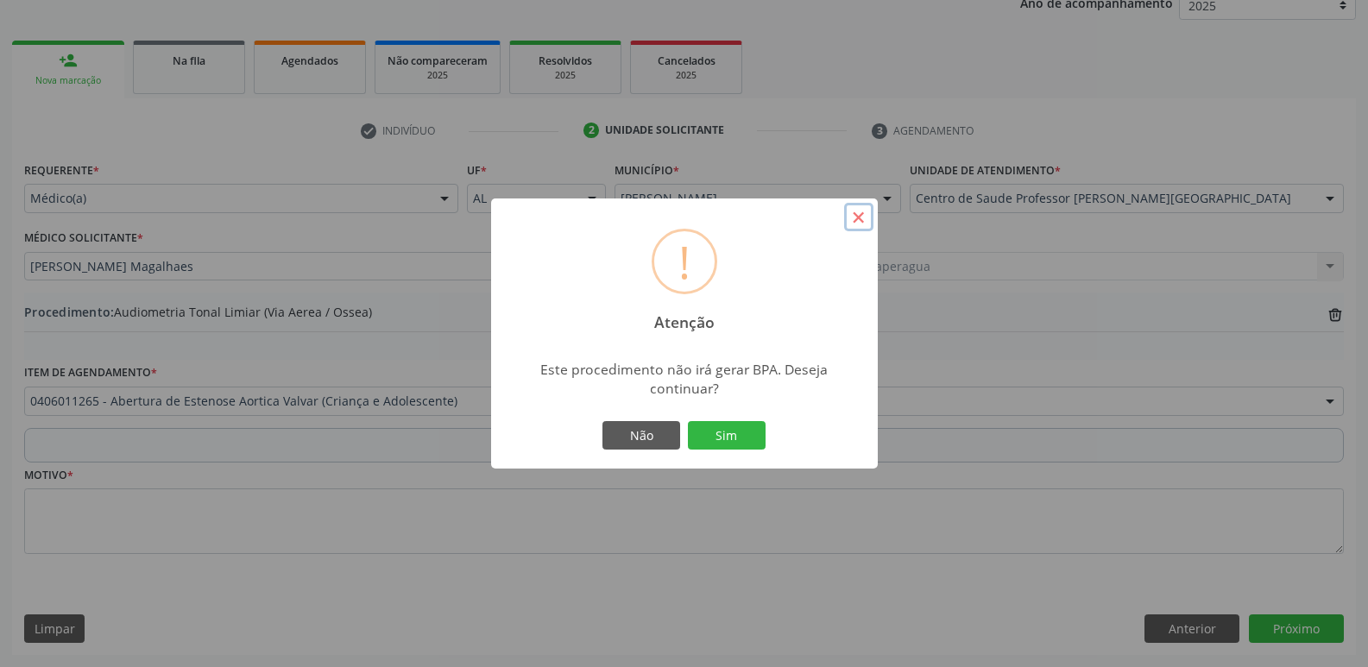
click at [857, 217] on button "×" at bounding box center [858, 217] width 29 height 29
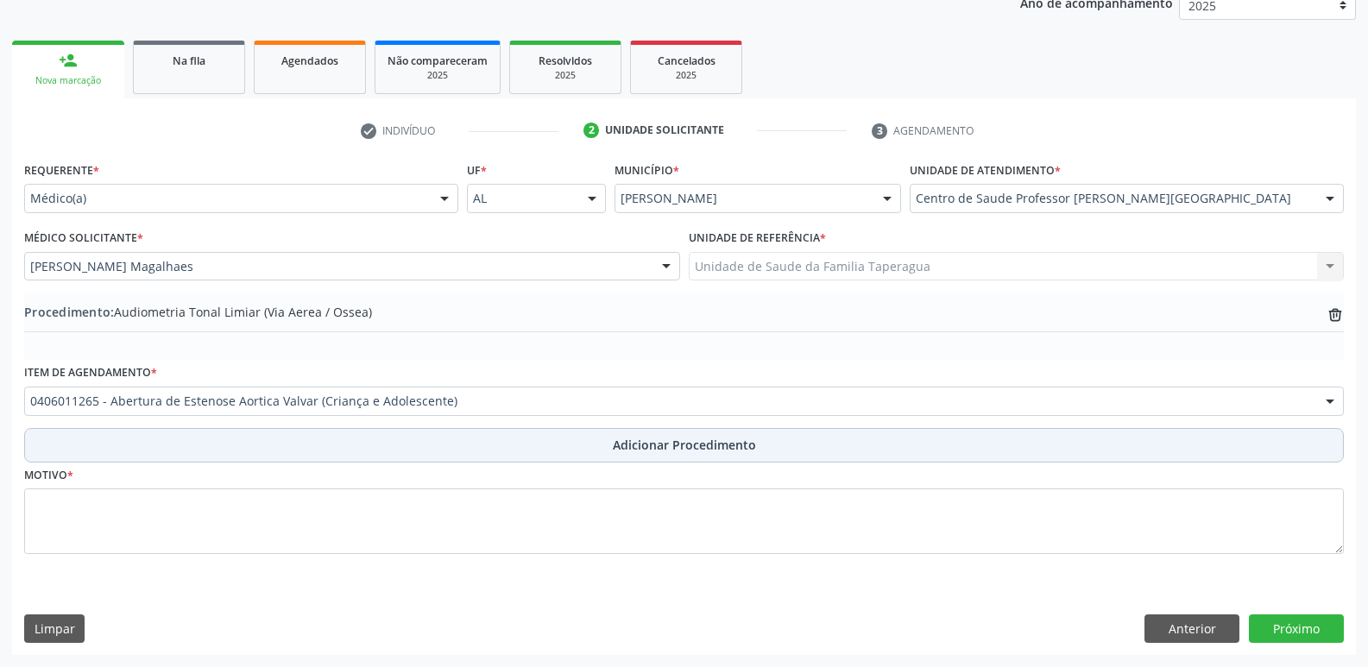
click at [702, 453] on span "Adicionar Procedimento" at bounding box center [684, 445] width 143 height 18
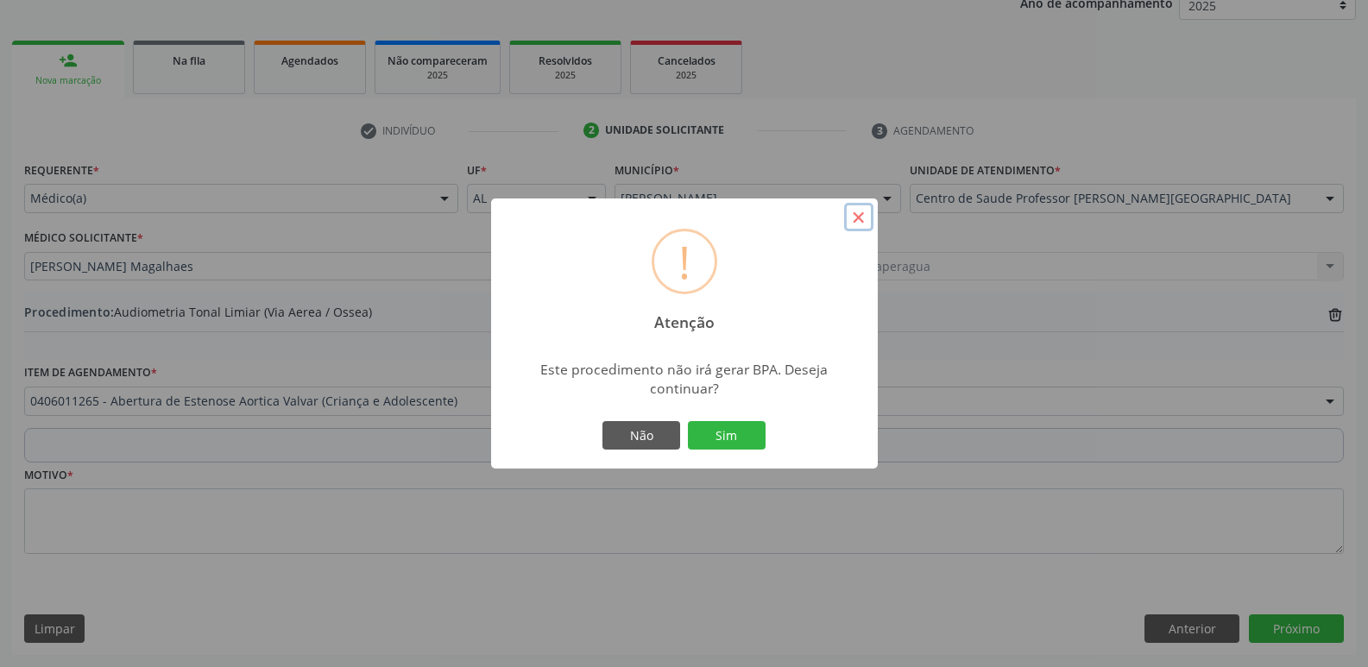
click at [855, 212] on button "×" at bounding box center [858, 217] width 29 height 29
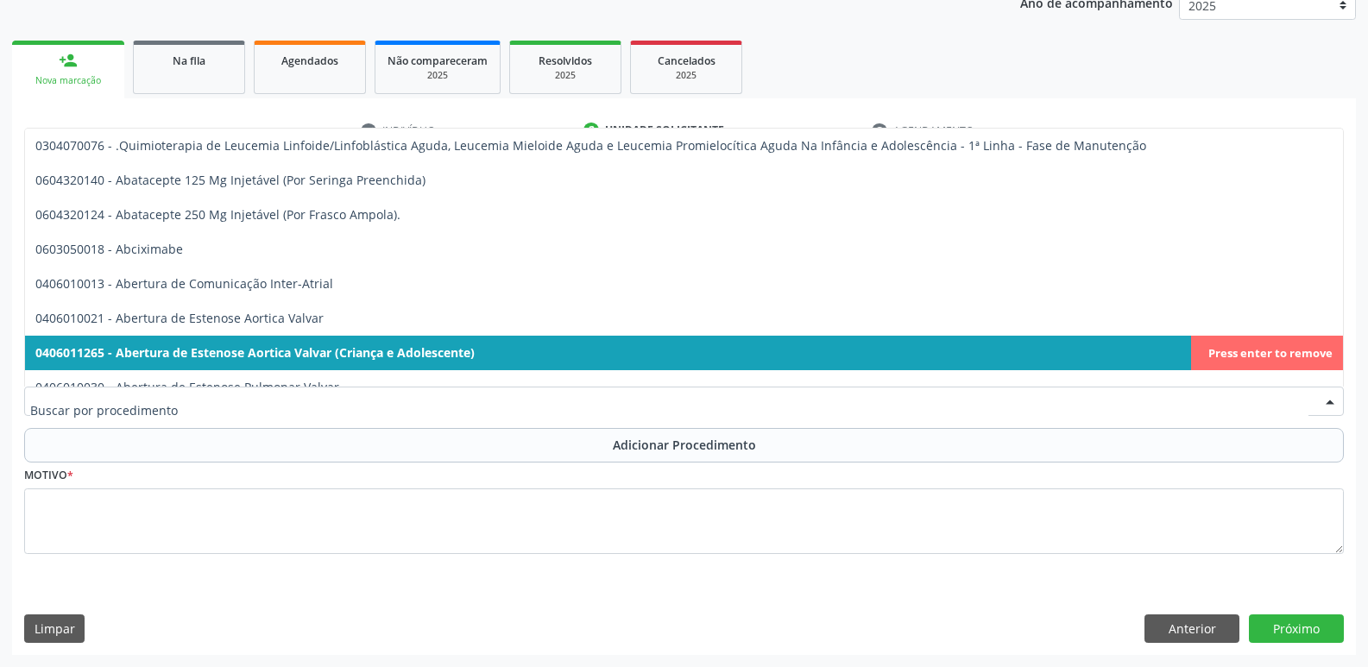
click at [1269, 355] on span "0406011265 - Abertura de Estenose Aortica Valvar (Criança e Adolescente)" at bounding box center [684, 353] width 1318 height 35
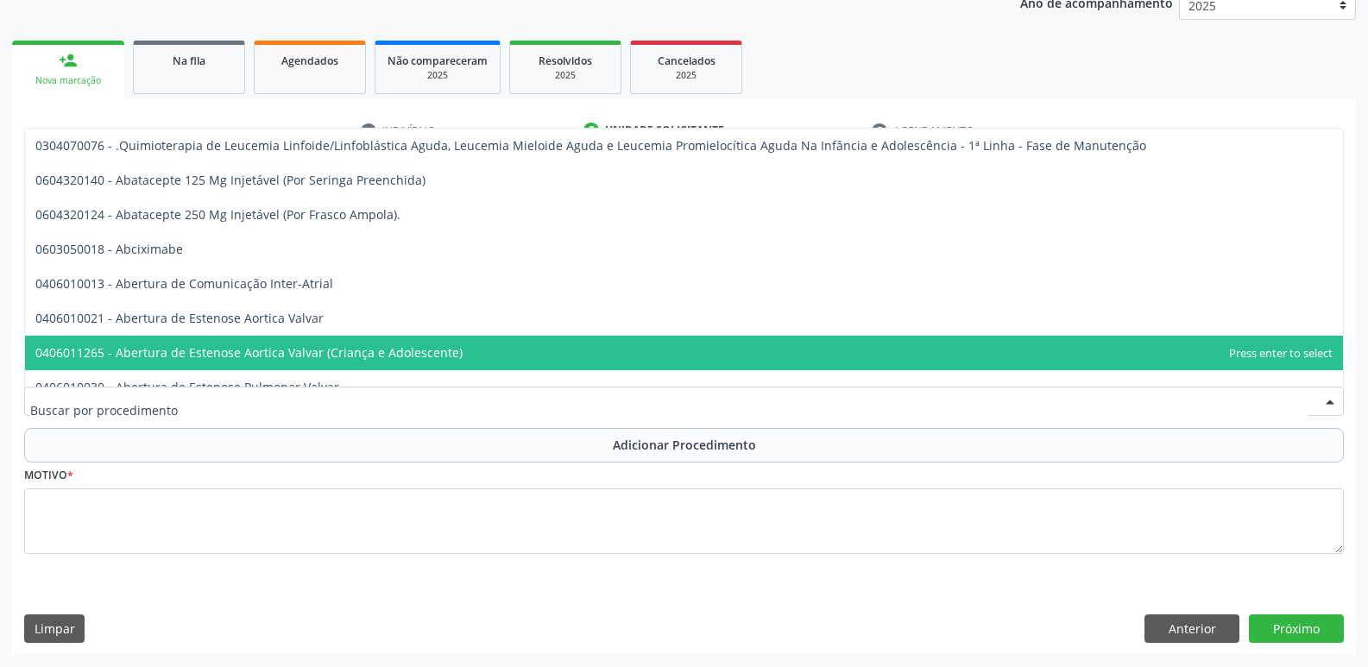
click at [698, 400] on div at bounding box center [684, 401] width 1320 height 29
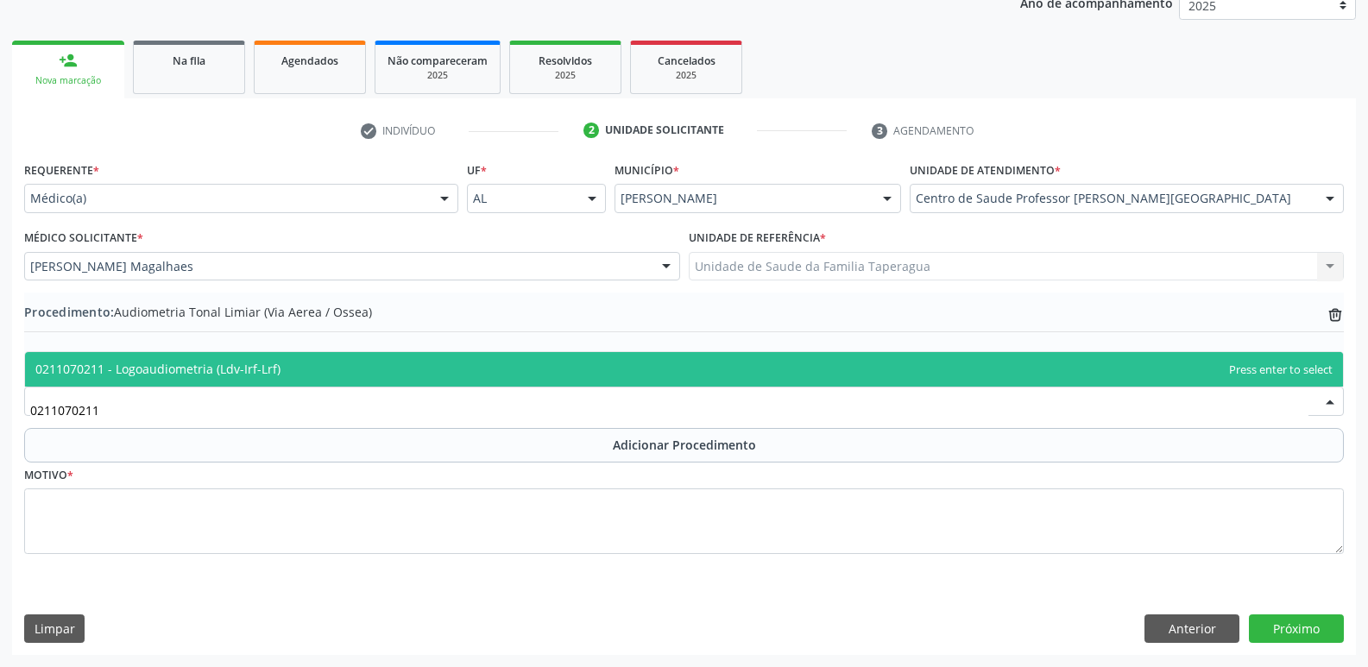
click at [712, 360] on span "0211070211 - Logoaudiometria (Ldv-Irf-Lrf)" at bounding box center [684, 369] width 1318 height 35
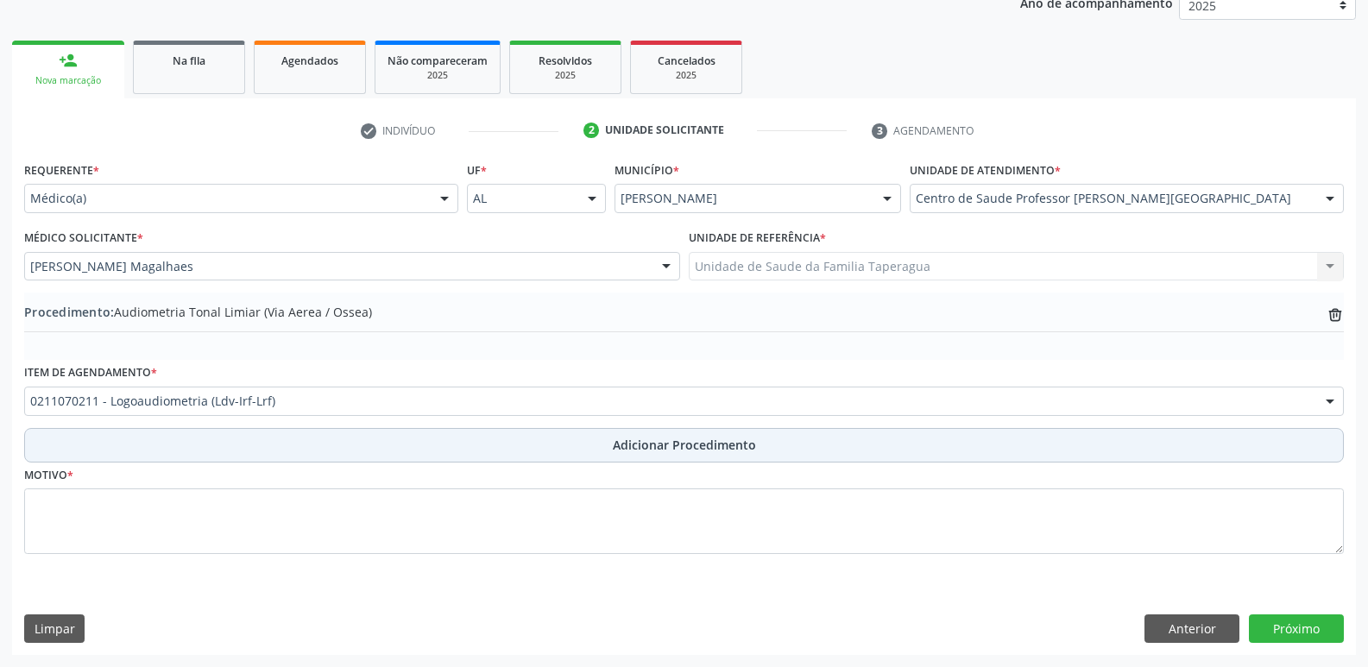
click at [733, 435] on button "Adicionar Procedimento" at bounding box center [684, 445] width 1320 height 35
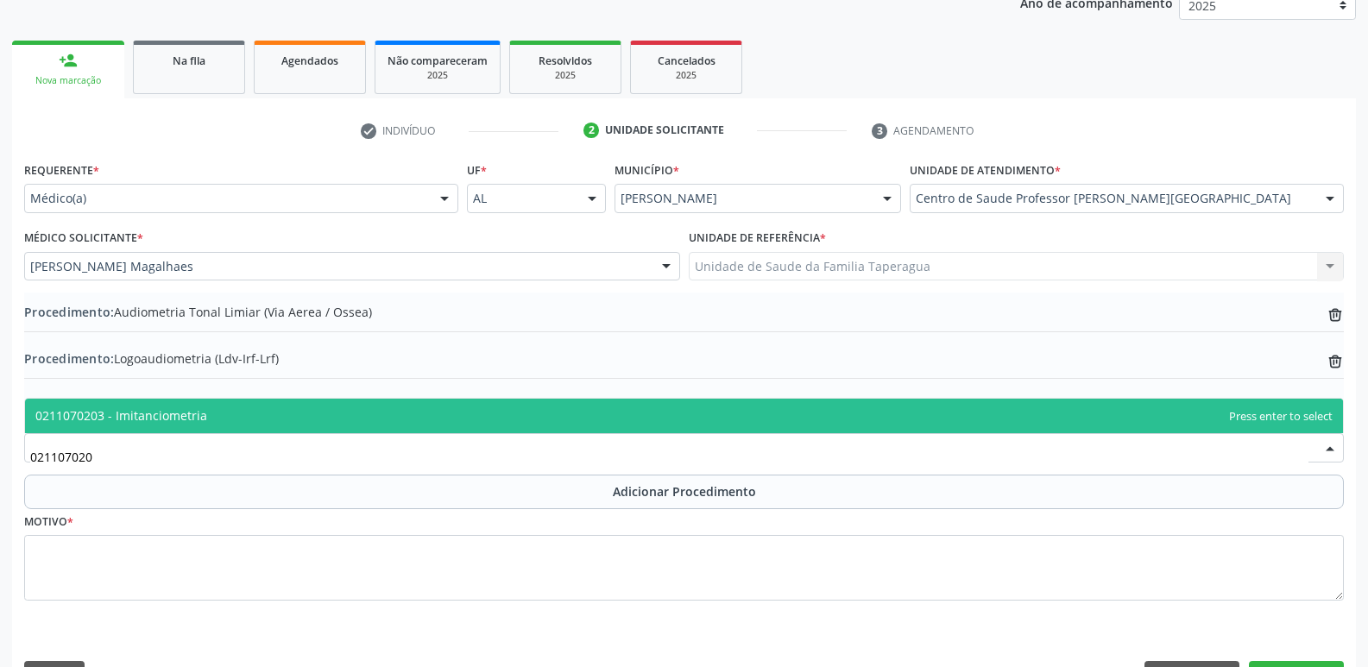
type input "0211070203"
click at [681, 404] on span "0211070203 - Imitanciometria" at bounding box center [684, 416] width 1318 height 35
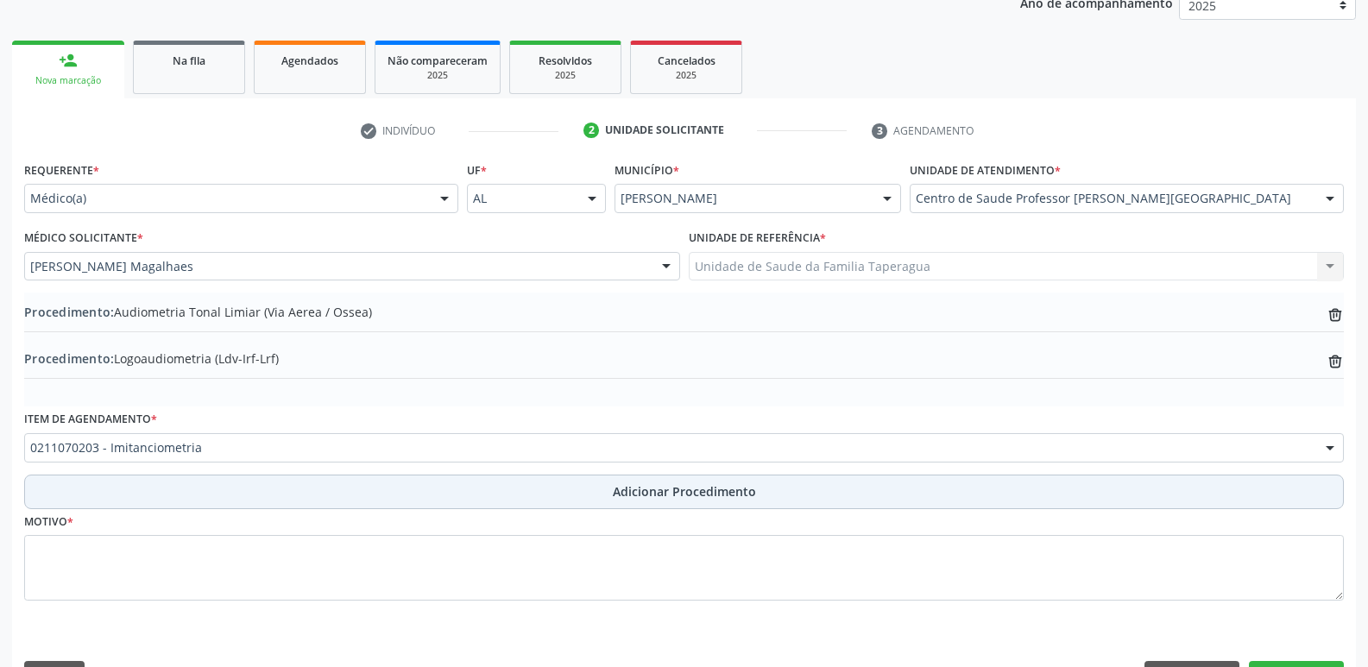
click at [706, 491] on span "Adicionar Procedimento" at bounding box center [684, 491] width 143 height 18
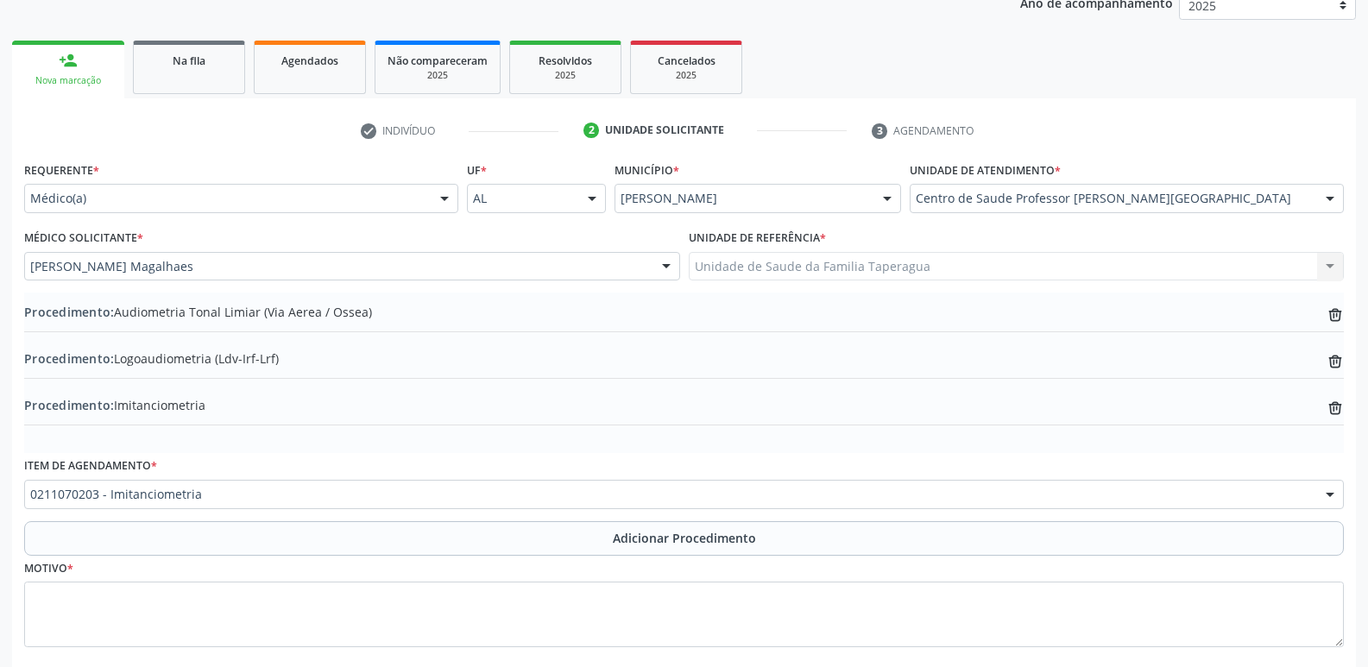
click at [684, 579] on div "Motivo *" at bounding box center [684, 601] width 1320 height 91
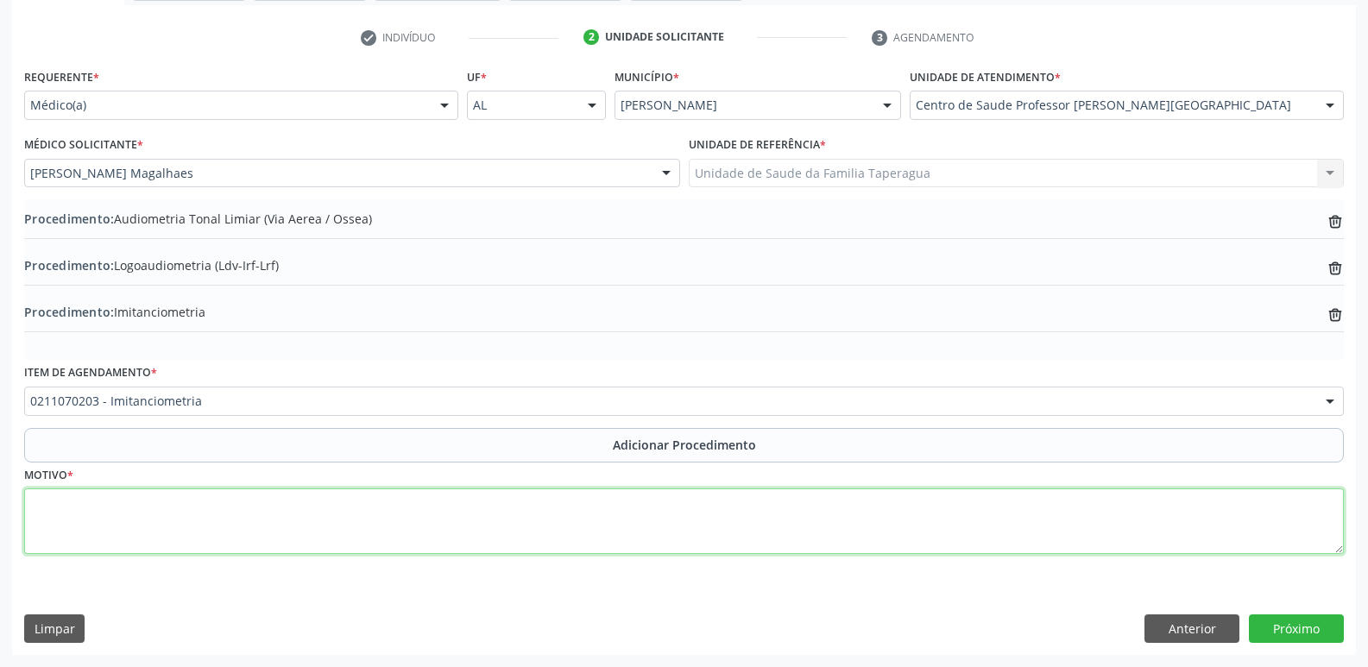
click at [724, 535] on textarea at bounding box center [684, 521] width 1320 height 66
type textarea "PERFURAÇÃO DE TIMPANO A DIREITA"
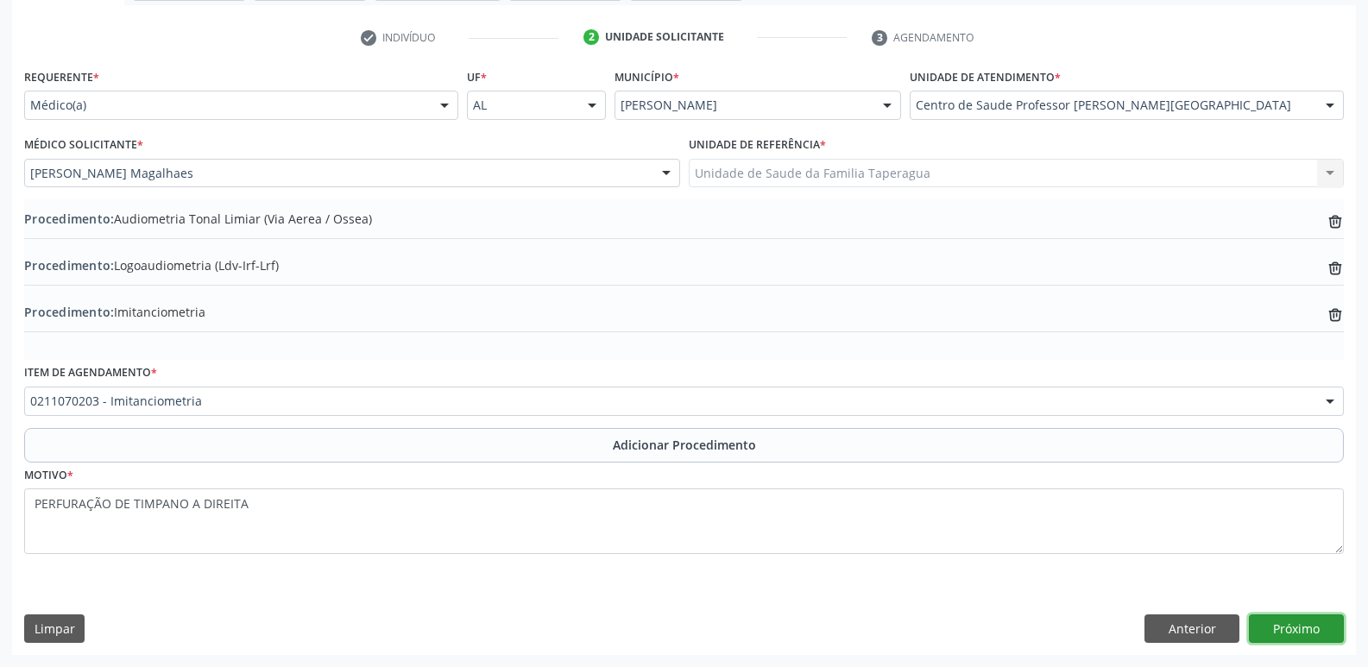
click at [1305, 629] on button "Próximo" at bounding box center [1296, 628] width 95 height 29
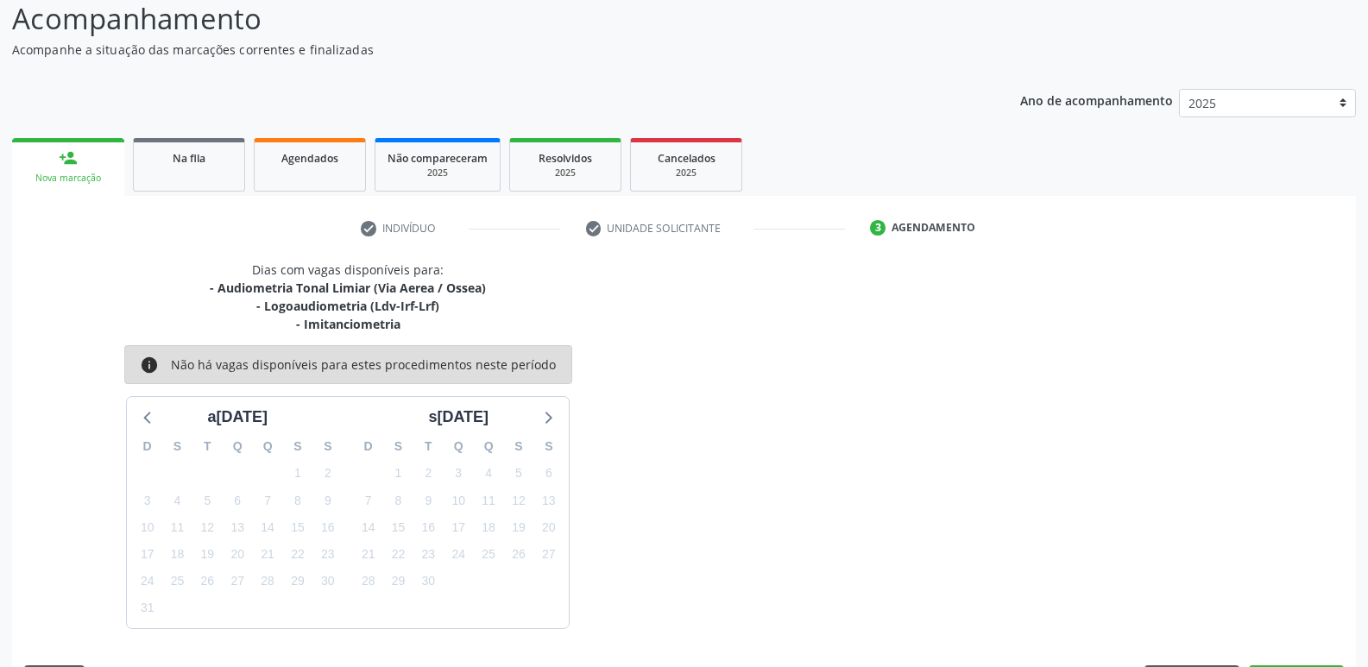
scroll to position [195, 0]
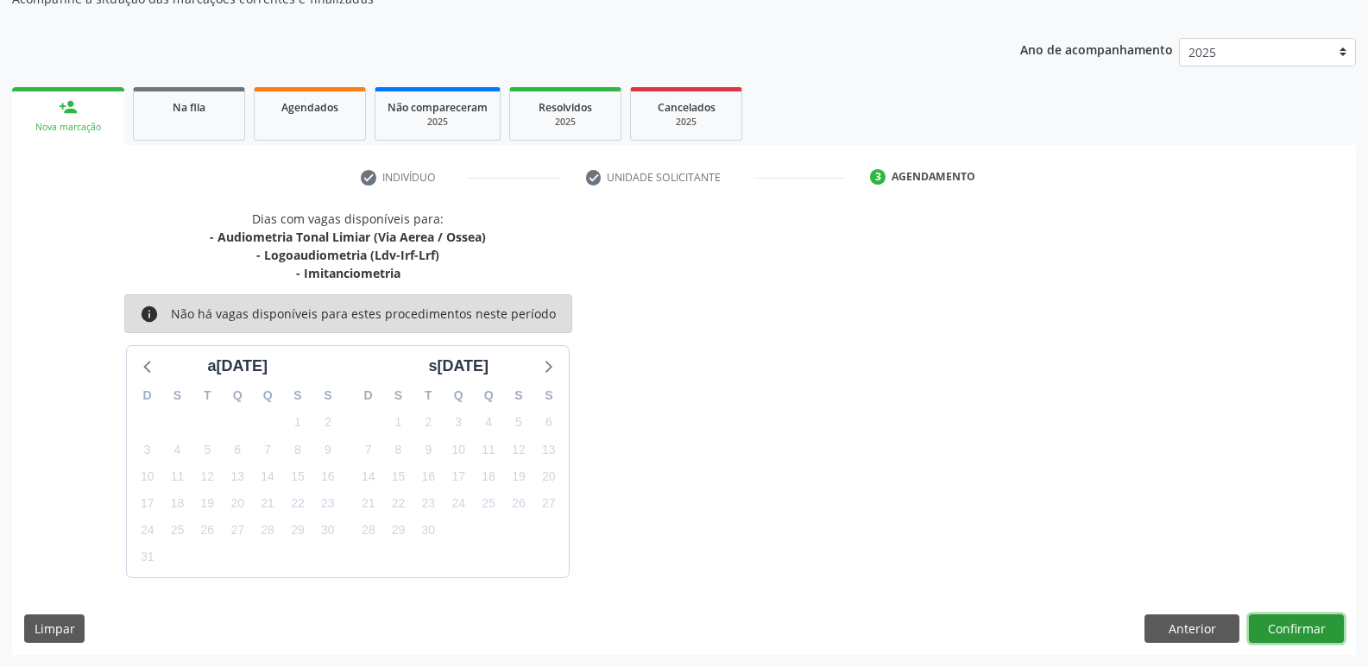
click at [1305, 629] on button "Confirmar" at bounding box center [1296, 628] width 95 height 29
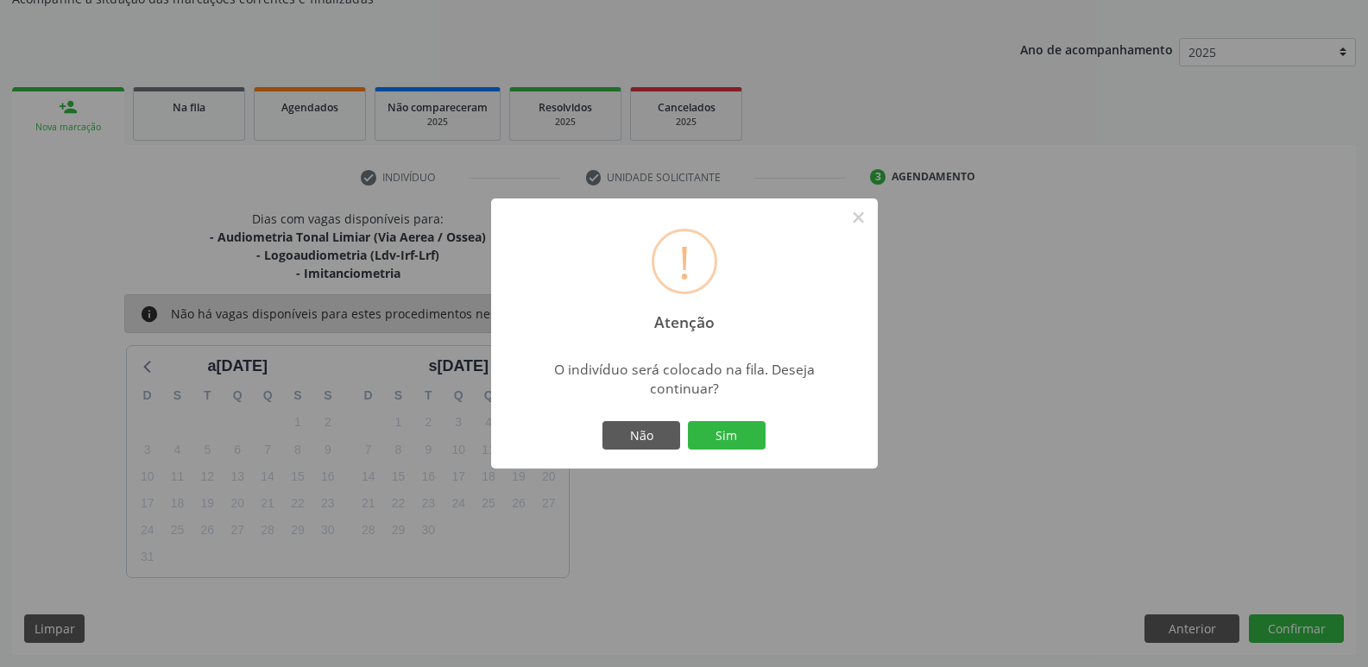
click at [688, 421] on button "Sim" at bounding box center [727, 435] width 78 height 29
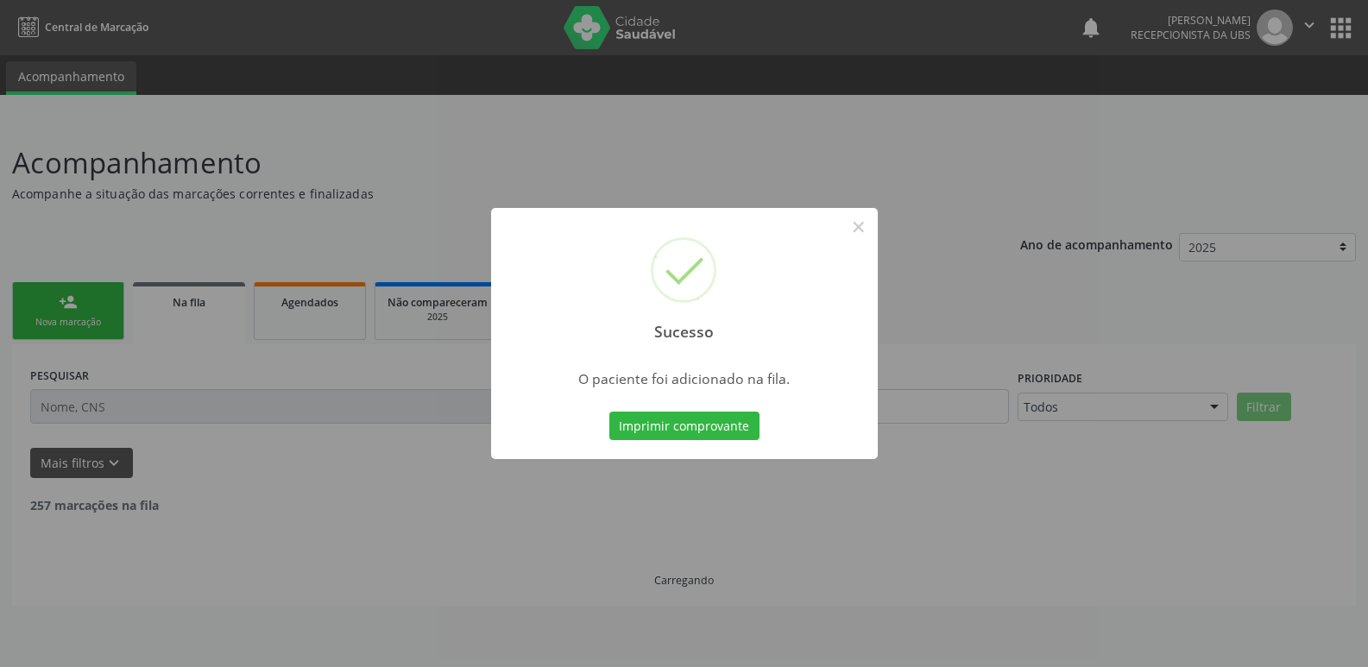
scroll to position [0, 0]
